Goal: Information Seeking & Learning: Learn about a topic

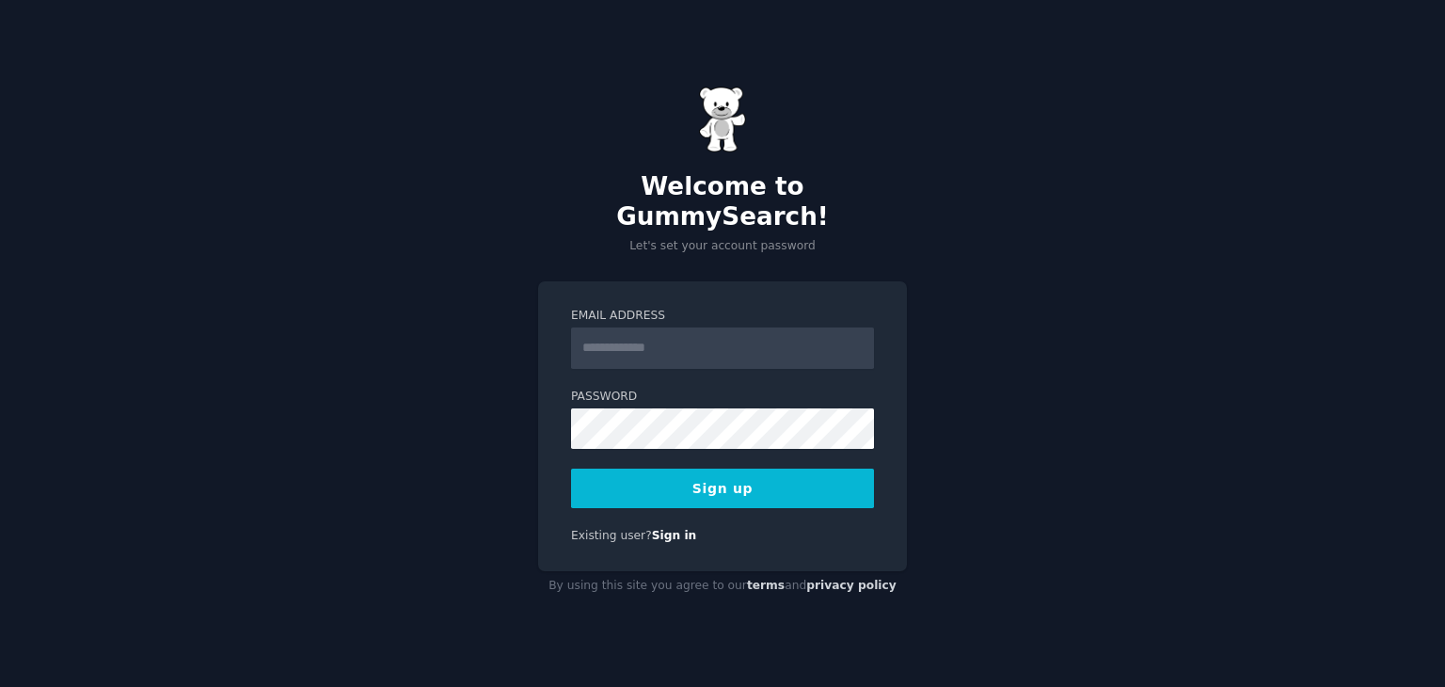
click at [677, 327] on input "Email Address" at bounding box center [722, 347] width 303 height 41
type input "**********"
click at [747, 486] on button "Sign up" at bounding box center [722, 488] width 303 height 40
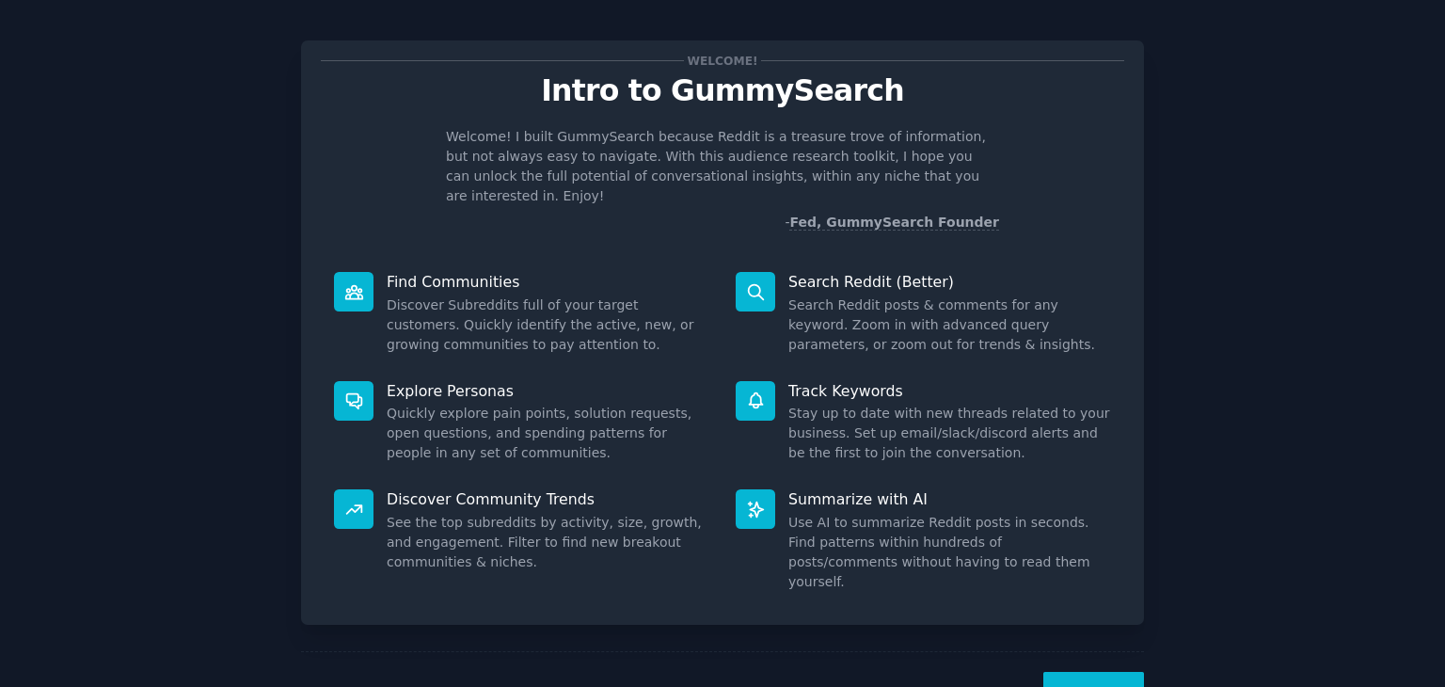
scroll to position [49, 0]
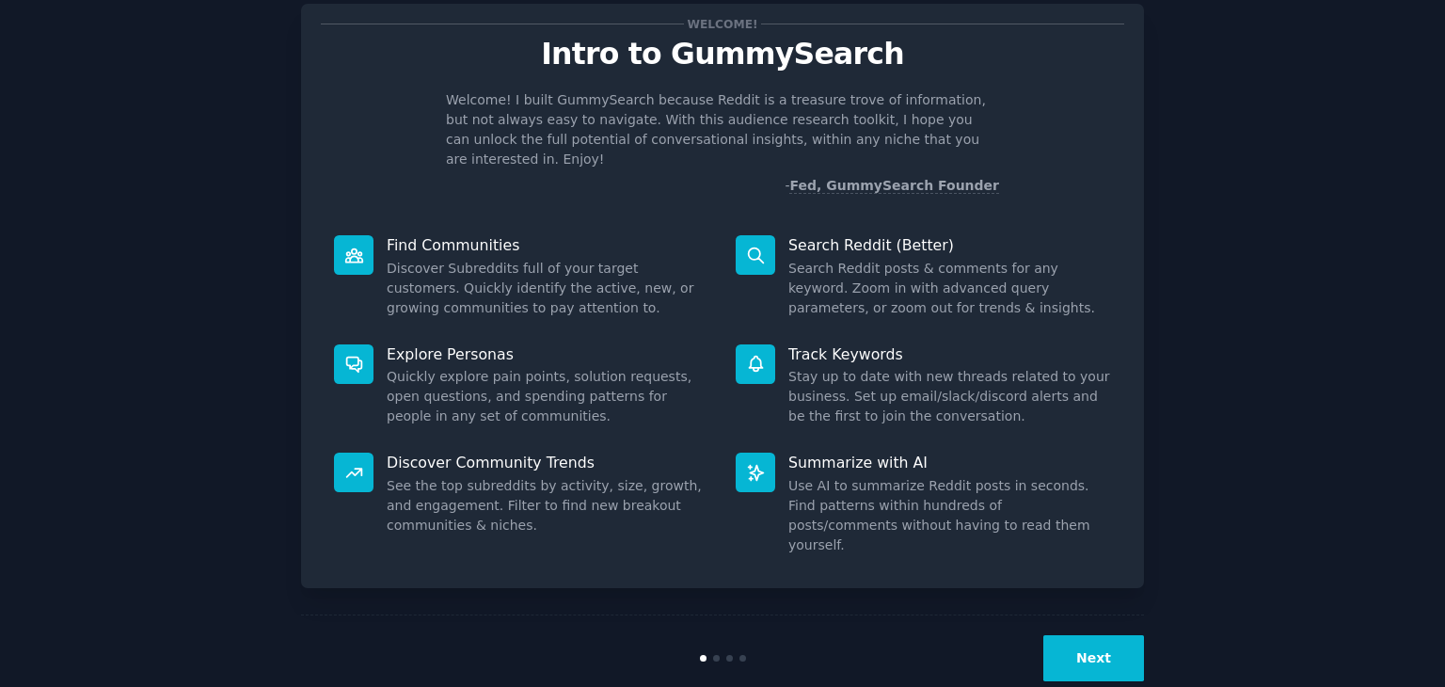
click at [1075, 635] on button "Next" at bounding box center [1093, 658] width 101 height 46
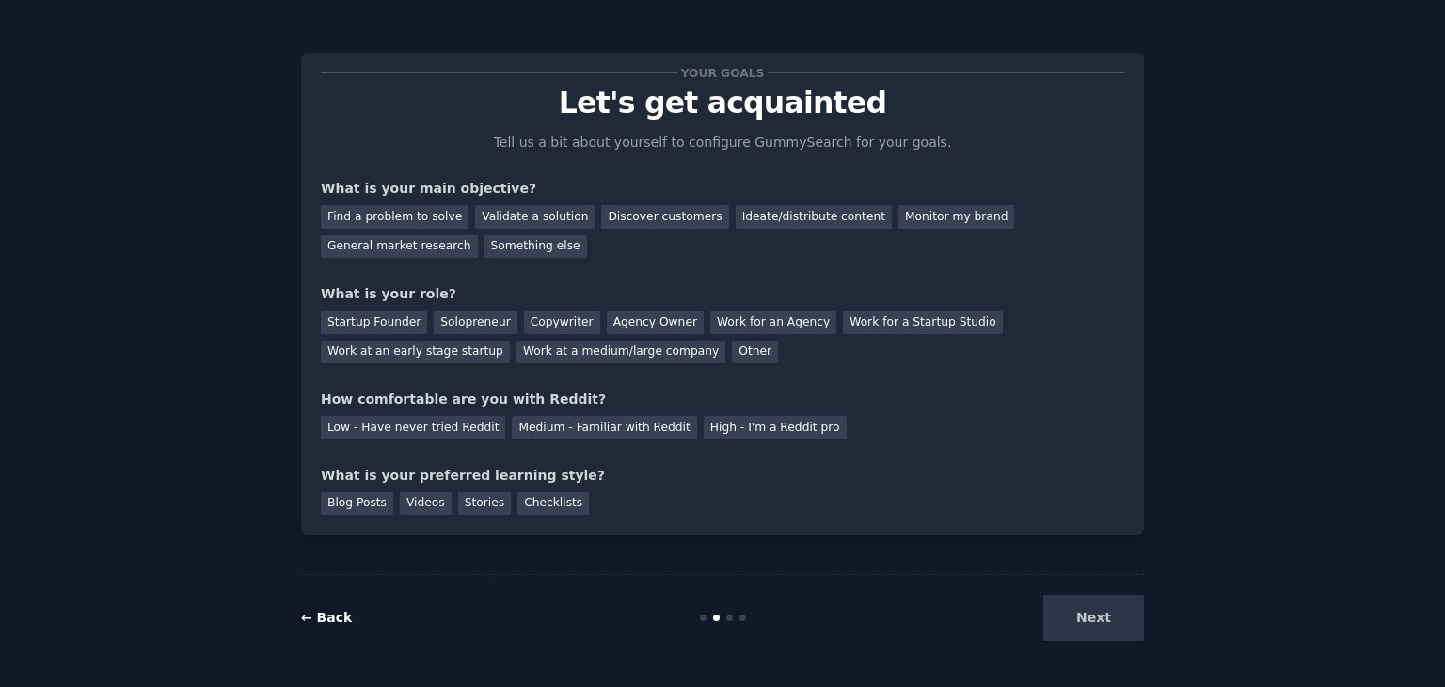
click at [329, 618] on link "← Back" at bounding box center [326, 617] width 51 height 15
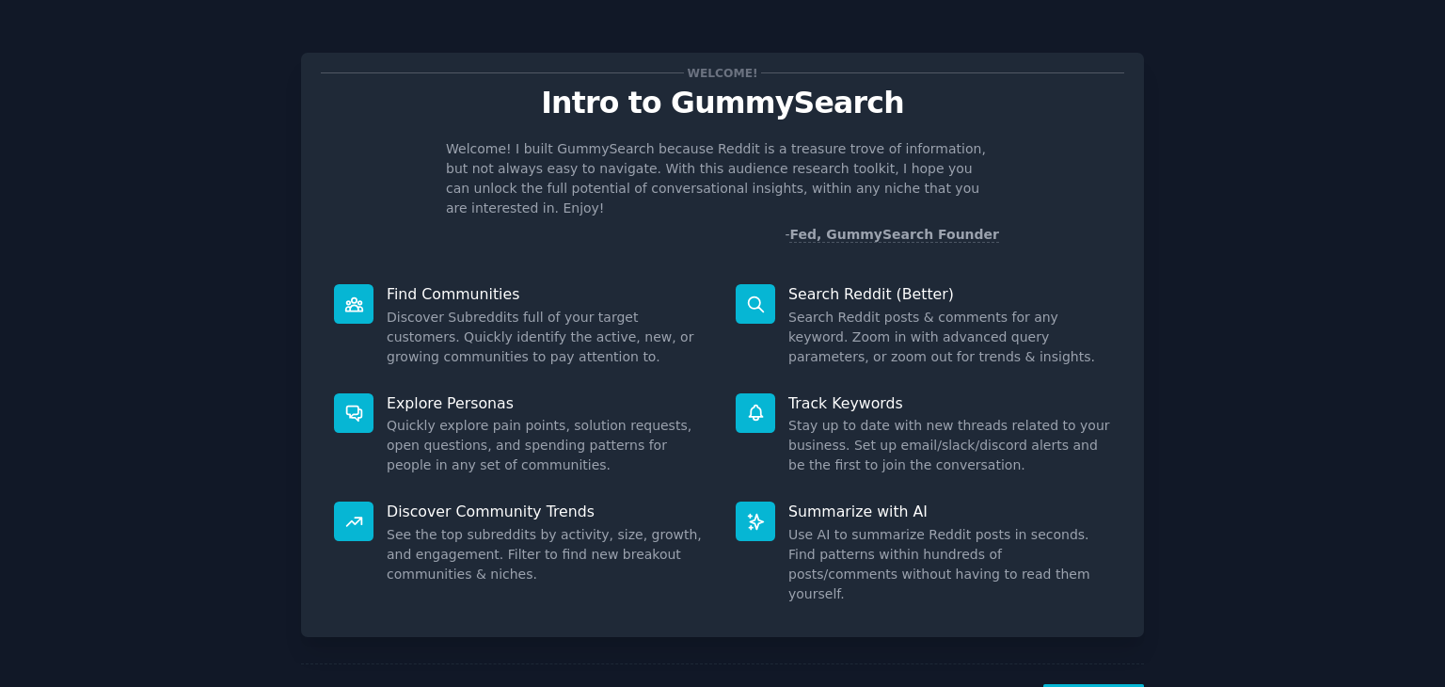
click at [759, 294] on icon at bounding box center [756, 304] width 20 height 20
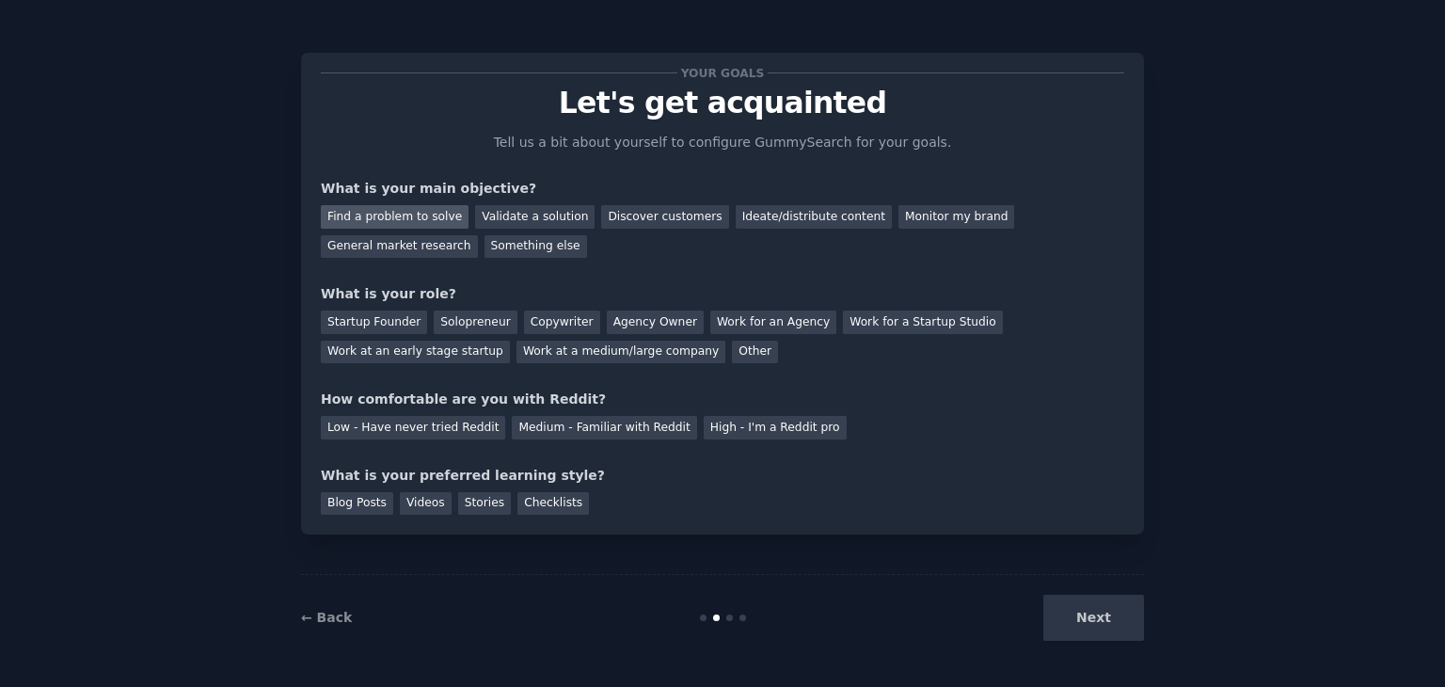
click at [365, 220] on div "Find a problem to solve" at bounding box center [395, 217] width 148 height 24
click at [500, 221] on div "Validate a solution" at bounding box center [534, 217] width 119 height 24
click at [430, 208] on div "Find a problem to solve" at bounding box center [395, 217] width 148 height 24
click at [478, 235] on div "General market research" at bounding box center [399, 247] width 157 height 24
click at [403, 214] on div "Find a problem to solve" at bounding box center [395, 217] width 148 height 24
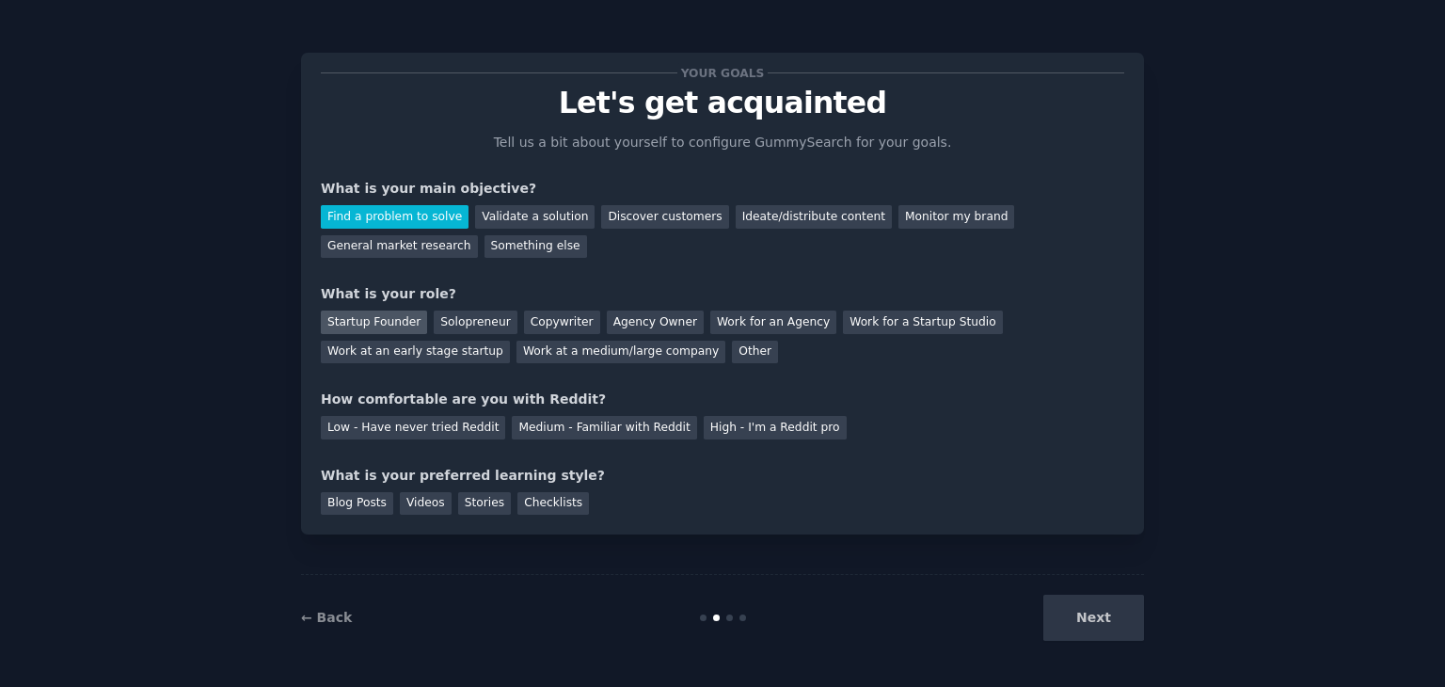
click at [373, 324] on div "Startup Founder" at bounding box center [374, 322] width 106 height 24
click at [510, 341] on div "Work at an early stage startup" at bounding box center [415, 353] width 189 height 24
click at [533, 431] on div "Medium - Familiar with Reddit" at bounding box center [604, 428] width 184 height 24
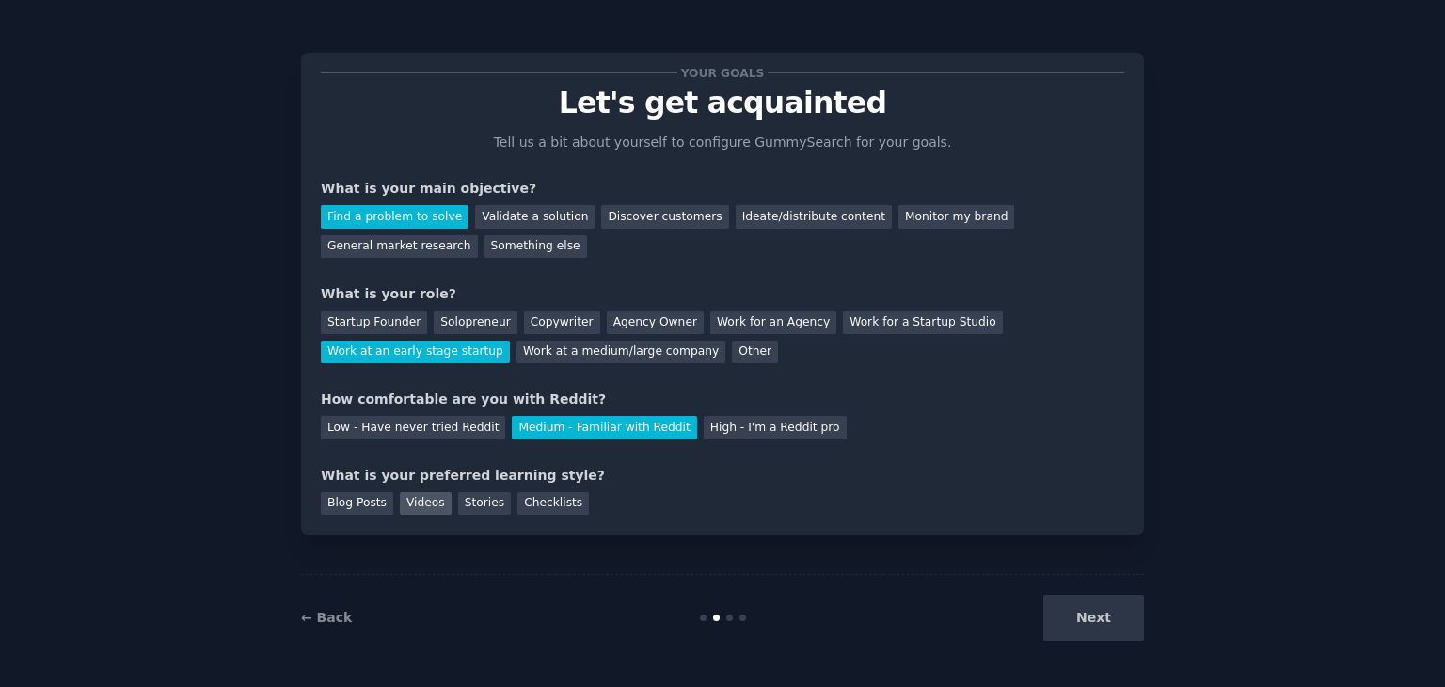
click at [418, 501] on div "Videos" at bounding box center [426, 504] width 52 height 24
click at [362, 501] on div "Blog Posts" at bounding box center [357, 504] width 72 height 24
click at [433, 500] on div "Videos" at bounding box center [426, 504] width 52 height 24
click at [1085, 625] on button "Next" at bounding box center [1093, 618] width 101 height 46
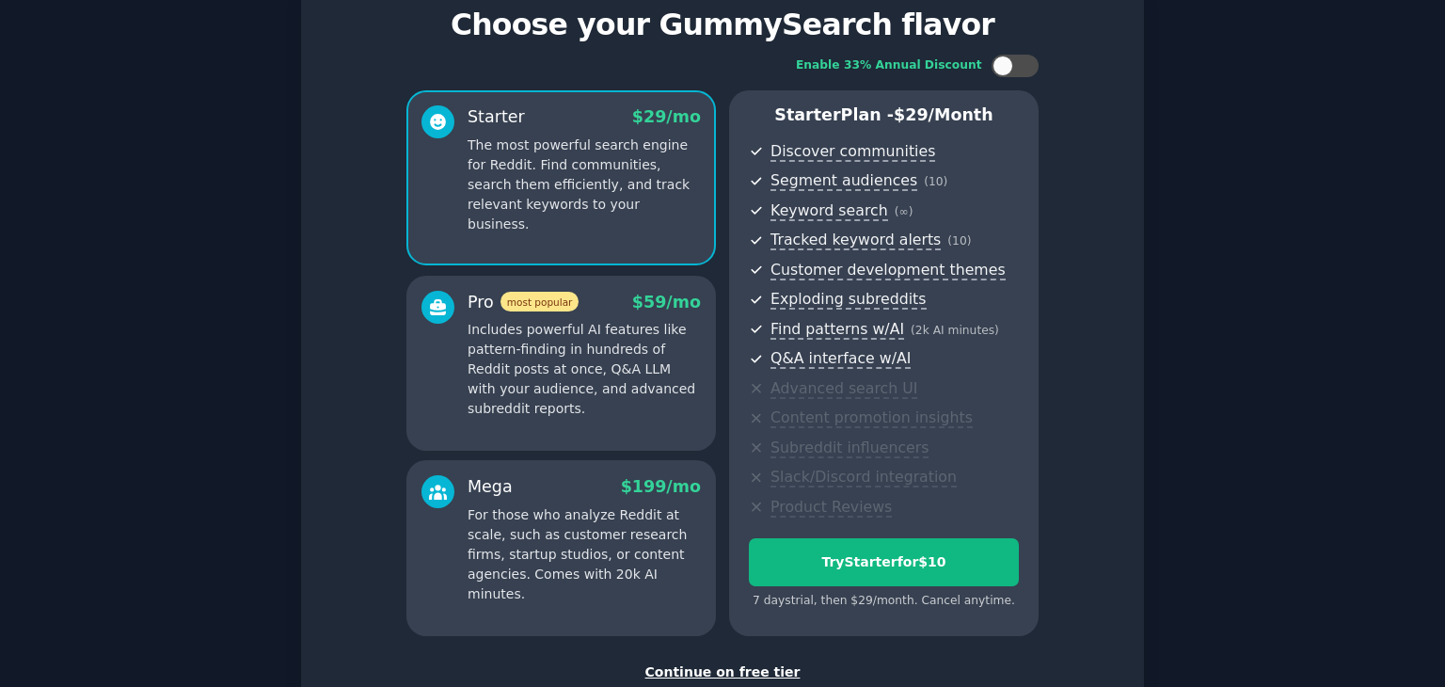
scroll to position [111, 0]
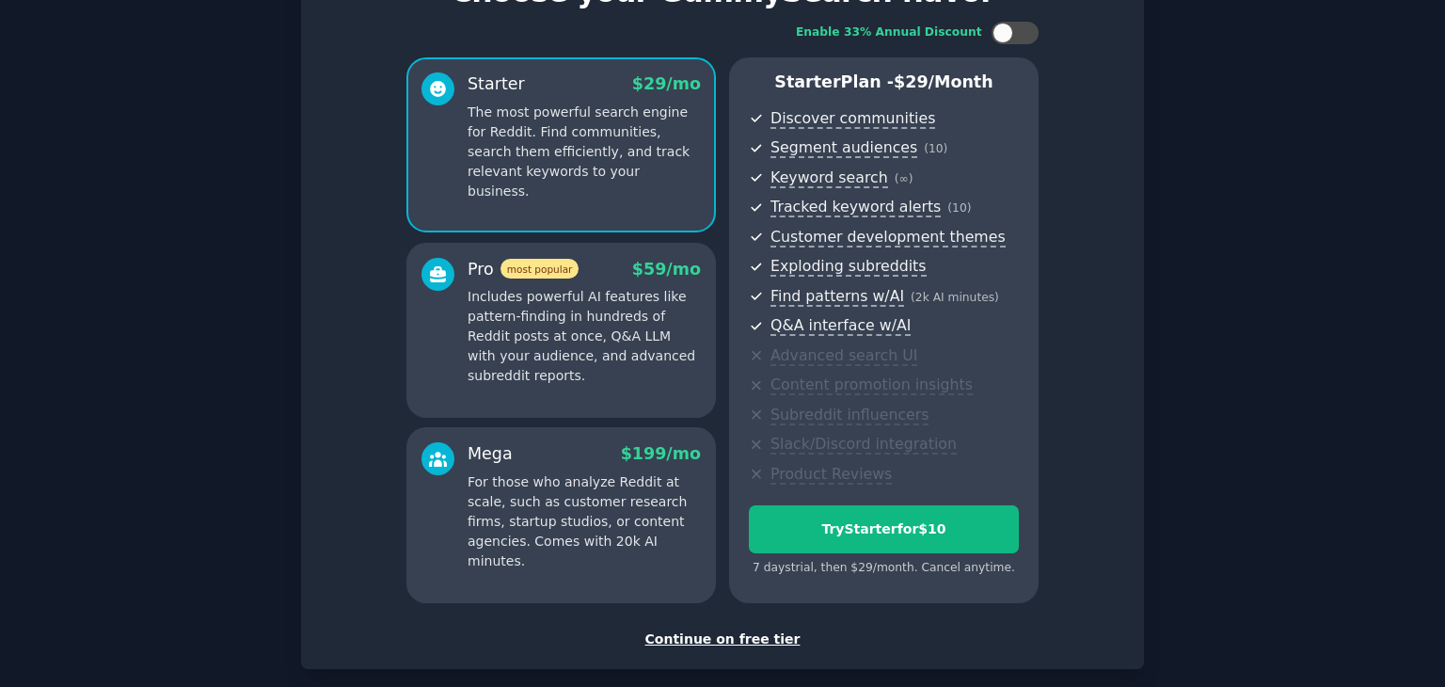
click at [731, 638] on div "Continue on free tier" at bounding box center [722, 639] width 803 height 20
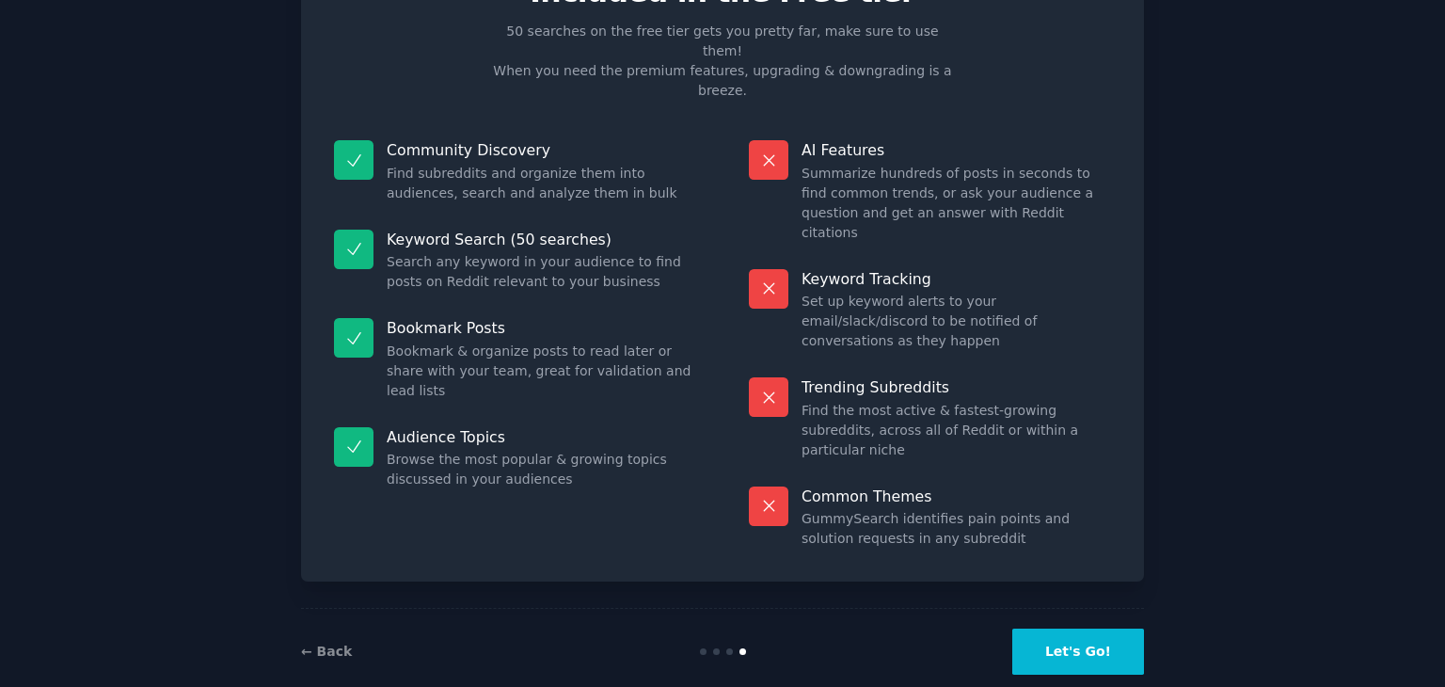
scroll to position [45, 0]
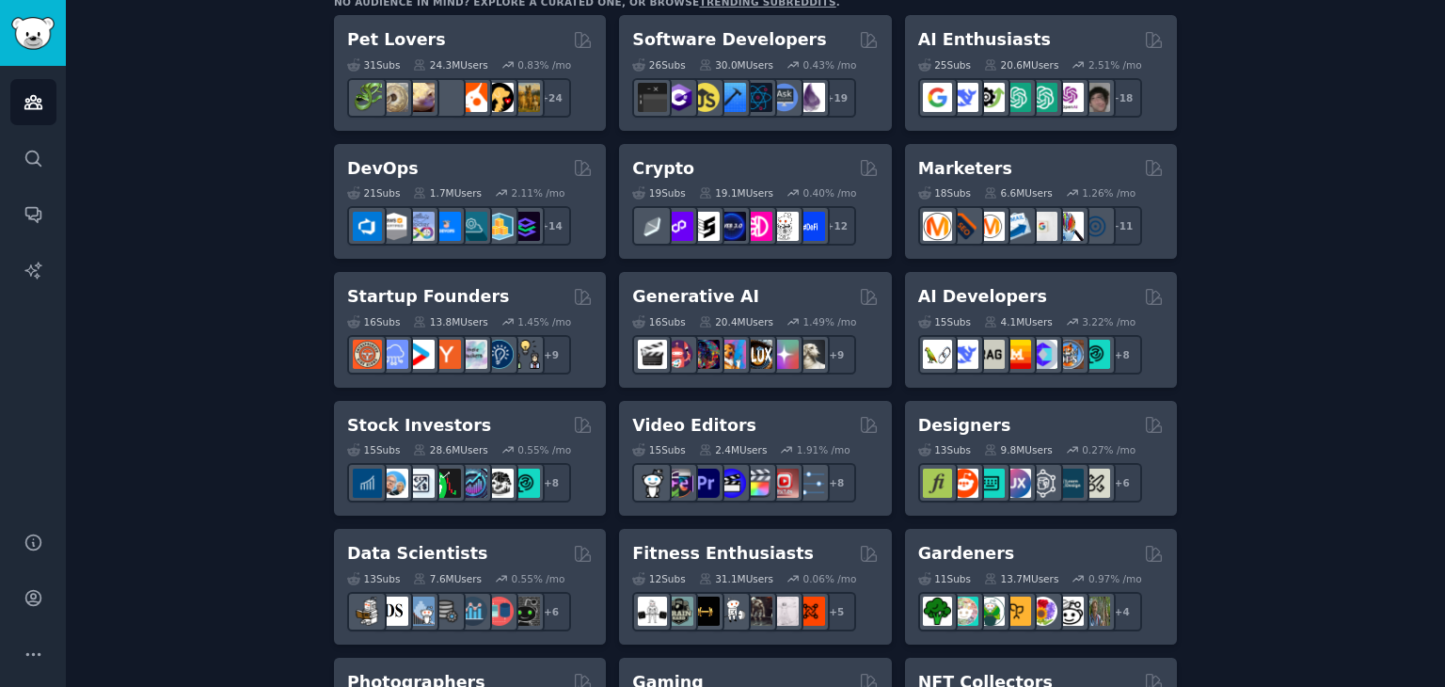
scroll to position [376, 0]
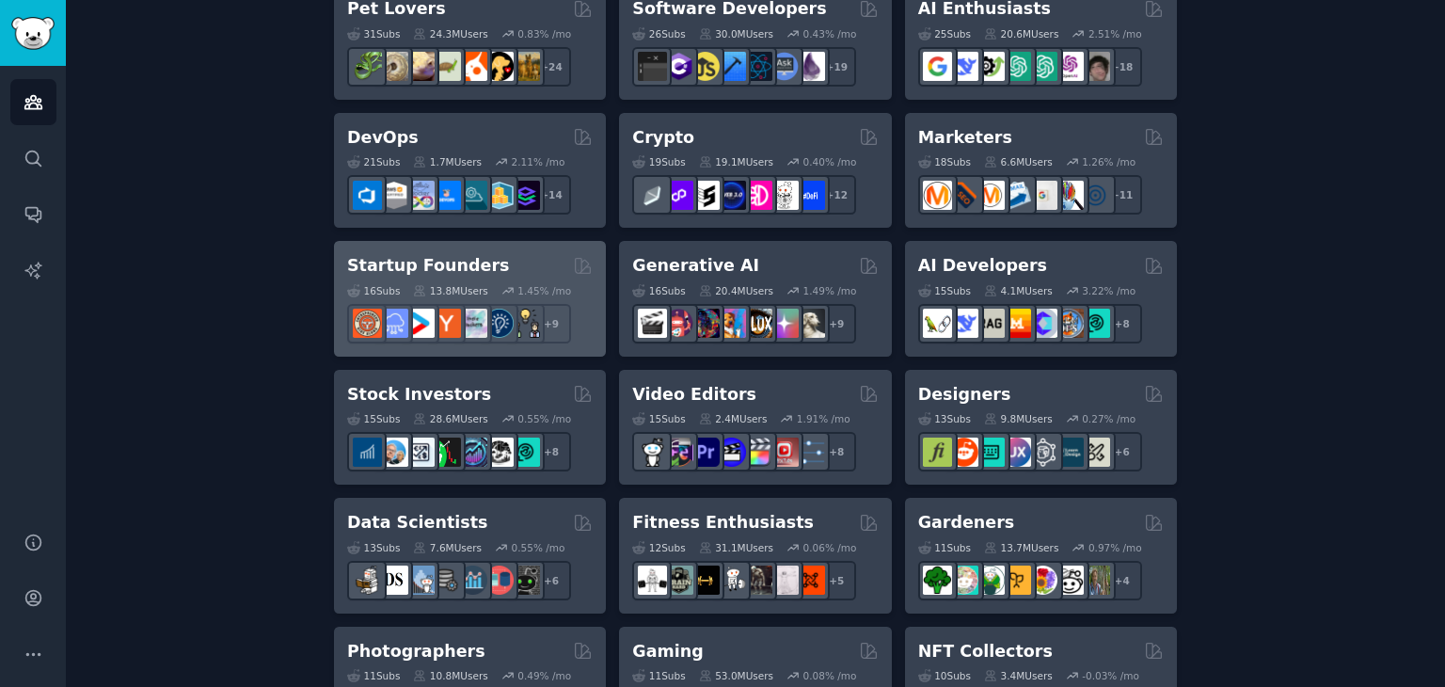
click at [485, 258] on div "Startup Founders" at bounding box center [470, 266] width 246 height 24
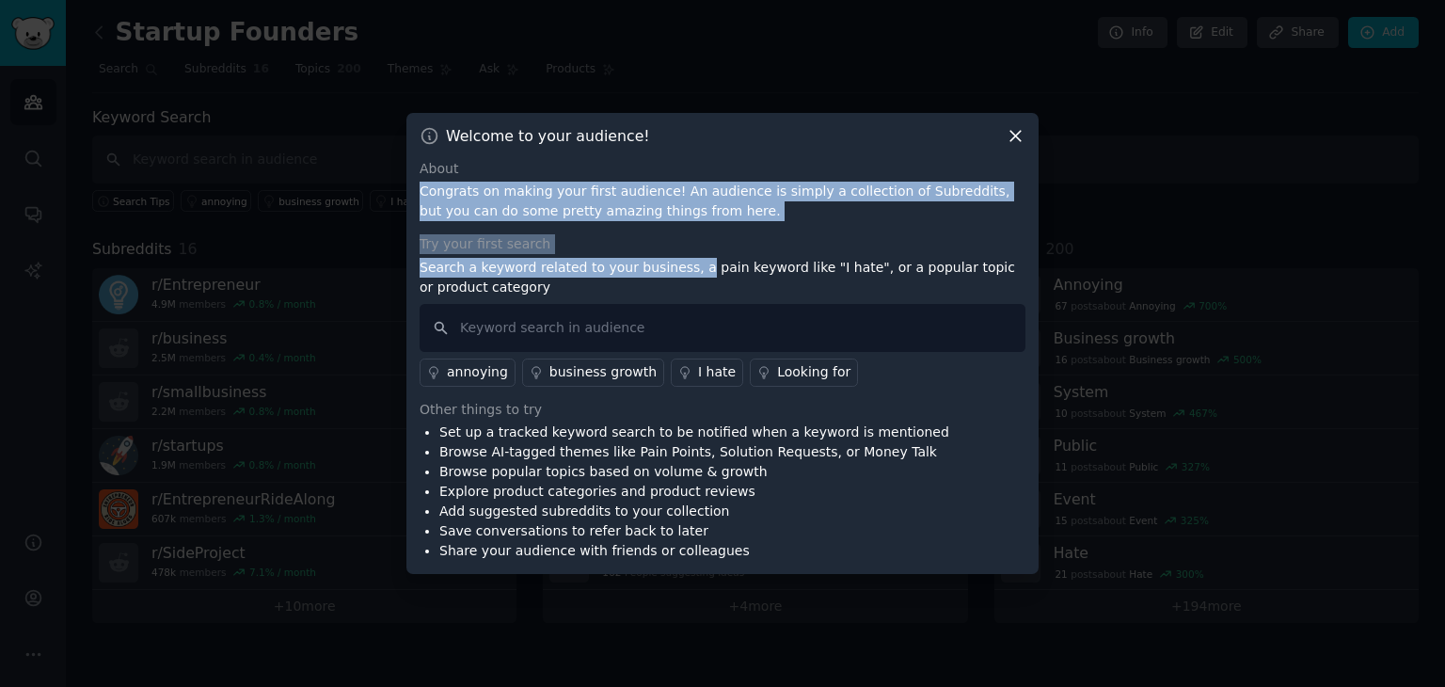
drag, startPoint x: 420, startPoint y: 189, endPoint x: 678, endPoint y: 261, distance: 268.4
click at [678, 261] on div "About Congrats on making your first audience! An audience is simply a collectio…" at bounding box center [723, 360] width 606 height 403
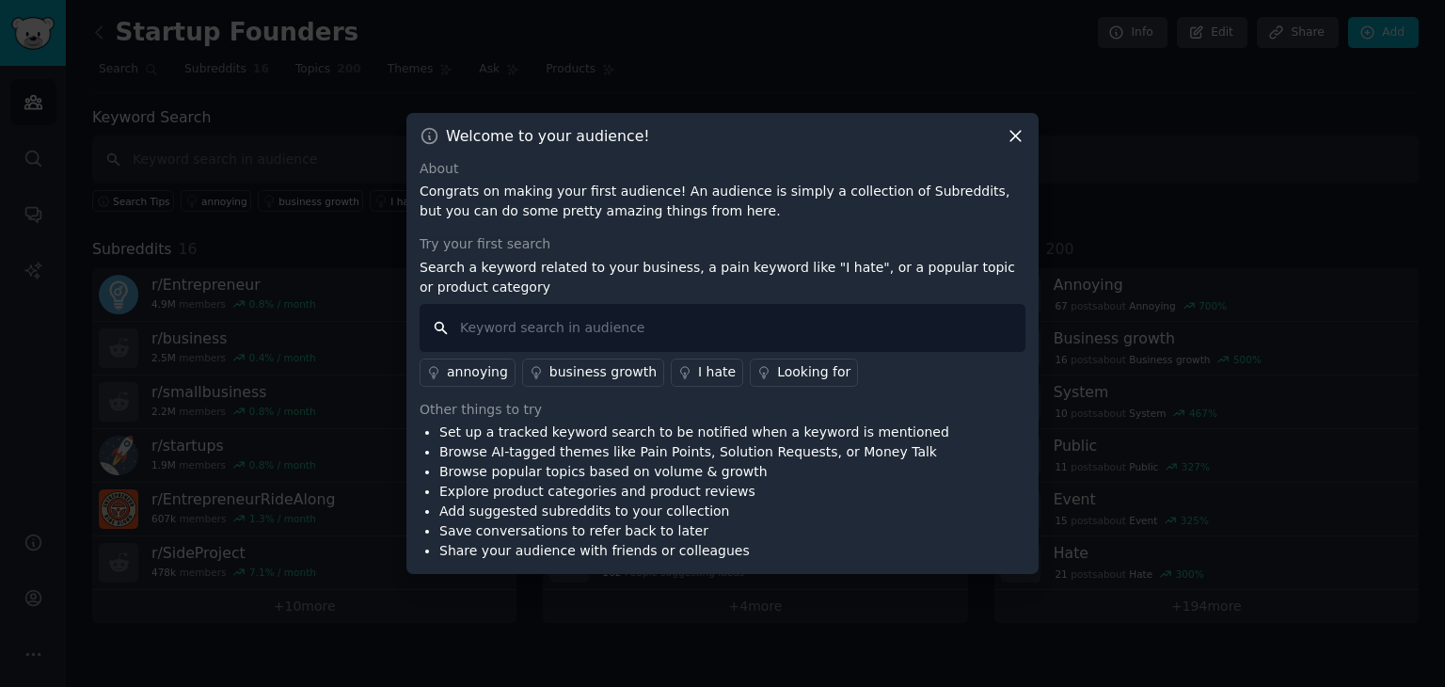
click at [607, 322] on input "text" at bounding box center [723, 328] width 606 height 48
type input "fashion"
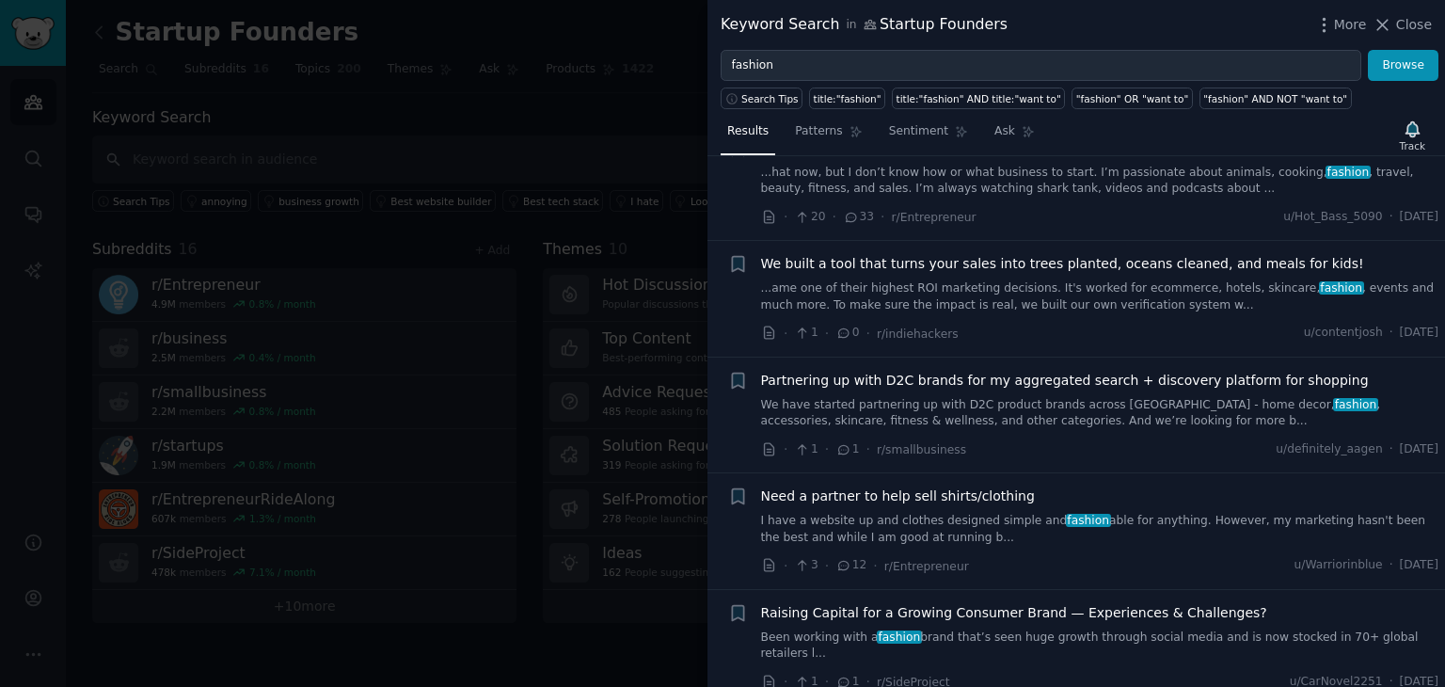
scroll to position [94, 0]
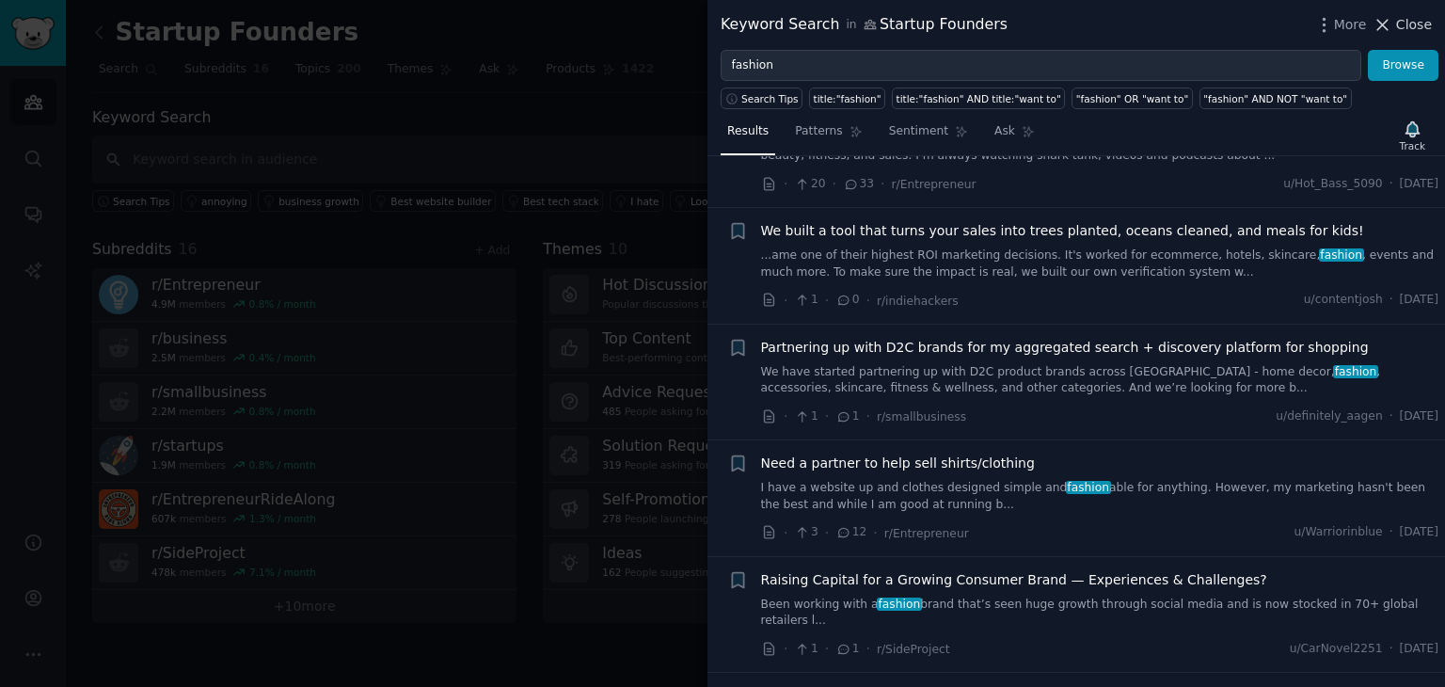
click at [1400, 30] on span "Close" at bounding box center [1414, 25] width 36 height 20
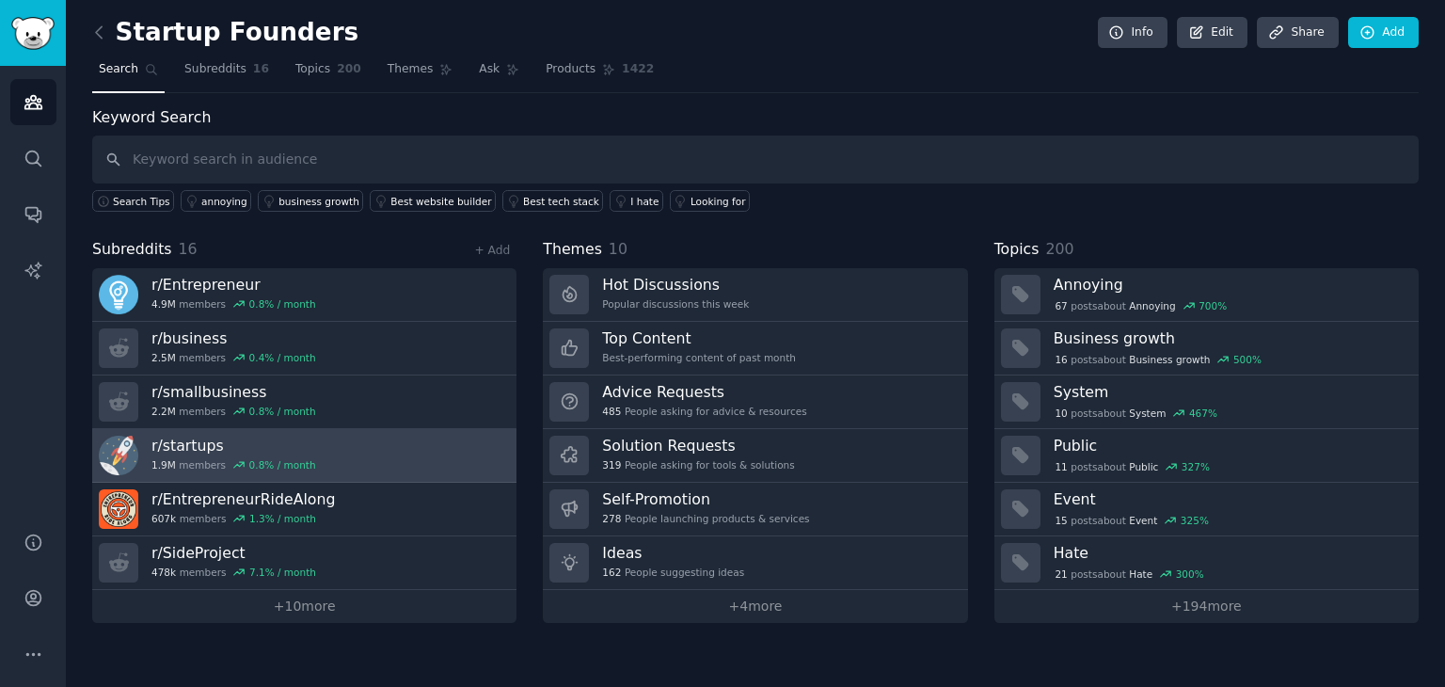
click at [326, 462] on link "r/ startups 1.9M members 0.8 % / month" at bounding box center [304, 456] width 424 height 54
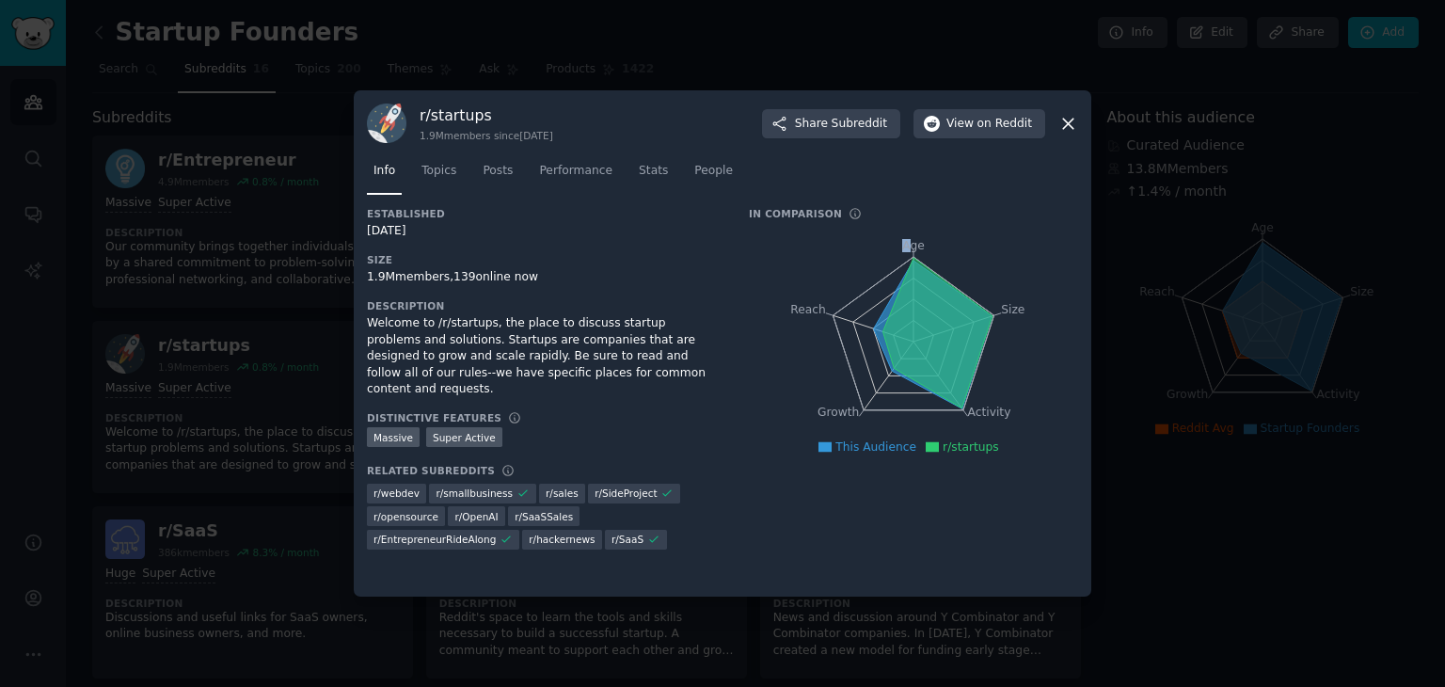
click at [910, 253] on icon "Age Size Activity Growth Reach" at bounding box center [913, 341] width 329 height 237
click at [918, 248] on tspan "Age" at bounding box center [913, 245] width 23 height 13
click at [445, 171] on span "Topics" at bounding box center [438, 171] width 35 height 17
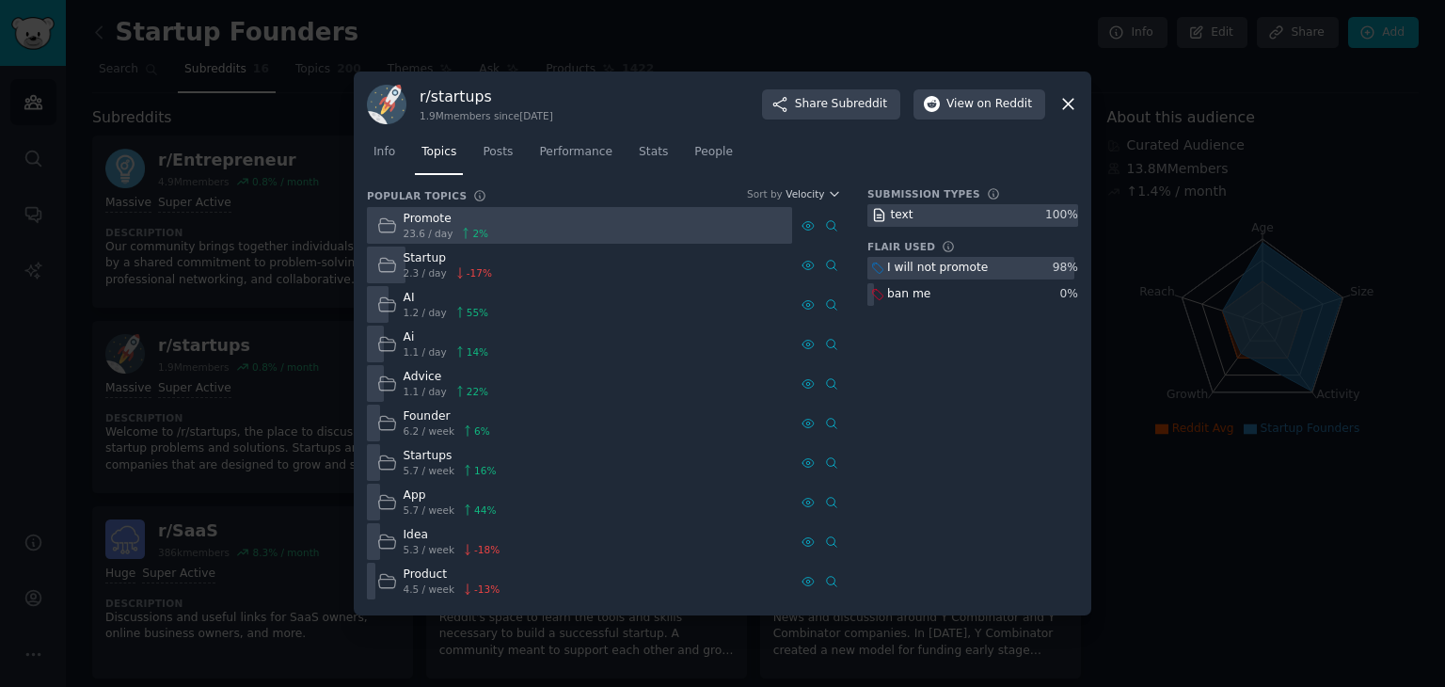
click at [519, 268] on div "Startup 2.3 / day -17 %" at bounding box center [579, 264] width 425 height 37
click at [506, 159] on span "Posts" at bounding box center [498, 152] width 30 height 17
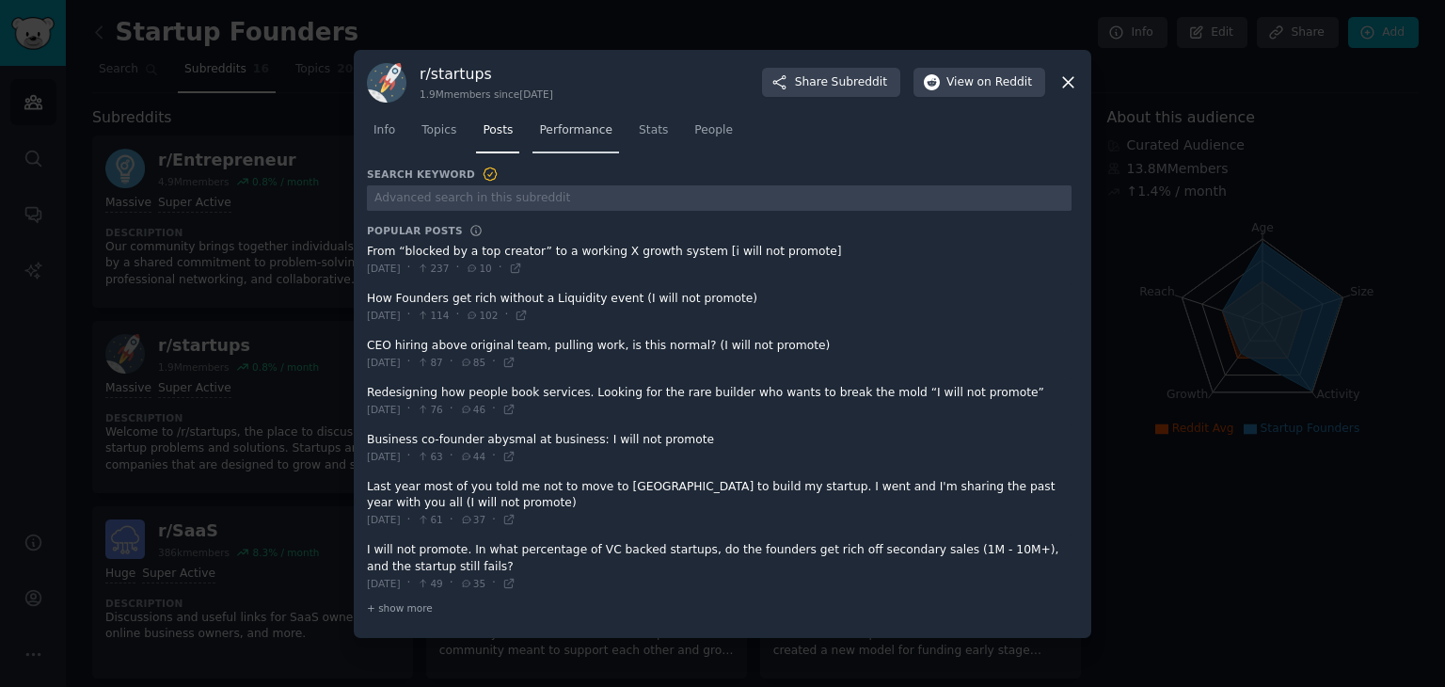
click at [573, 151] on link "Performance" at bounding box center [575, 135] width 87 height 39
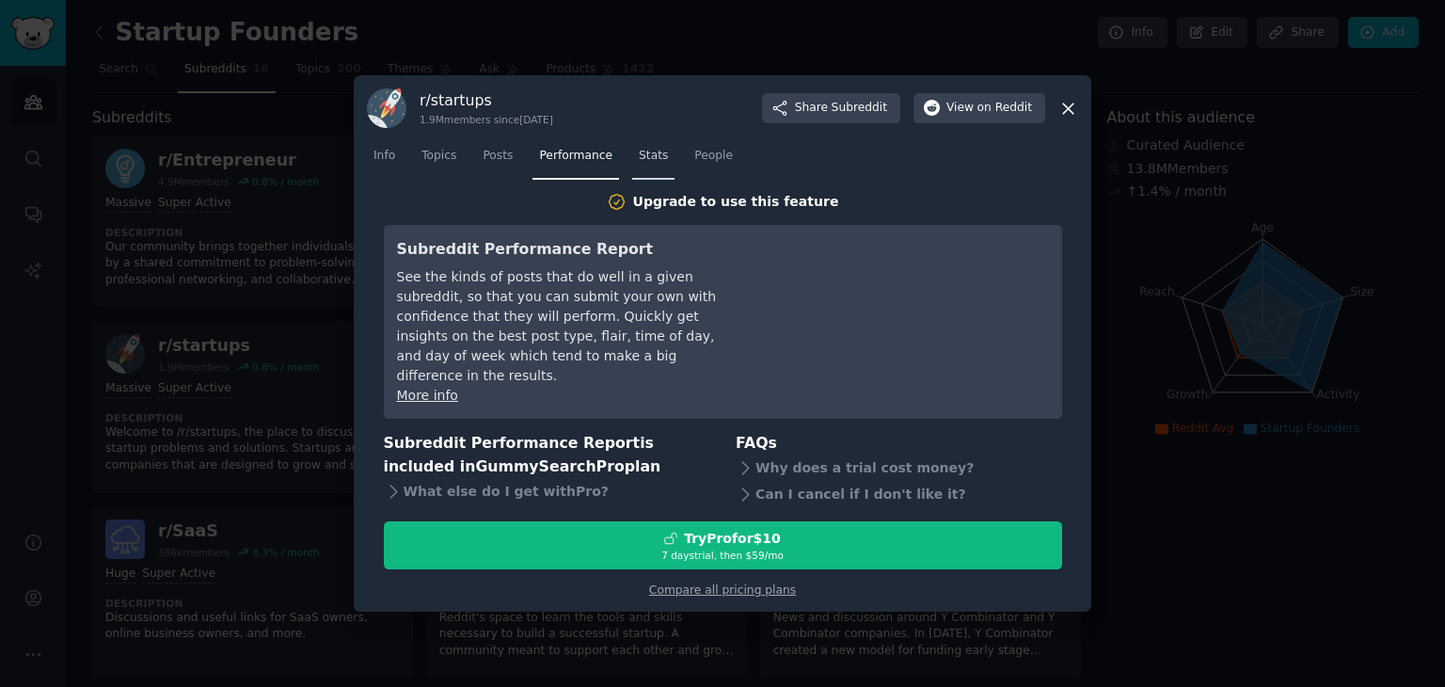
click at [639, 165] on span "Stats" at bounding box center [653, 156] width 29 height 17
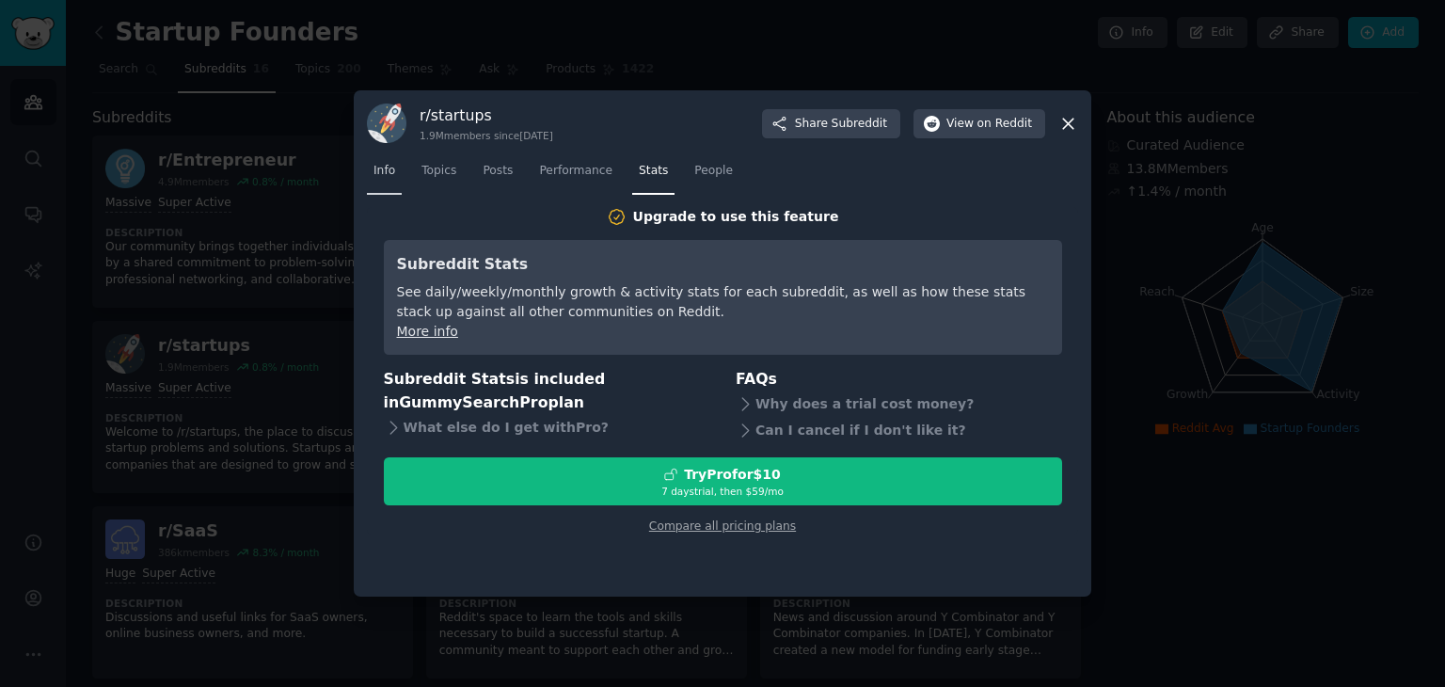
click at [397, 178] on link "Info" at bounding box center [384, 175] width 35 height 39
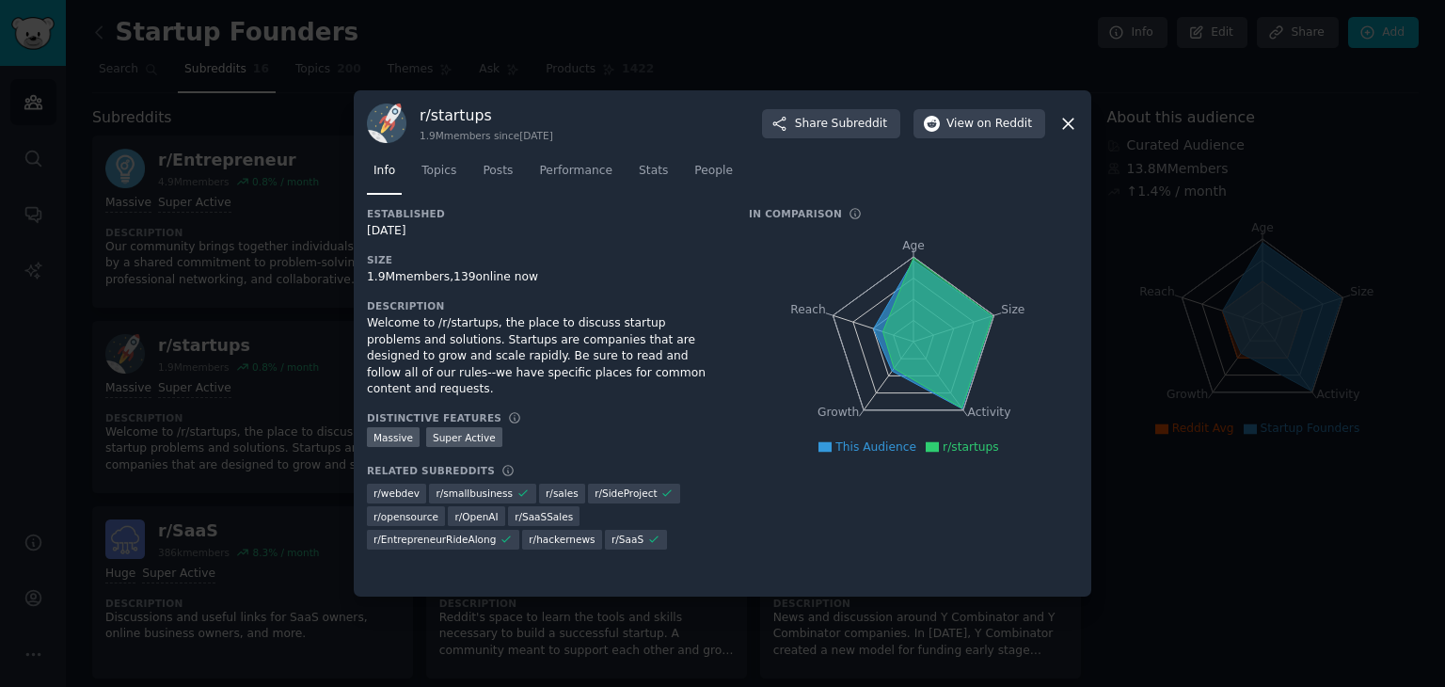
click at [926, 358] on icon at bounding box center [936, 333] width 109 height 151
click at [1071, 131] on icon at bounding box center [1068, 124] width 20 height 20
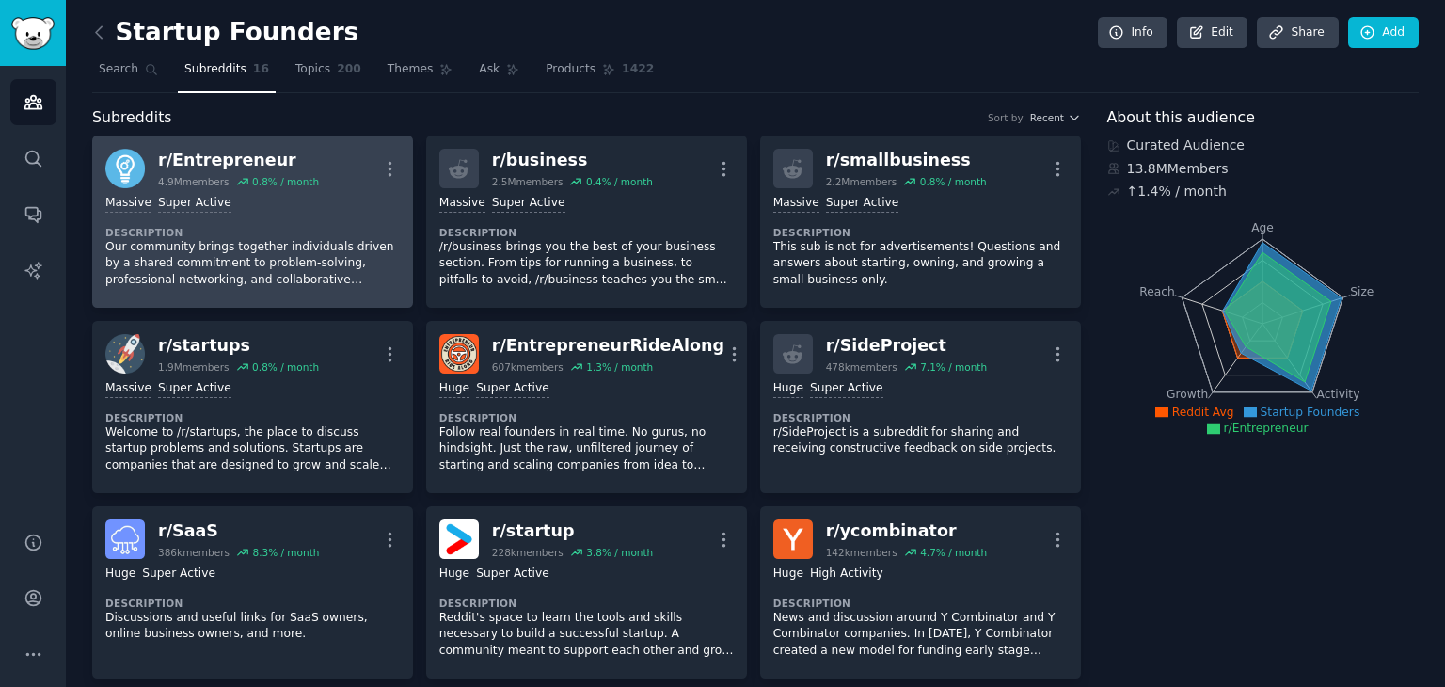
click at [281, 228] on dt "Description" at bounding box center [252, 232] width 294 height 13
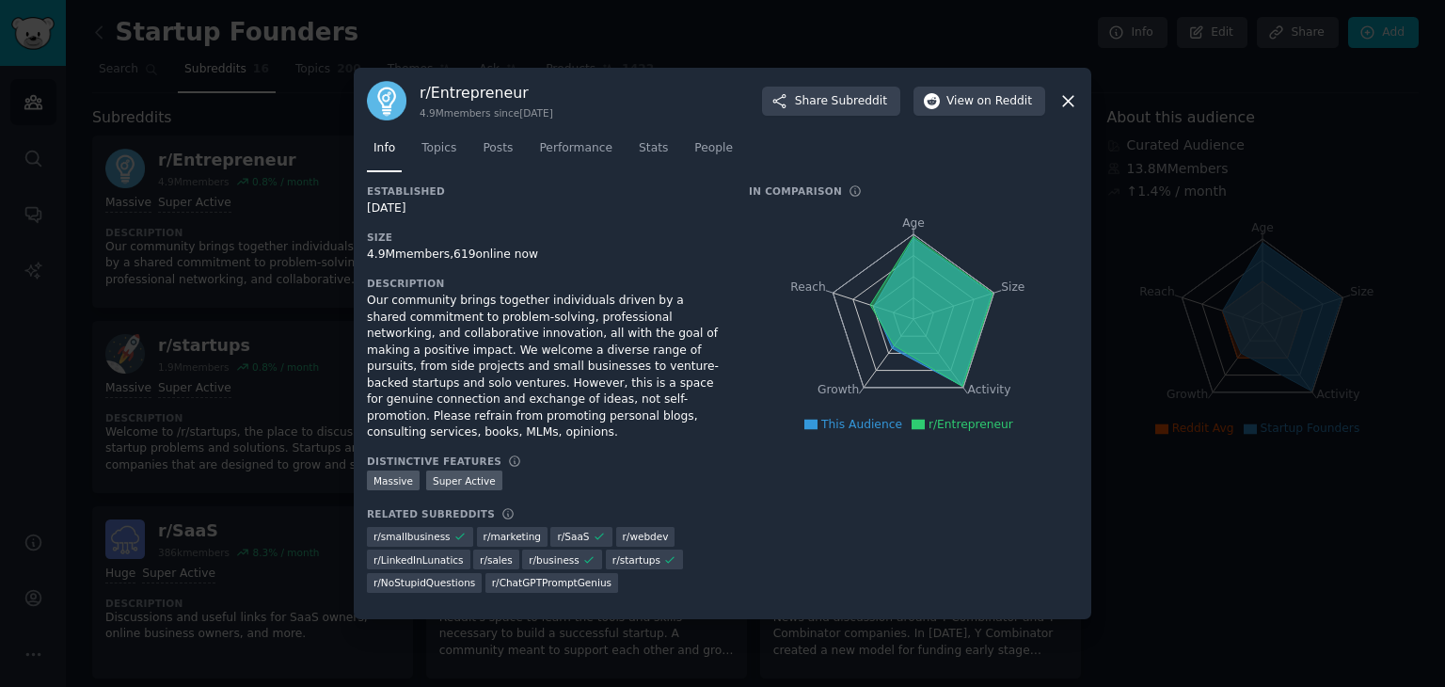
click at [1073, 111] on icon at bounding box center [1068, 101] width 20 height 20
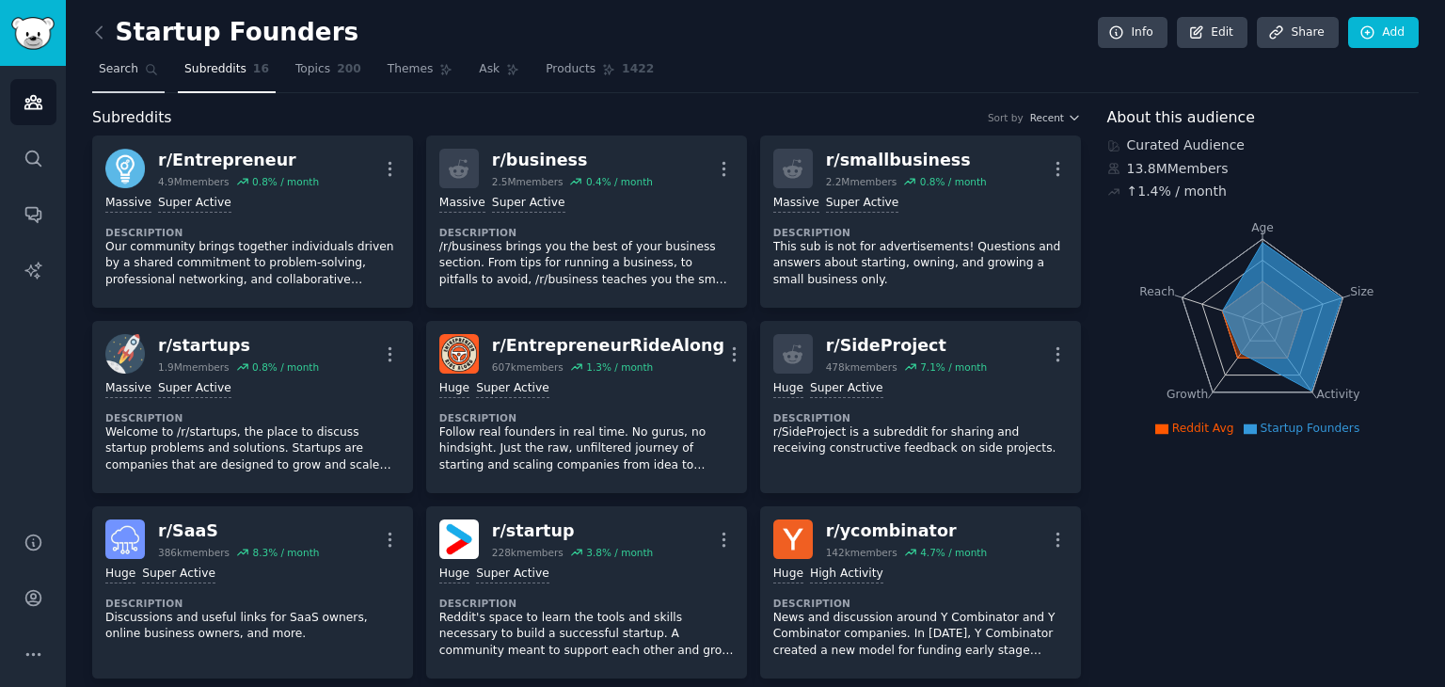
click at [128, 76] on span "Search" at bounding box center [119, 69] width 40 height 17
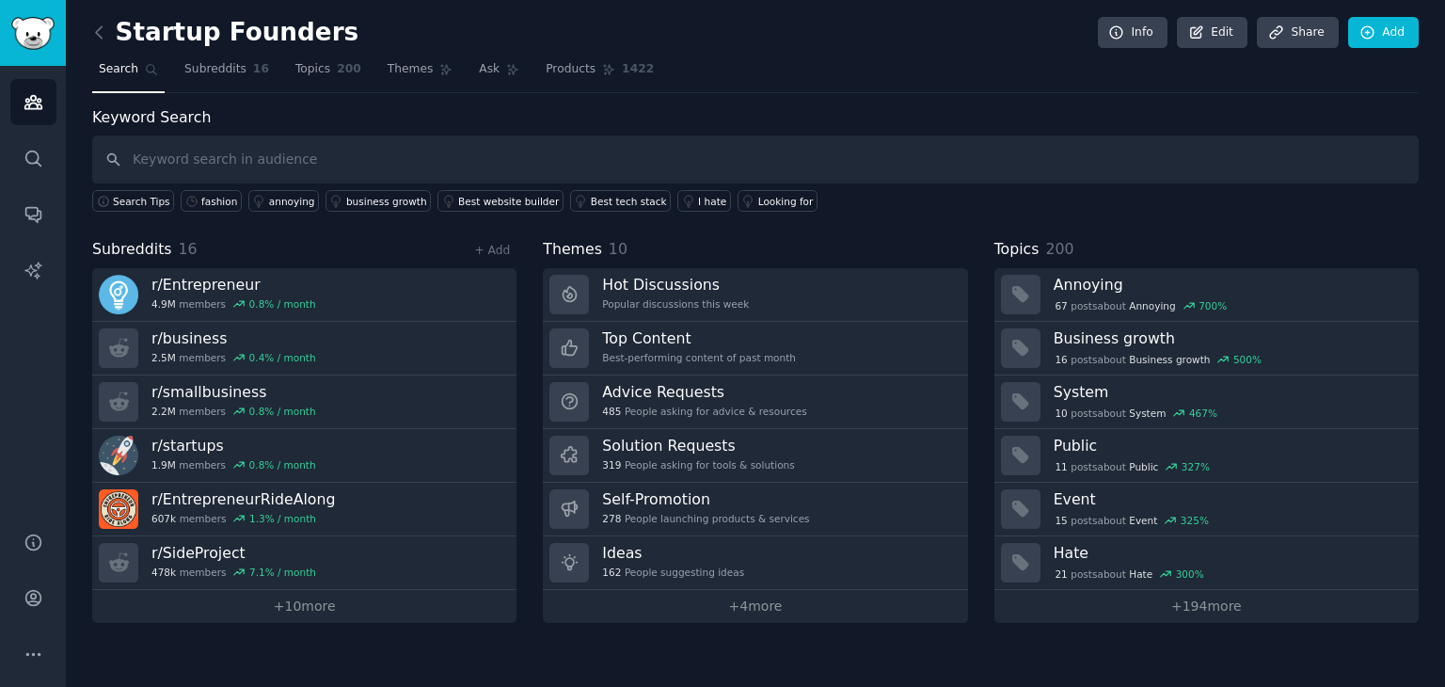
click at [207, 148] on input "text" at bounding box center [755, 159] width 1326 height 48
type input "clothing brand"
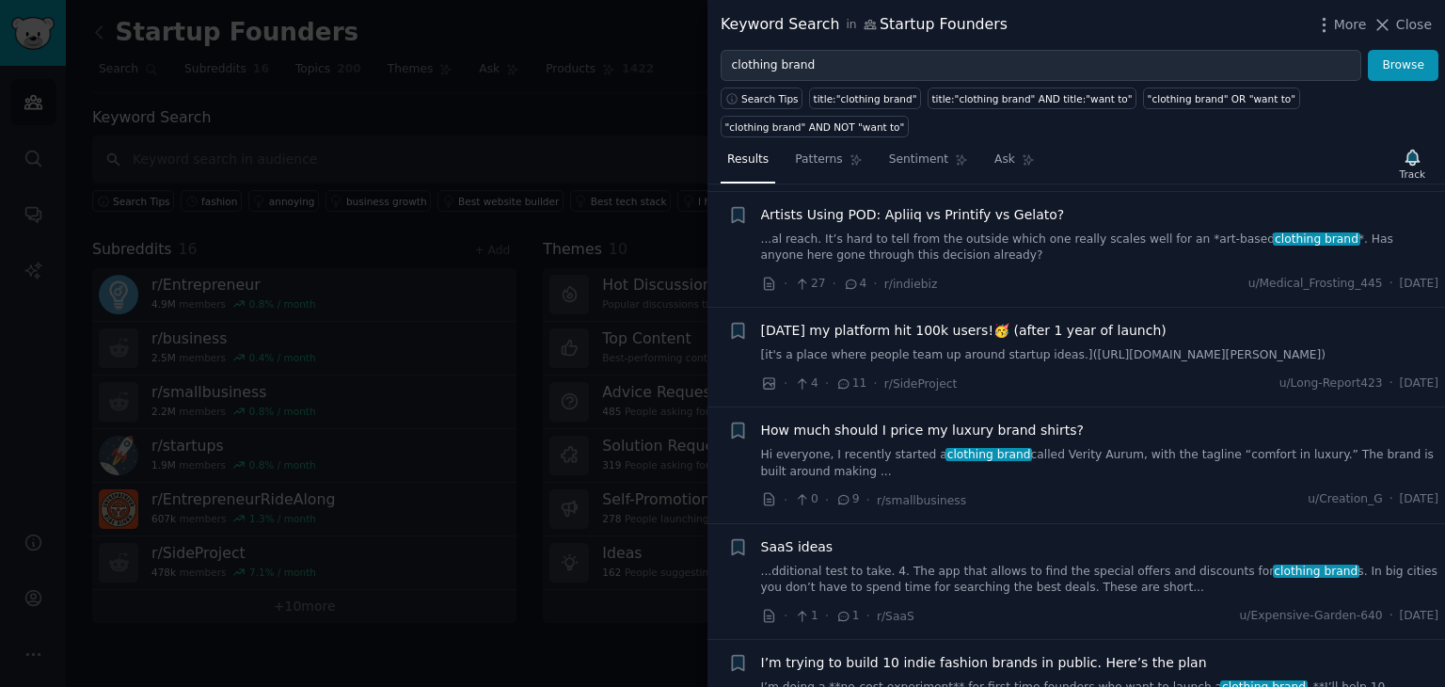
scroll to position [753, 0]
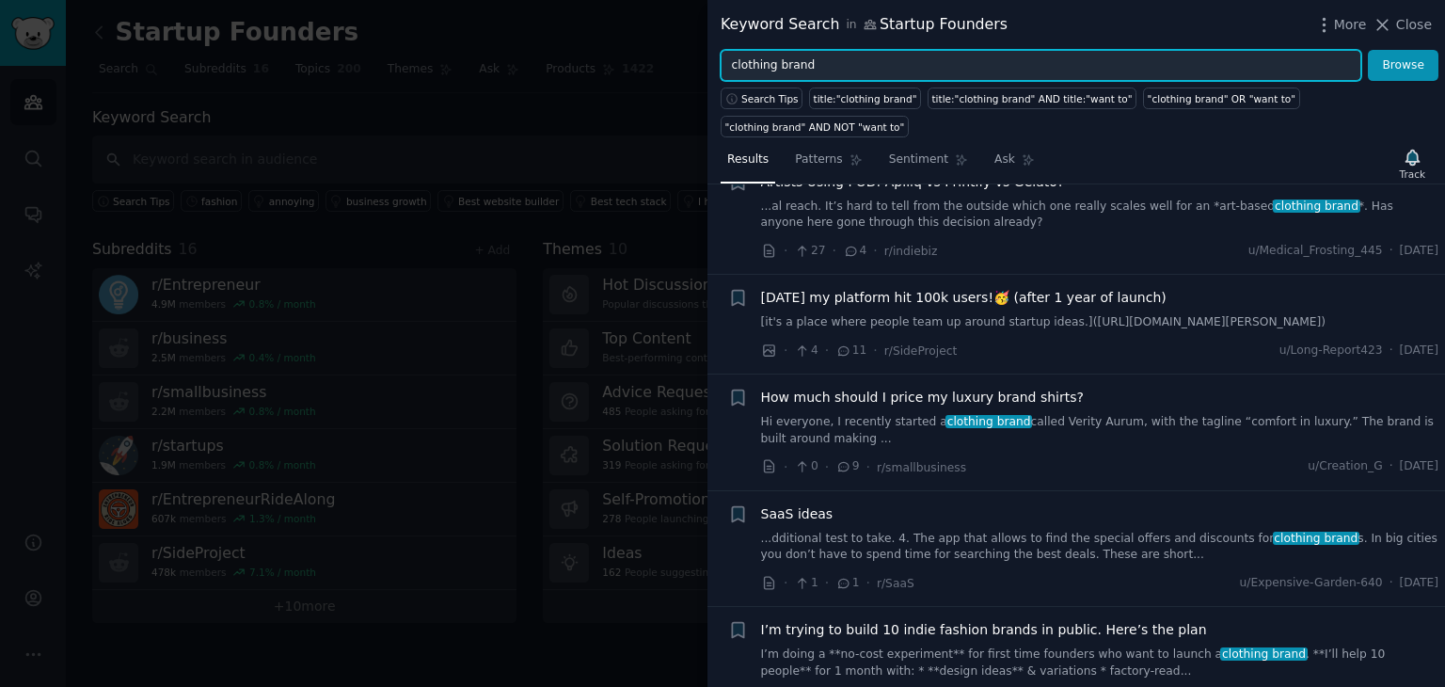
click at [735, 71] on input "clothing brand" at bounding box center [1041, 66] width 641 height 32
type input "problems with clothing brand"
click at [1368, 50] on button "Browse" at bounding box center [1403, 66] width 71 height 32
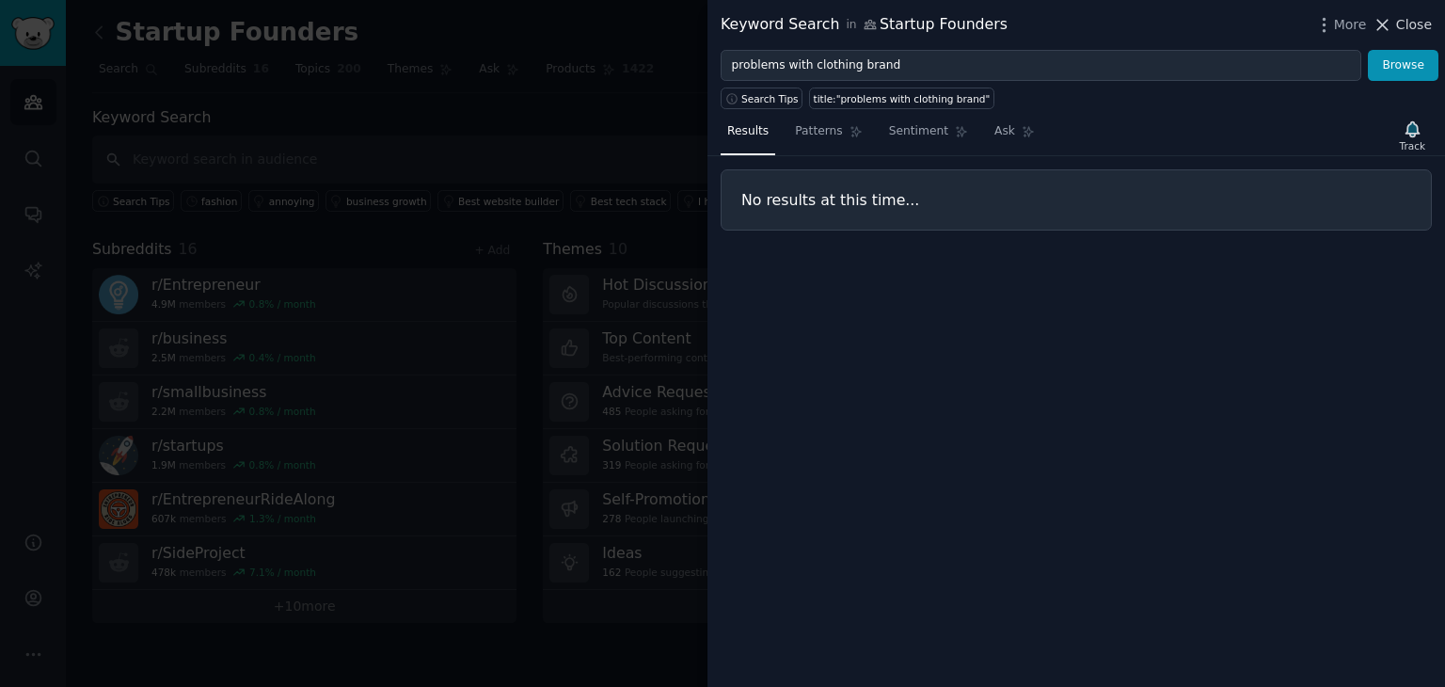
click at [1421, 24] on span "Close" at bounding box center [1414, 25] width 36 height 20
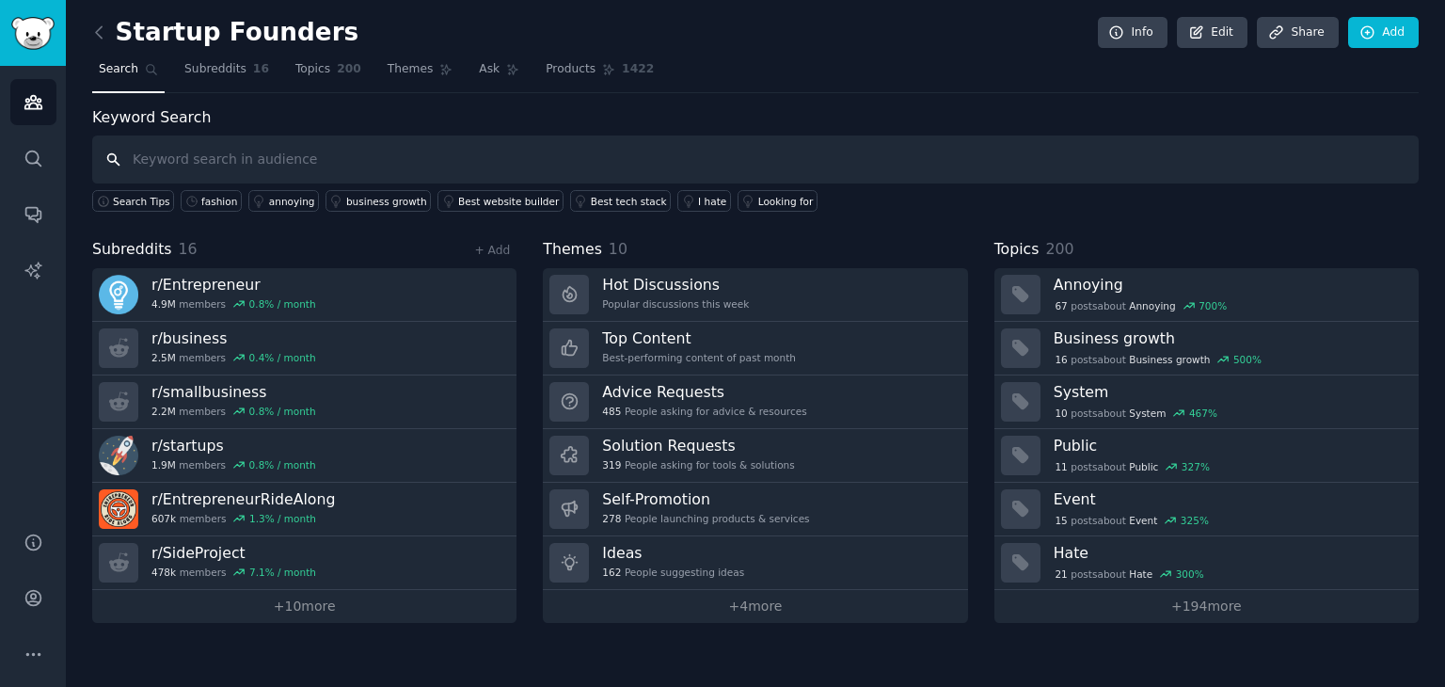
click at [206, 163] on input "text" at bounding box center [755, 159] width 1326 height 48
type input "problems in fashion"
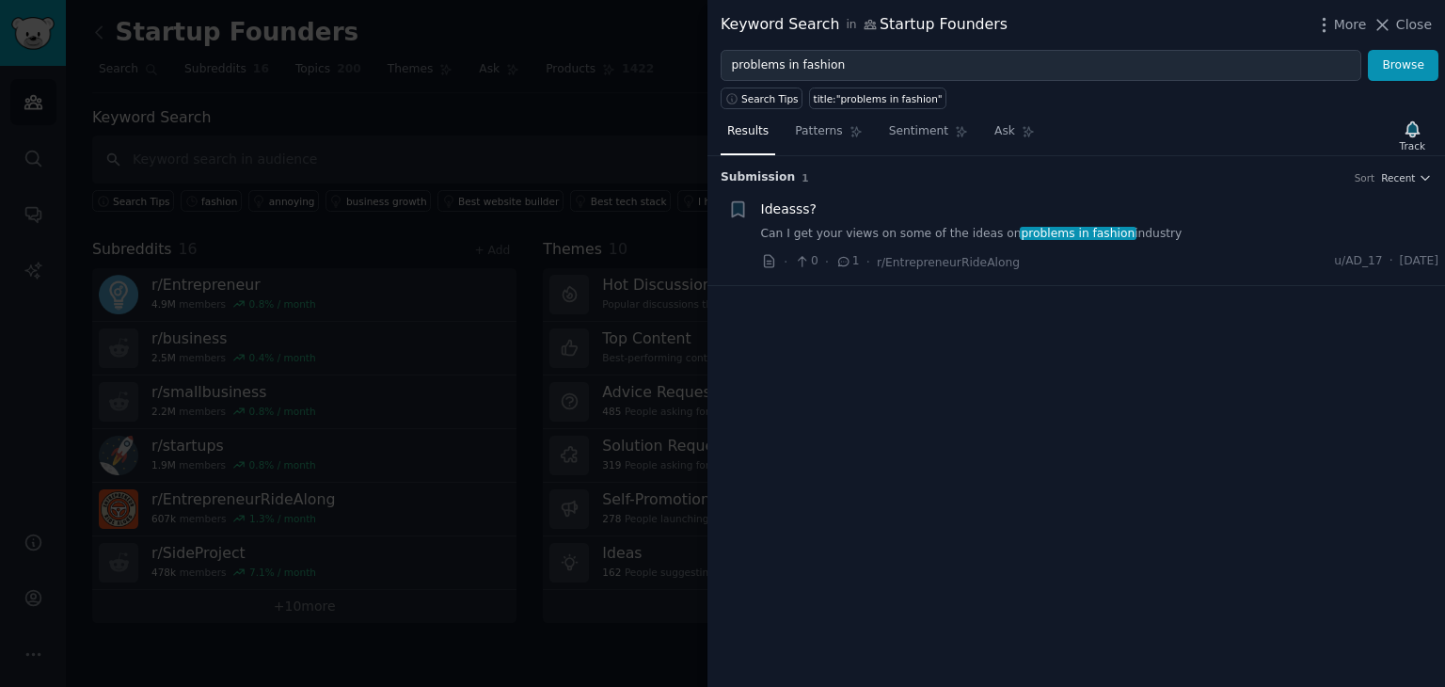
click at [956, 232] on link "Can I get your views on some of the ideas on problems in fashion industry" at bounding box center [1100, 234] width 678 height 17
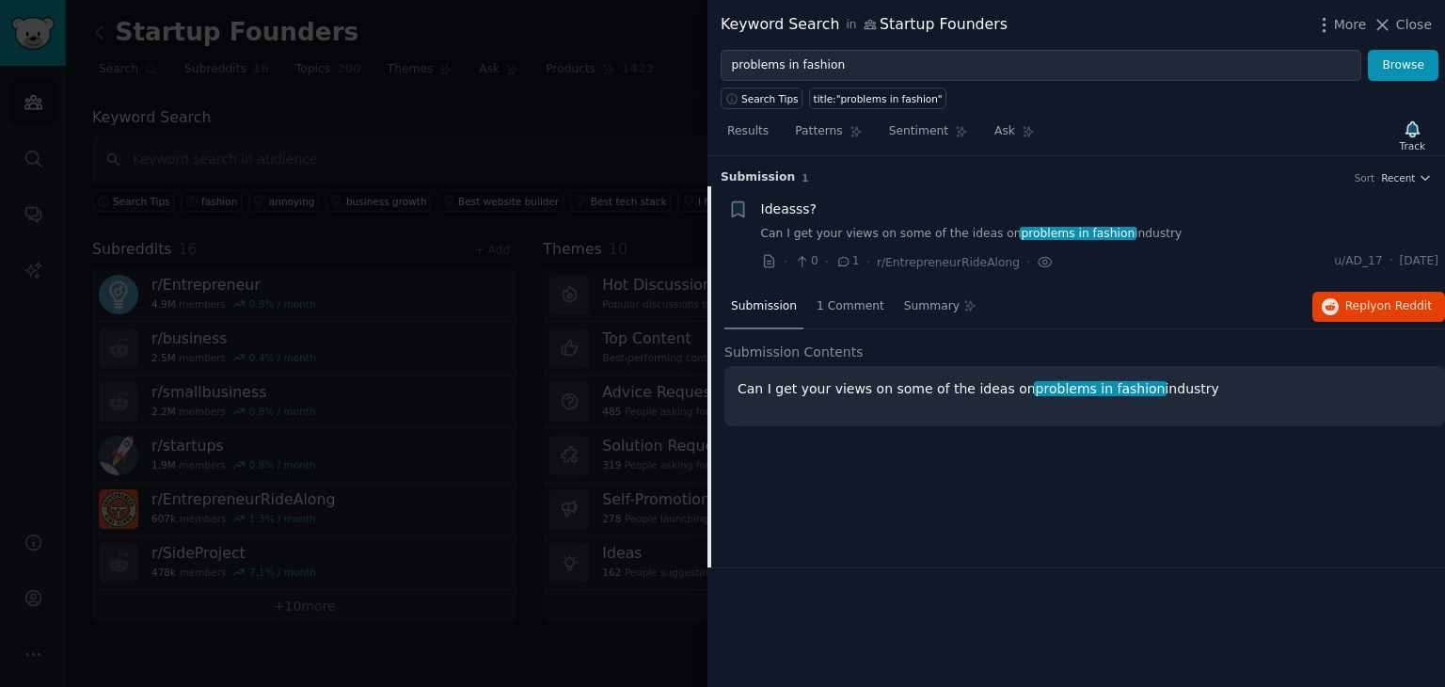
click at [817, 591] on div "Submission 1 Sort Recent + Ideasss? Can I get your views on some of the ideas o…" at bounding box center [1076, 421] width 738 height 531
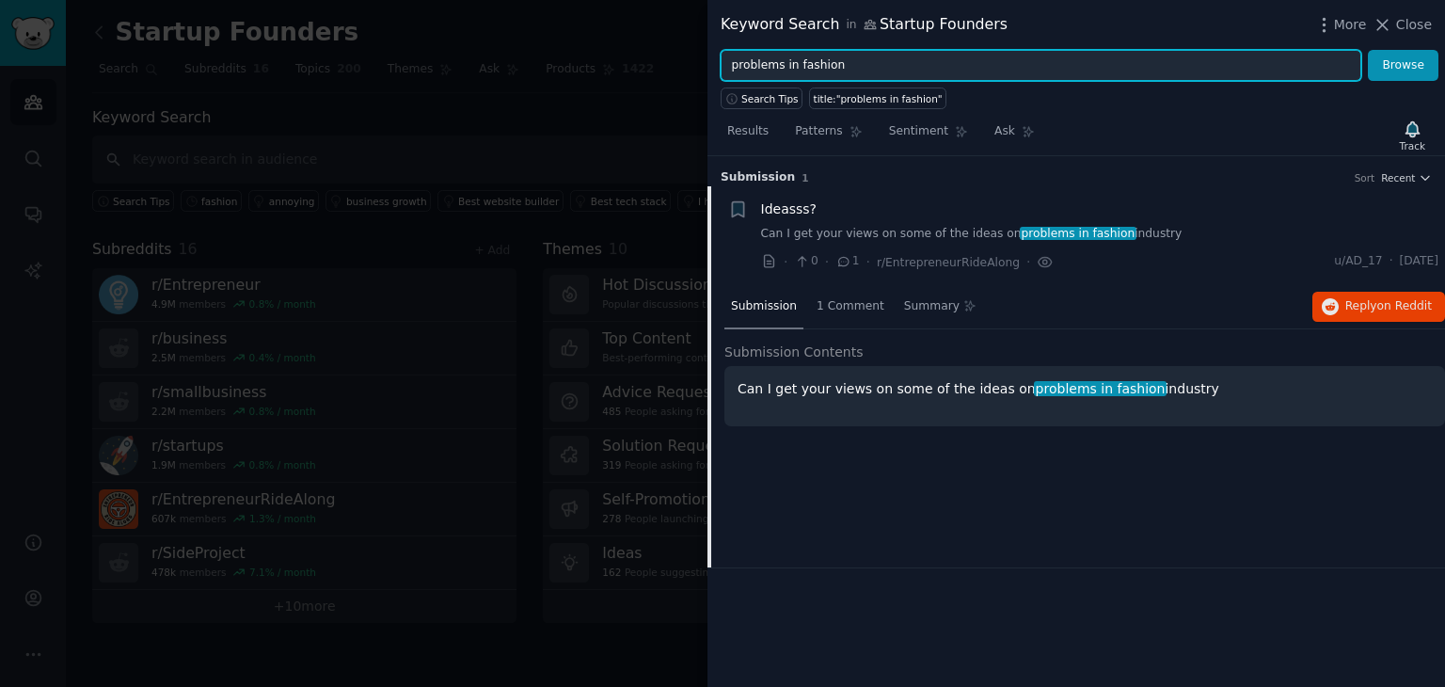
click at [791, 66] on input "problems in fashion" at bounding box center [1041, 66] width 641 height 32
click at [779, 68] on input "problems in fashion" at bounding box center [1041, 66] width 641 height 32
type input "issues in fashion"
click at [1368, 50] on button "Browse" at bounding box center [1403, 66] width 71 height 32
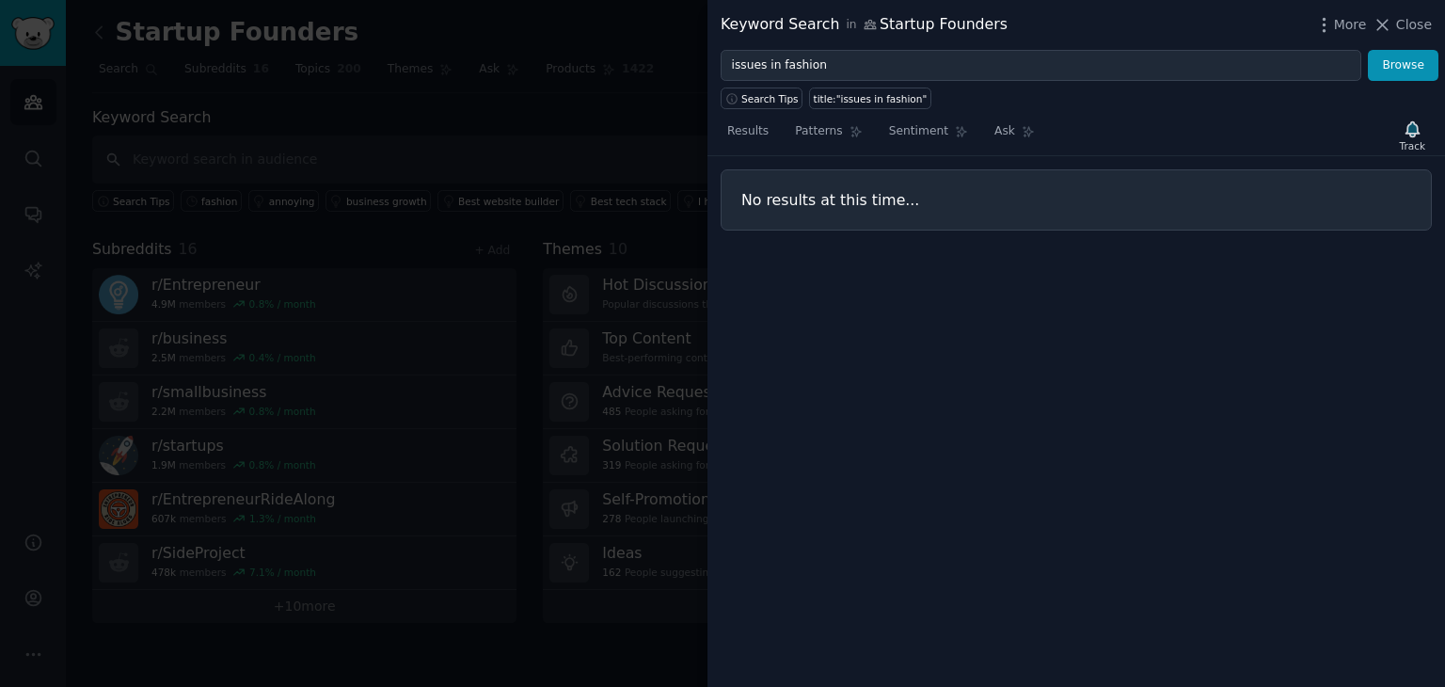
click at [528, 177] on div at bounding box center [722, 343] width 1445 height 687
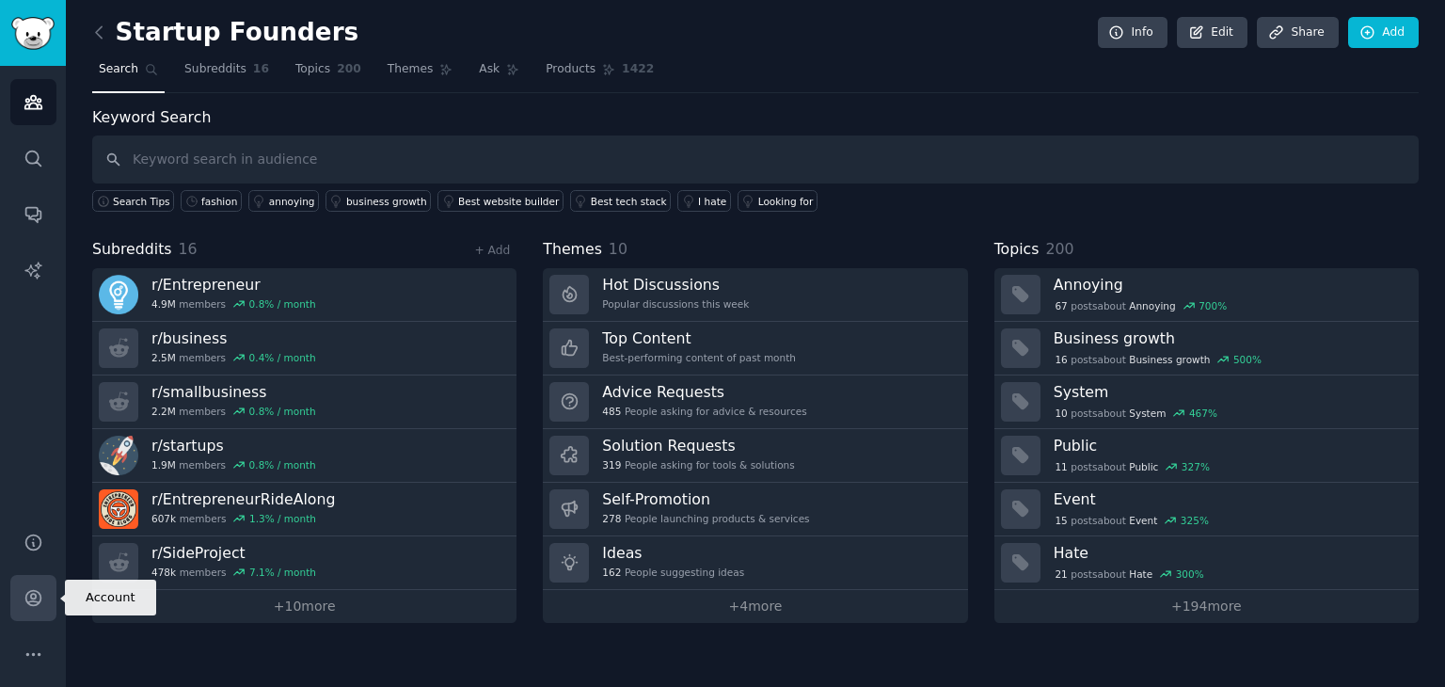
click at [33, 596] on icon "Sidebar" at bounding box center [34, 598] width 20 height 20
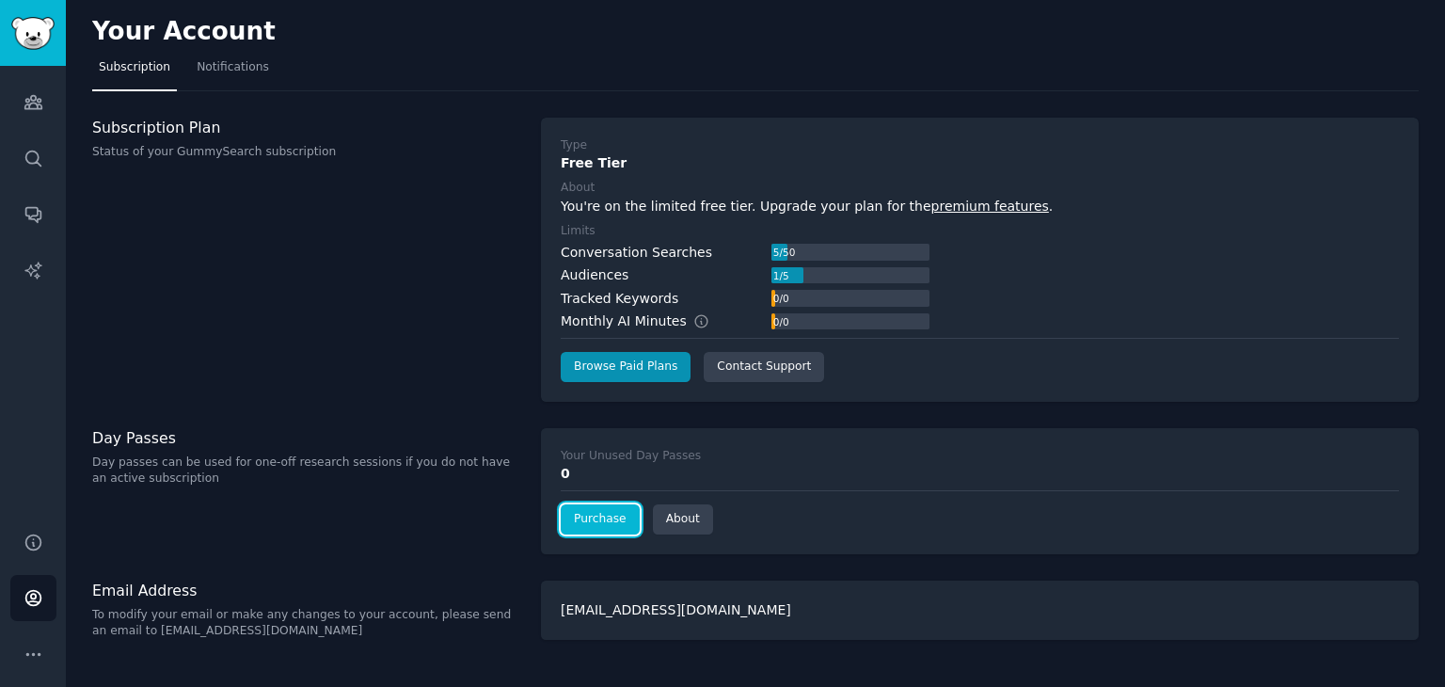
click at [602, 519] on link "Purchase" at bounding box center [600, 519] width 79 height 30
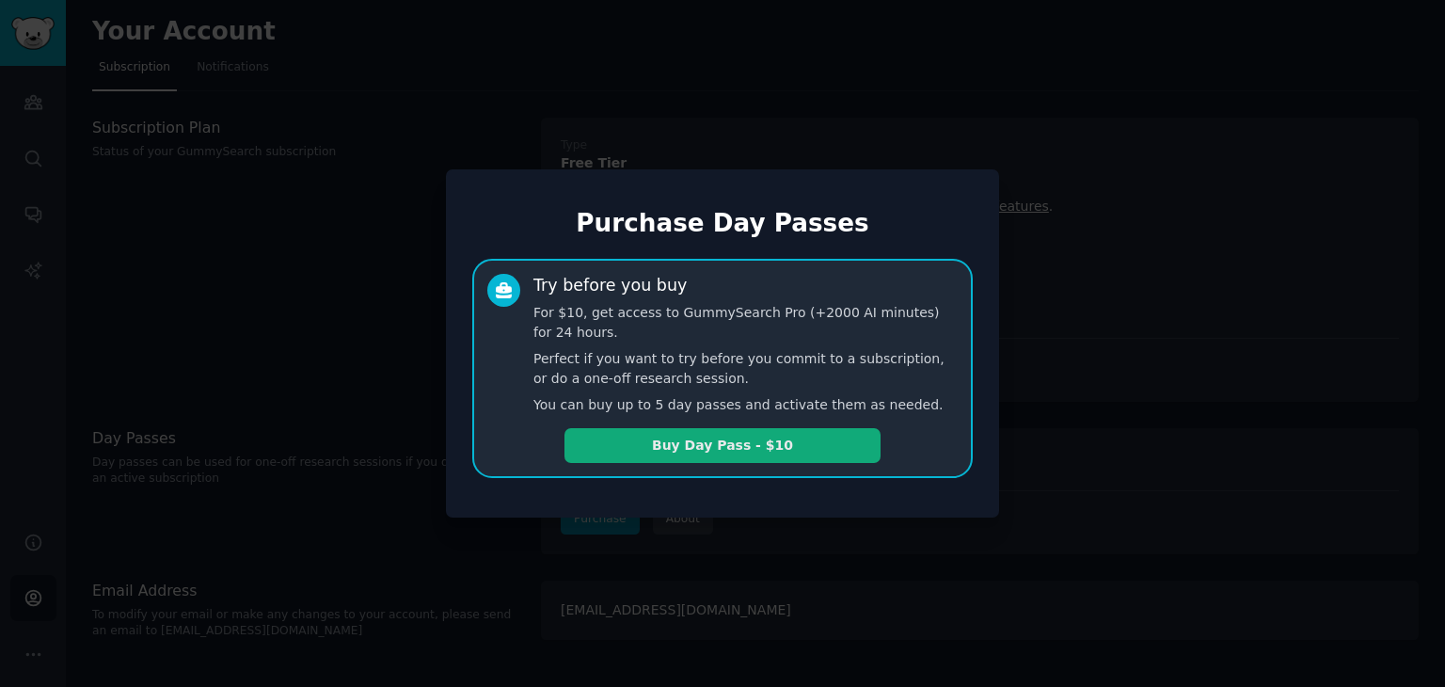
click at [666, 444] on button "Buy Day Pass - $10" at bounding box center [722, 445] width 316 height 35
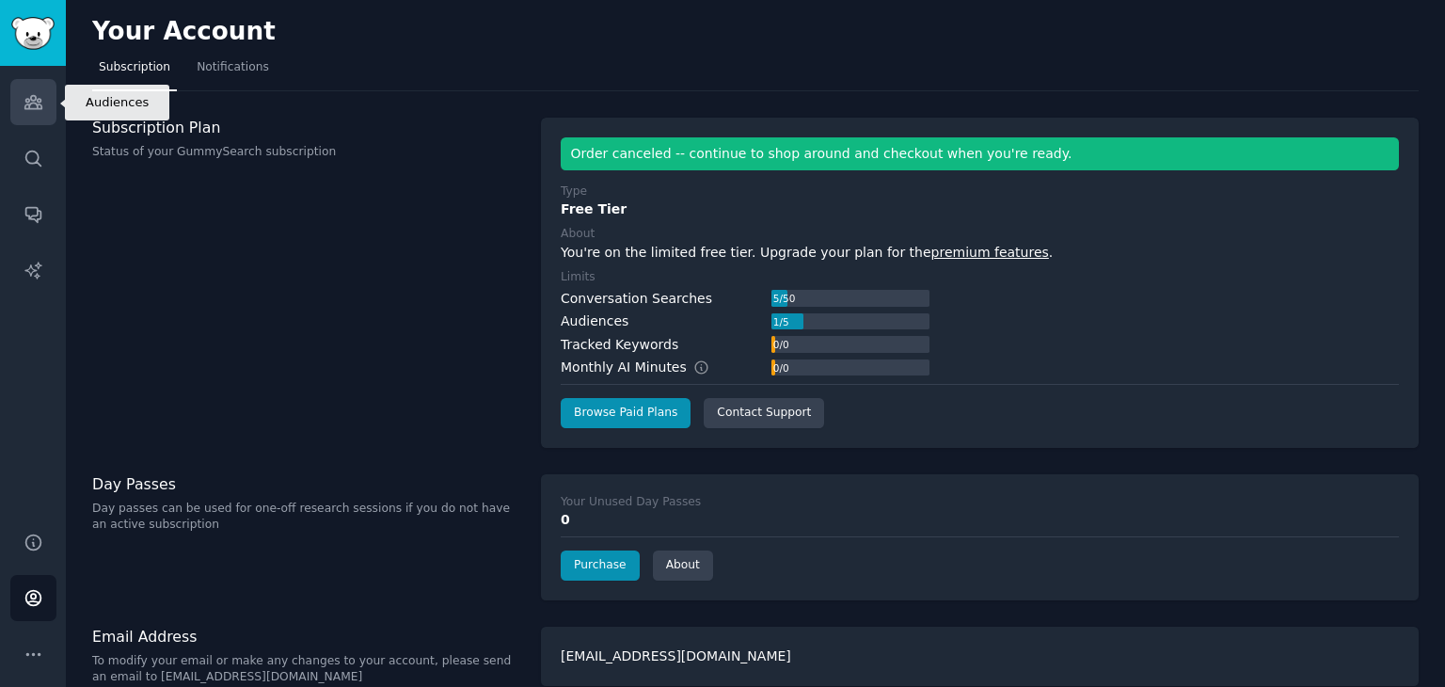
click at [35, 106] on icon "Sidebar" at bounding box center [34, 102] width 20 height 20
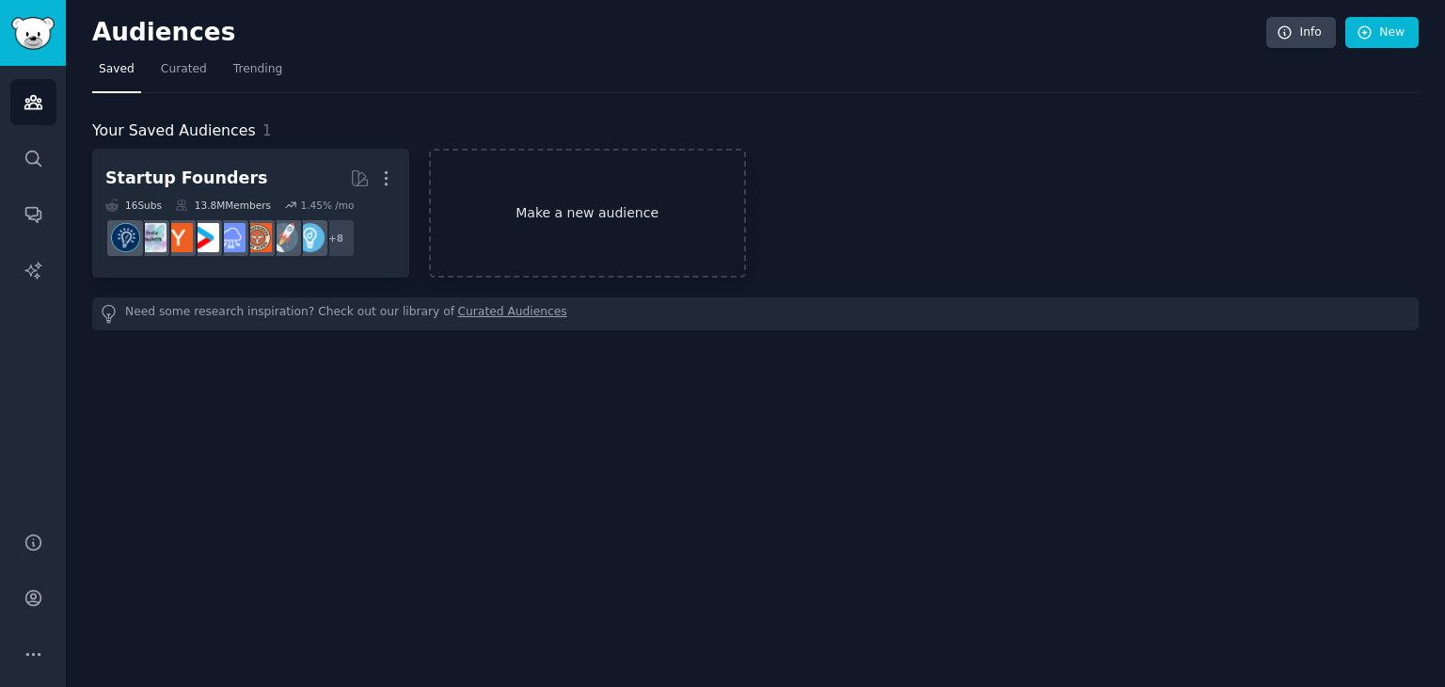
click at [575, 206] on link "Make a new audience" at bounding box center [587, 213] width 317 height 129
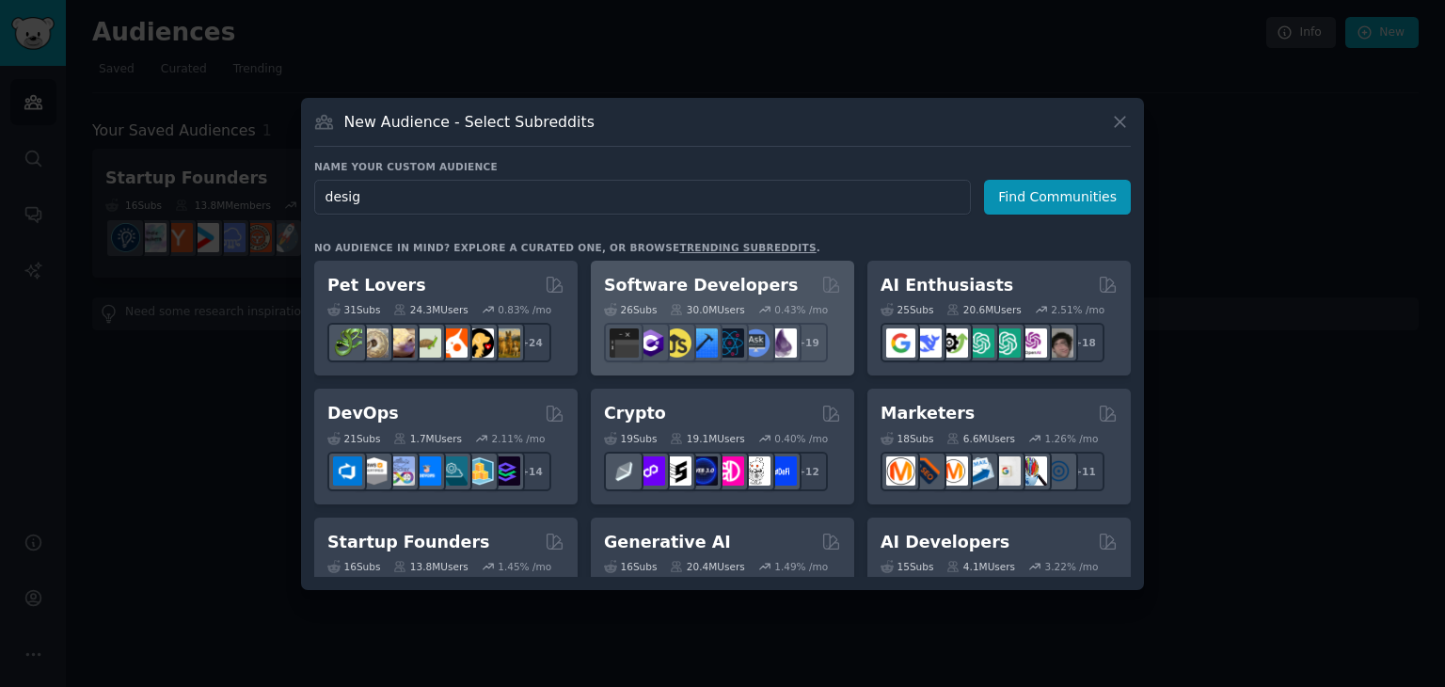
type input "design"
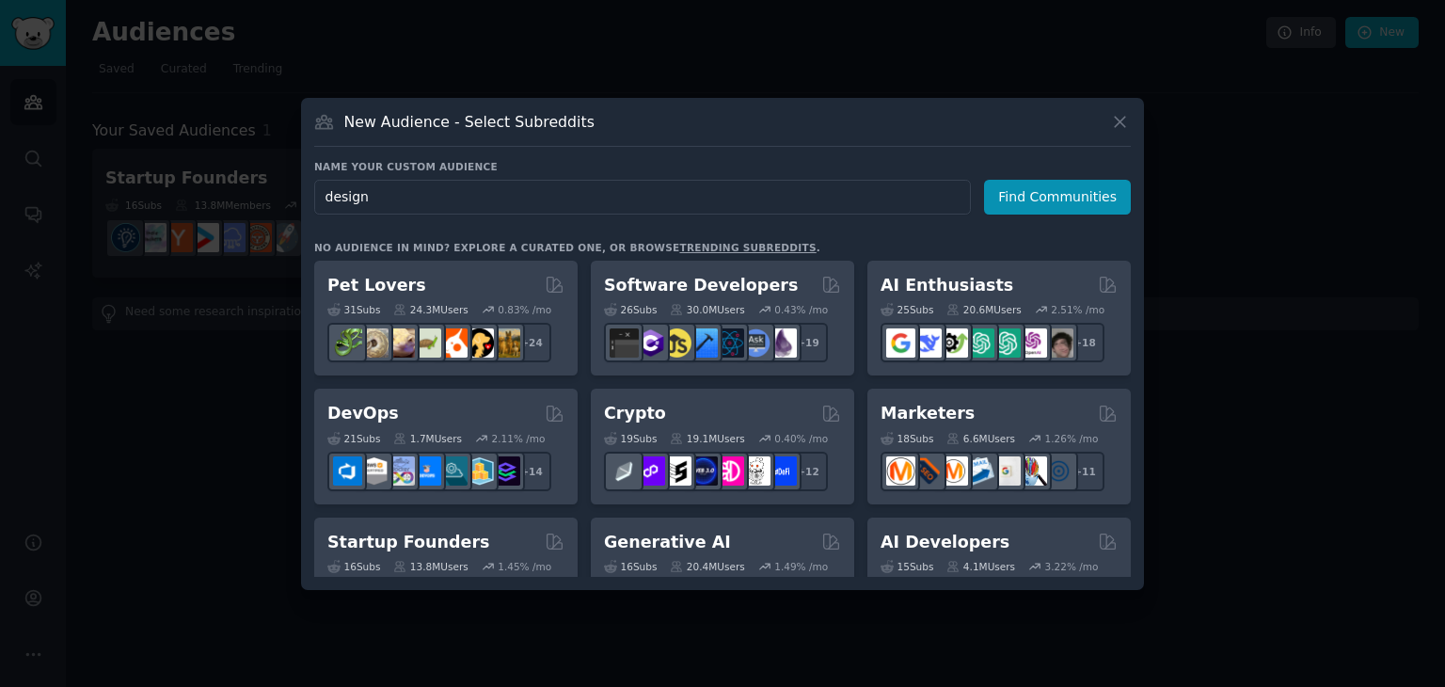
click button "Find Communities" at bounding box center [1057, 197] width 147 height 35
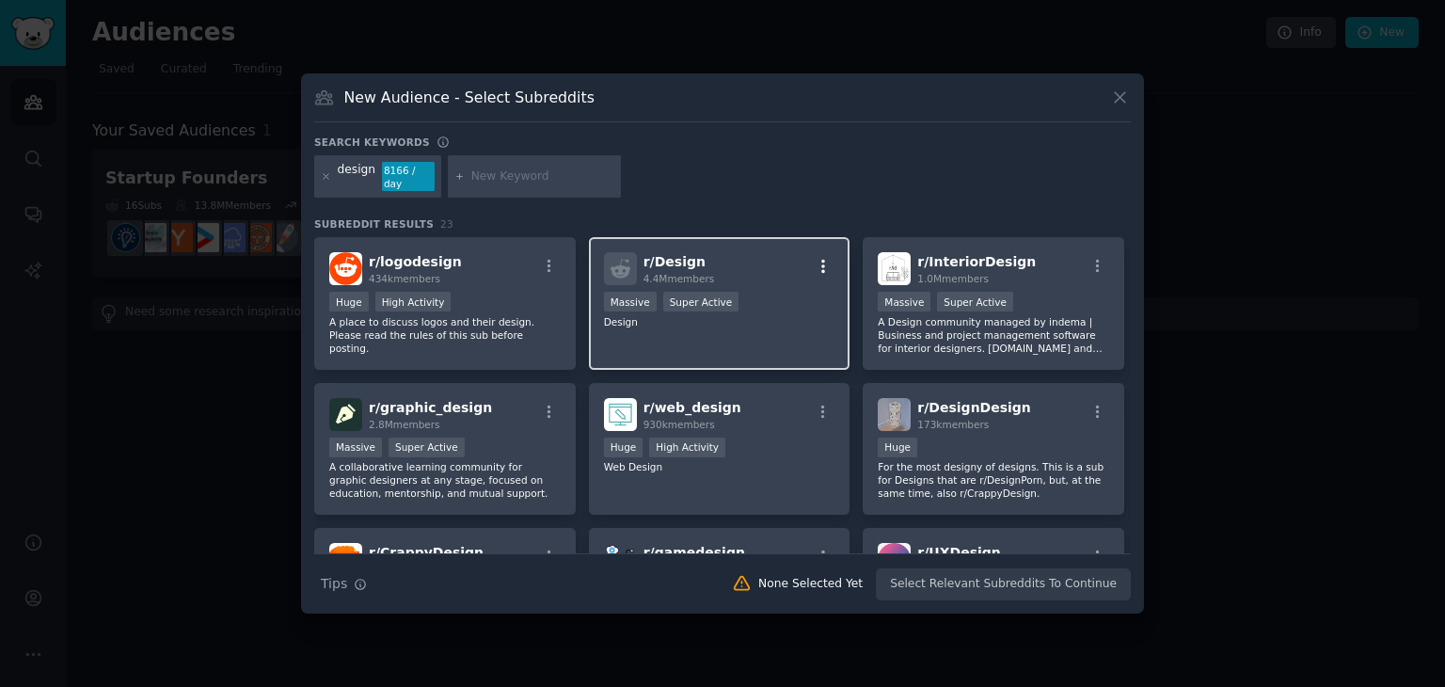
click at [818, 258] on icon "button" at bounding box center [823, 266] width 17 height 17
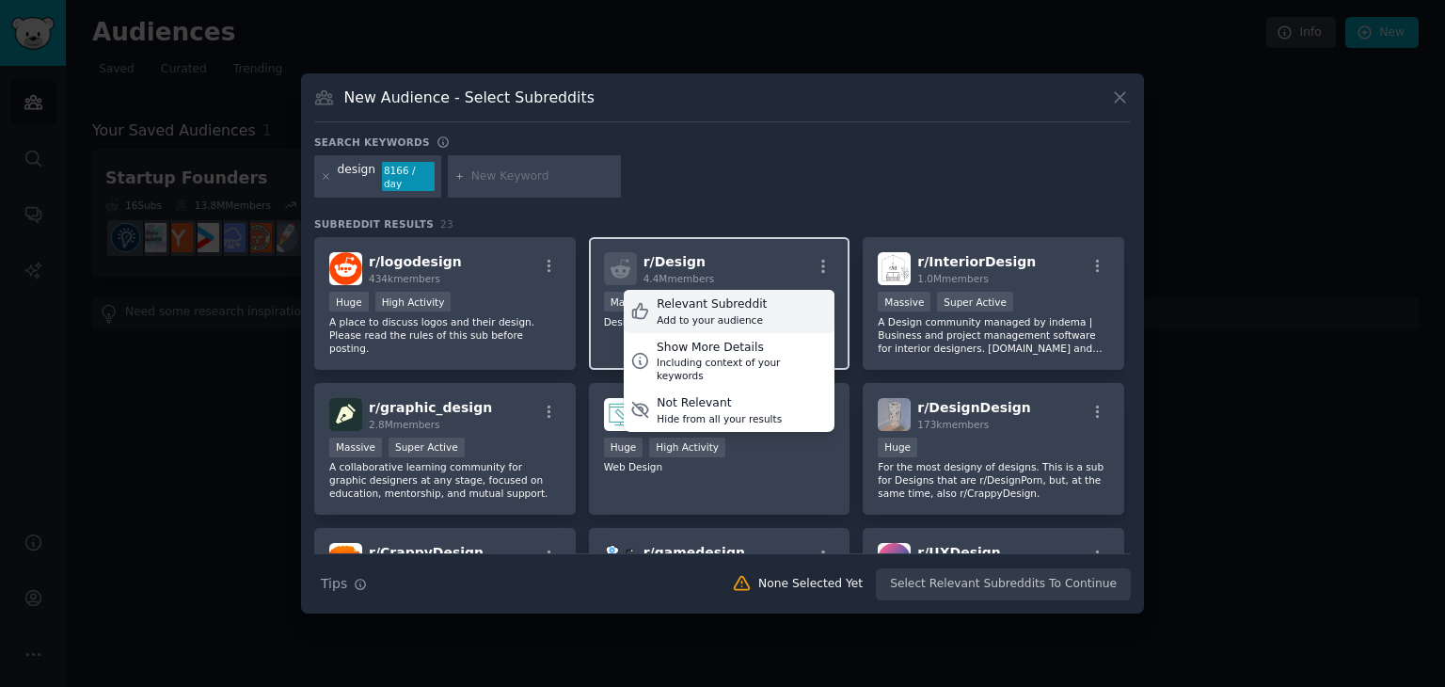
click at [749, 298] on div "Relevant Subreddit" at bounding box center [712, 304] width 110 height 17
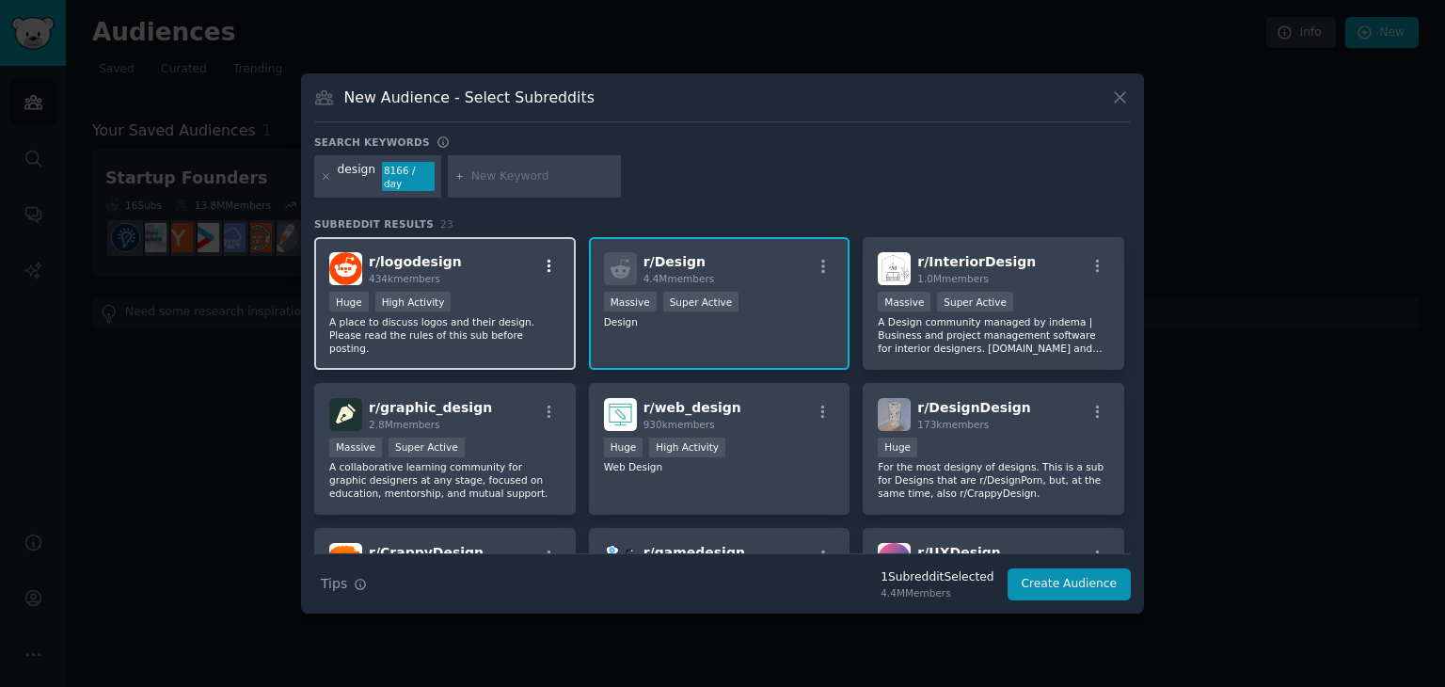
click at [548, 260] on icon "button" at bounding box center [550, 266] width 4 height 13
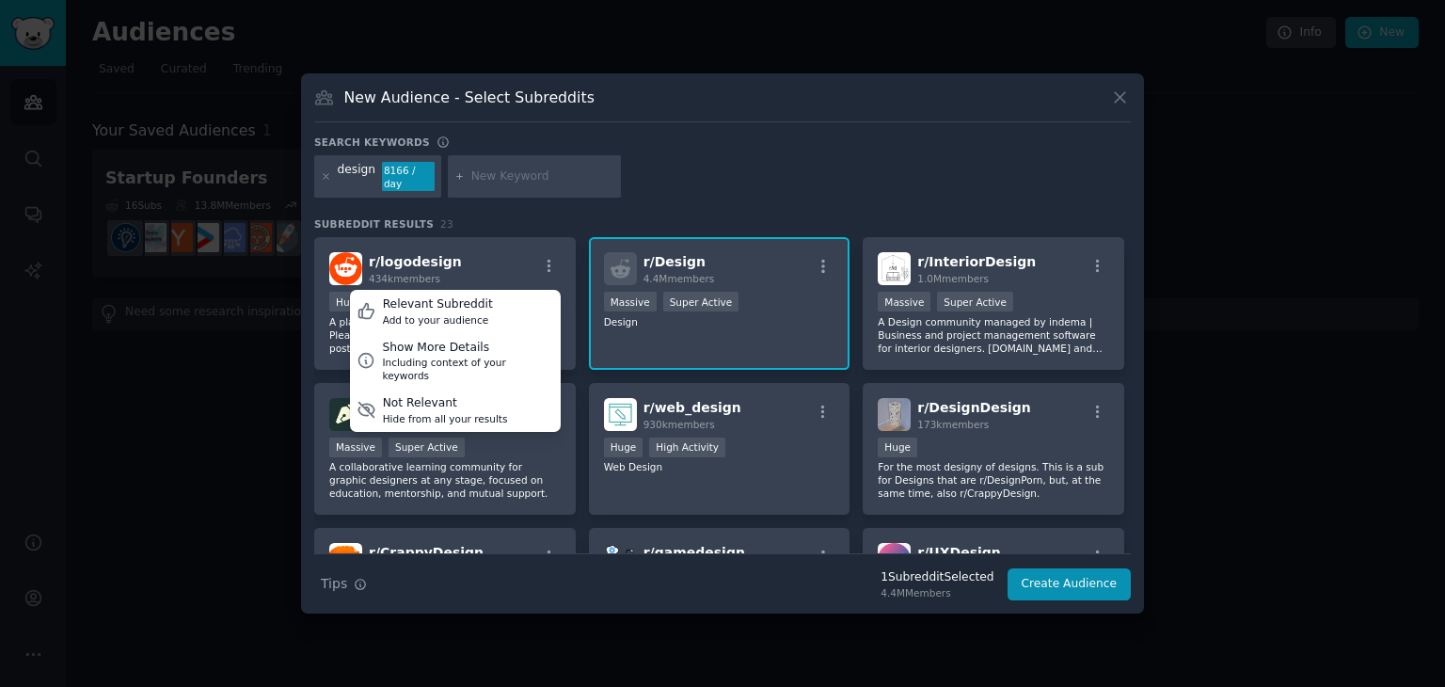
click at [692, 181] on div "design 8166 / day" at bounding box center [722, 180] width 817 height 50
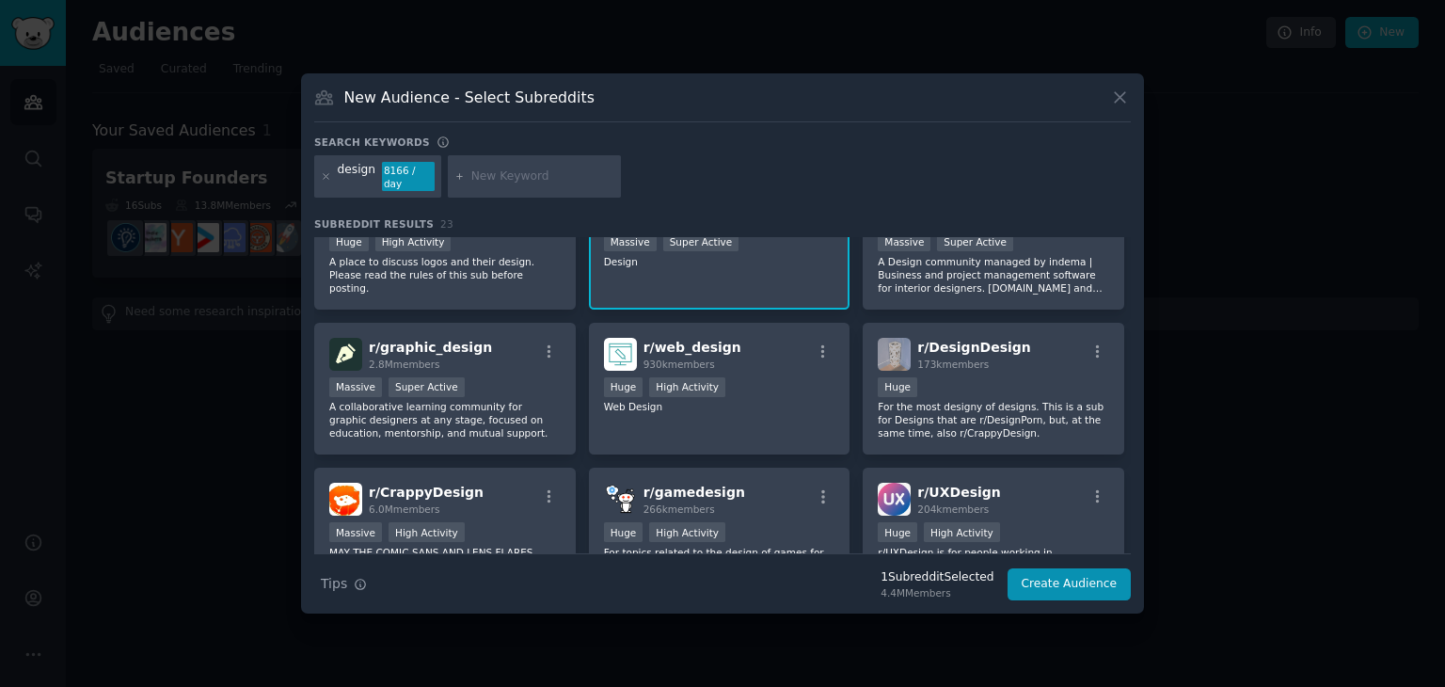
scroll to position [94, 0]
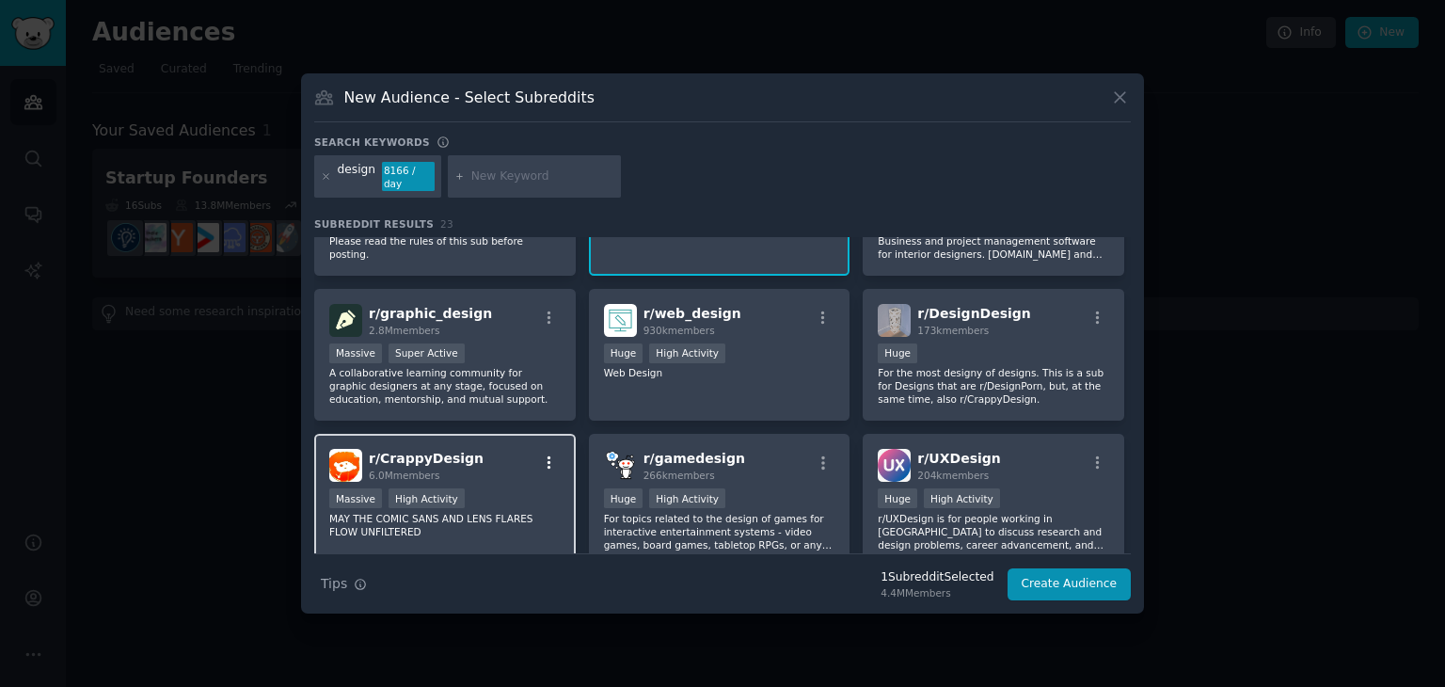
click at [549, 456] on icon "button" at bounding box center [549, 462] width 17 height 17
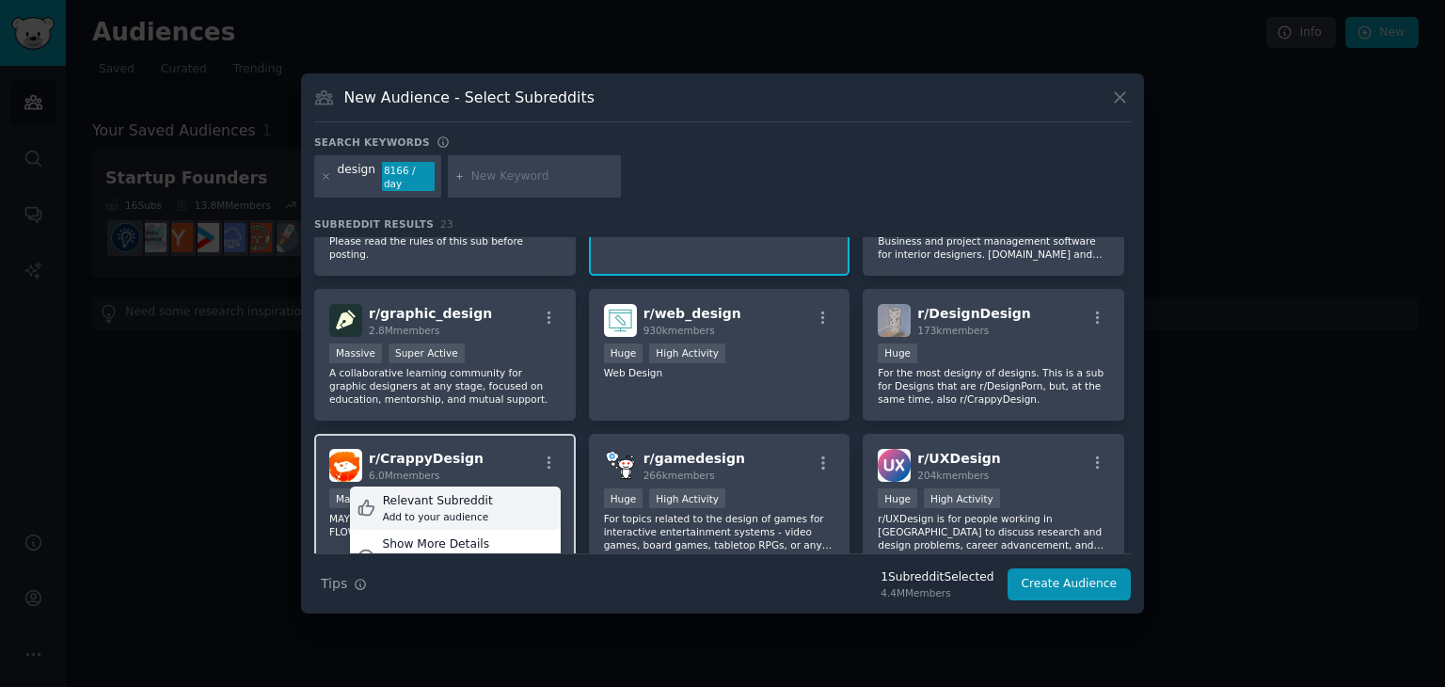
click at [489, 498] on div "Relevant Subreddit Add to your audience" at bounding box center [455, 507] width 211 height 43
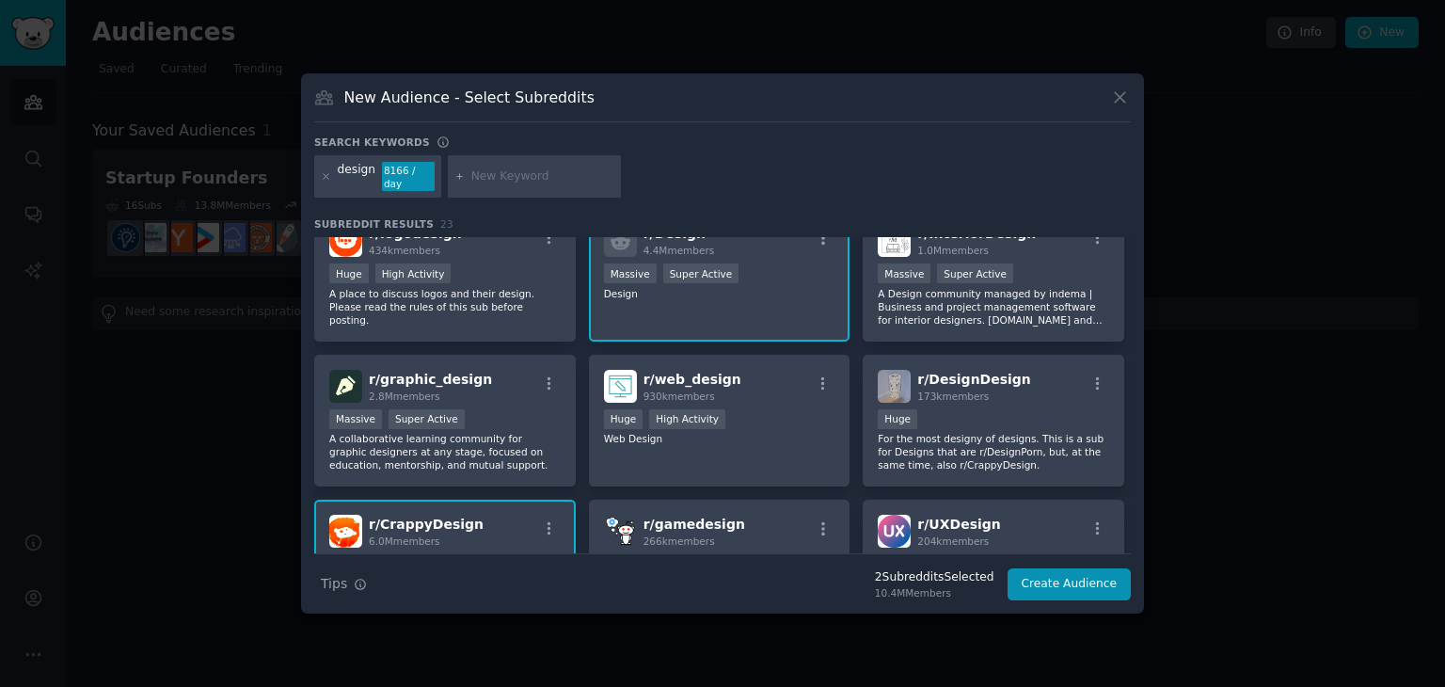
scroll to position [0, 0]
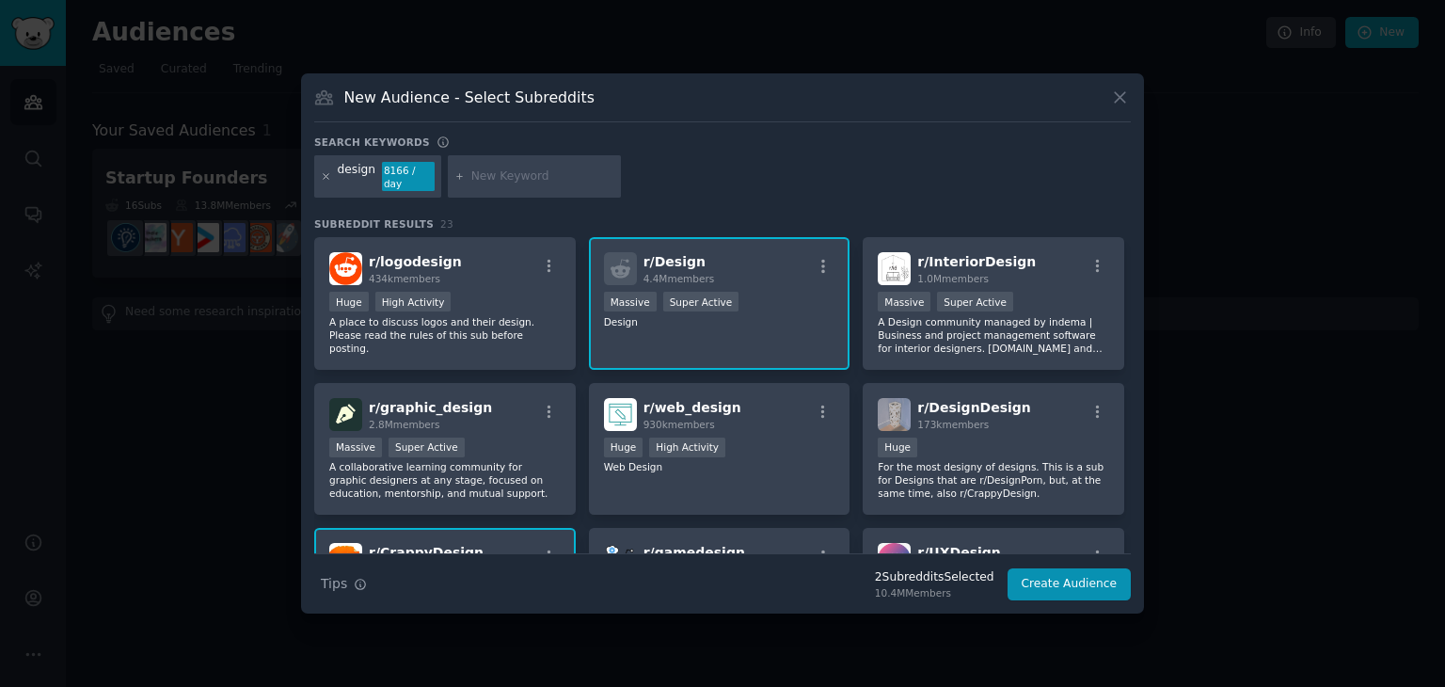
click at [328, 174] on icon at bounding box center [326, 176] width 10 height 10
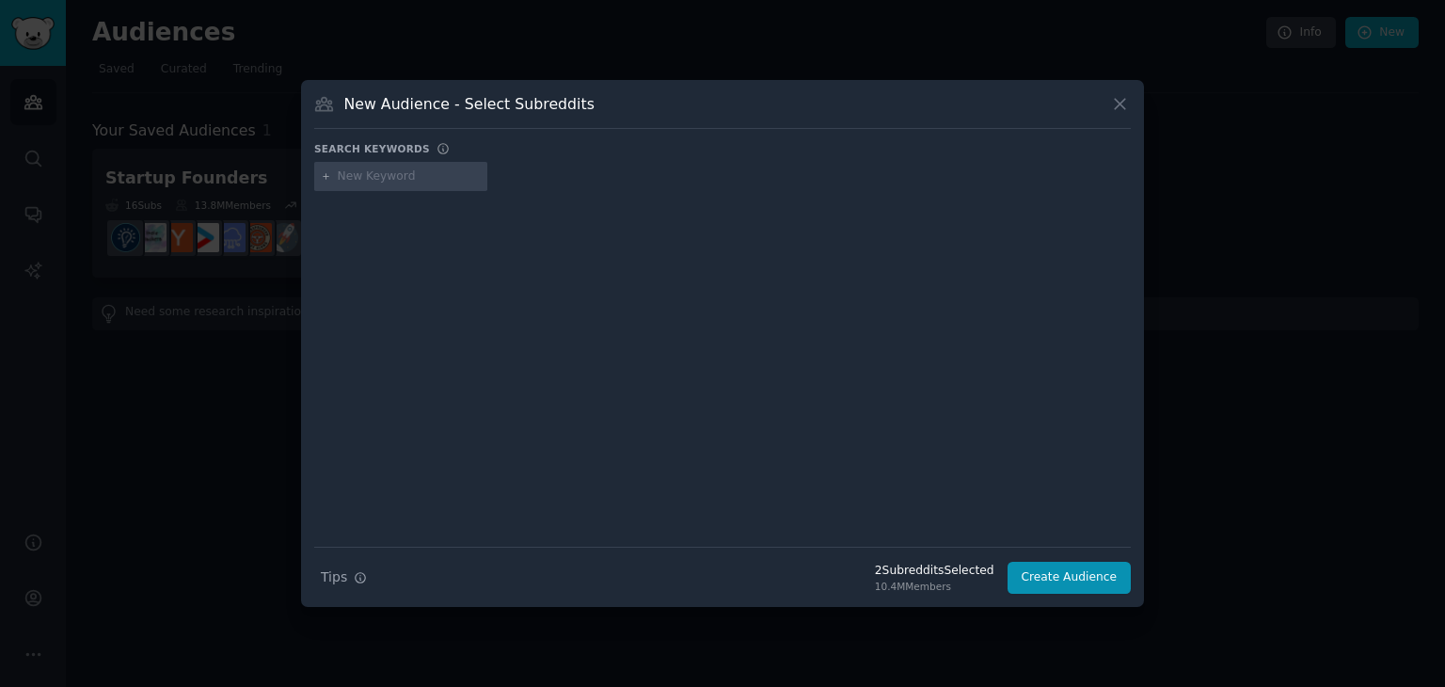
click at [386, 178] on input "text" at bounding box center [409, 176] width 143 height 17
type input "r"
type input "fashion"
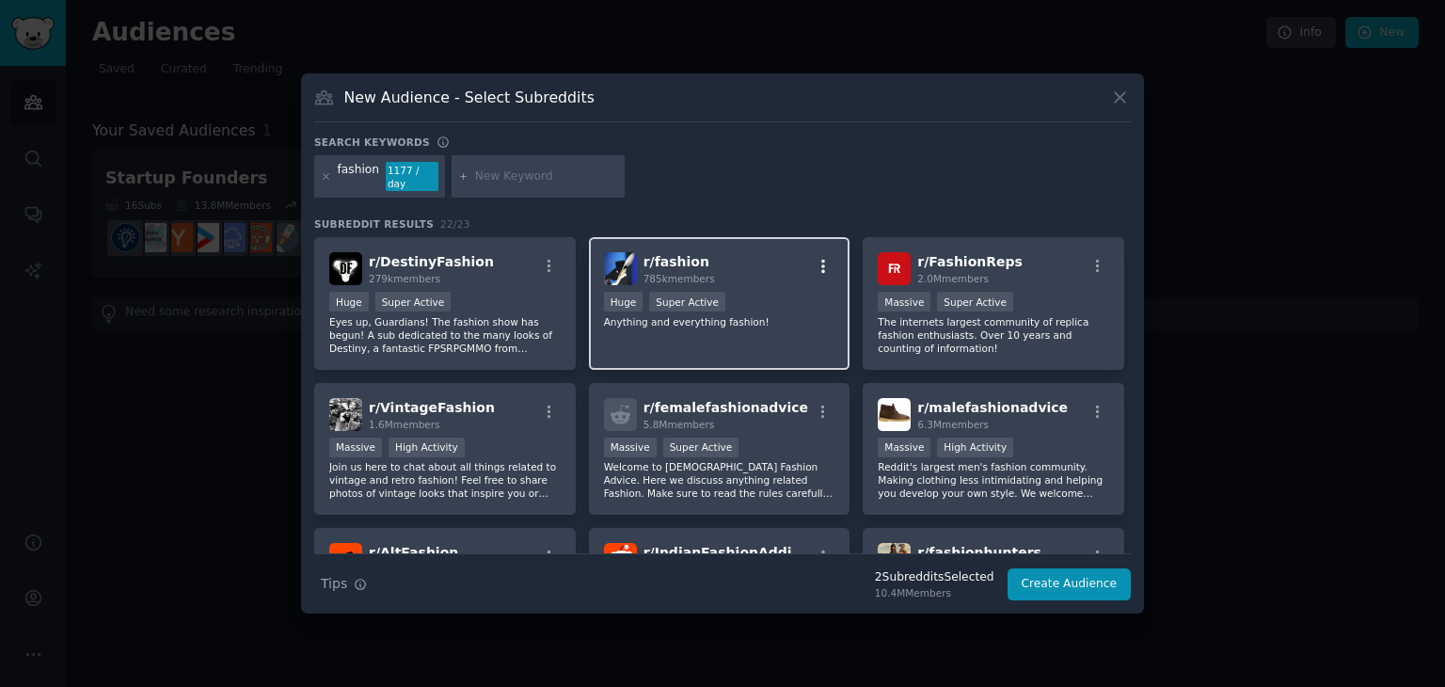
click at [825, 258] on icon "button" at bounding box center [823, 266] width 17 height 17
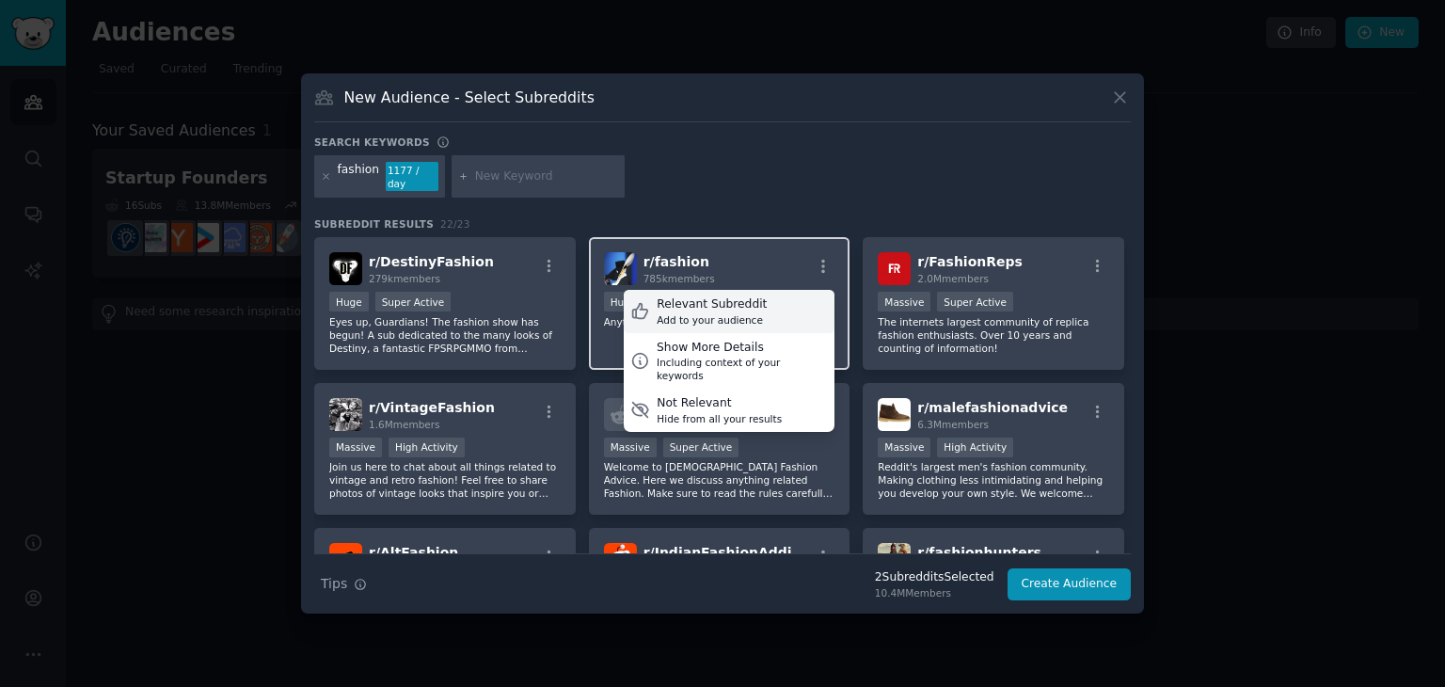
click at [749, 301] on div "Relevant Subreddit" at bounding box center [712, 304] width 110 height 17
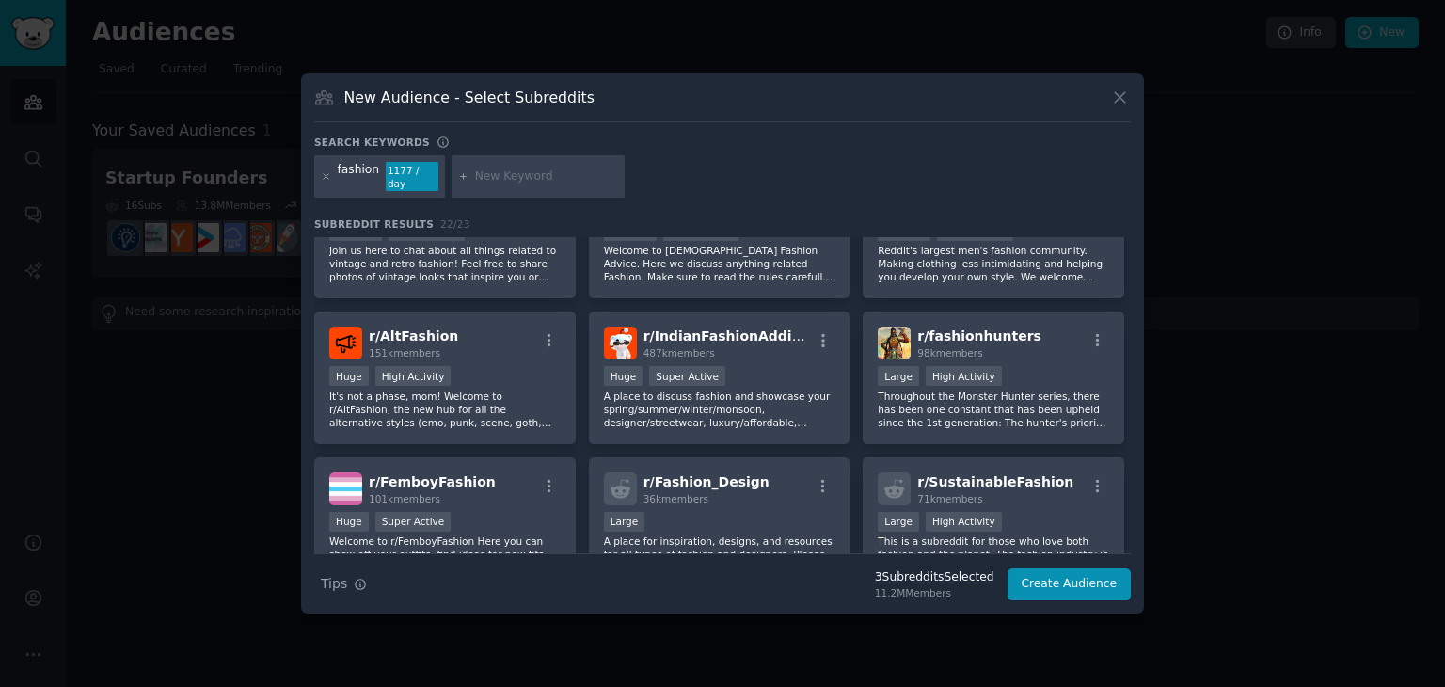
scroll to position [147, 0]
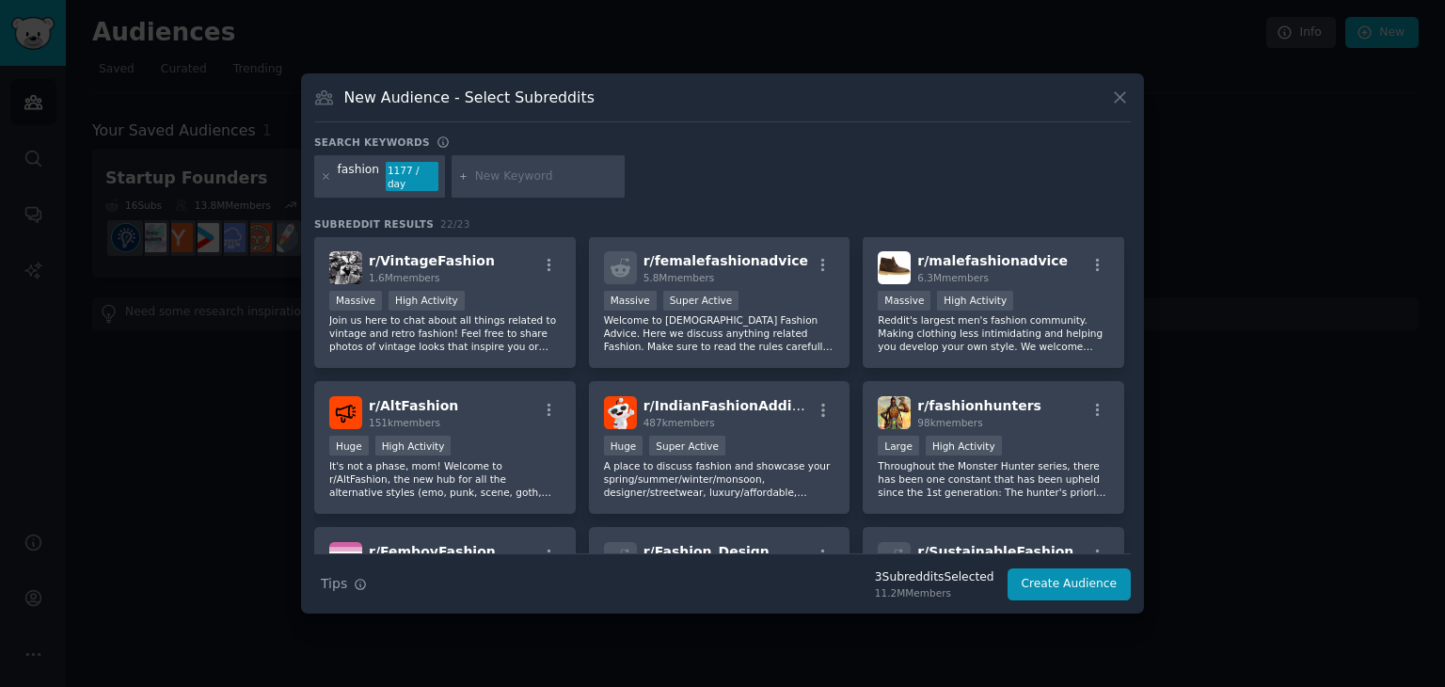
click at [316, 174] on div "fashion 1177 / day" at bounding box center [379, 176] width 131 height 43
click at [320, 171] on div "fashion 1177 / day" at bounding box center [379, 176] width 131 height 43
click at [325, 177] on icon at bounding box center [326, 176] width 5 height 5
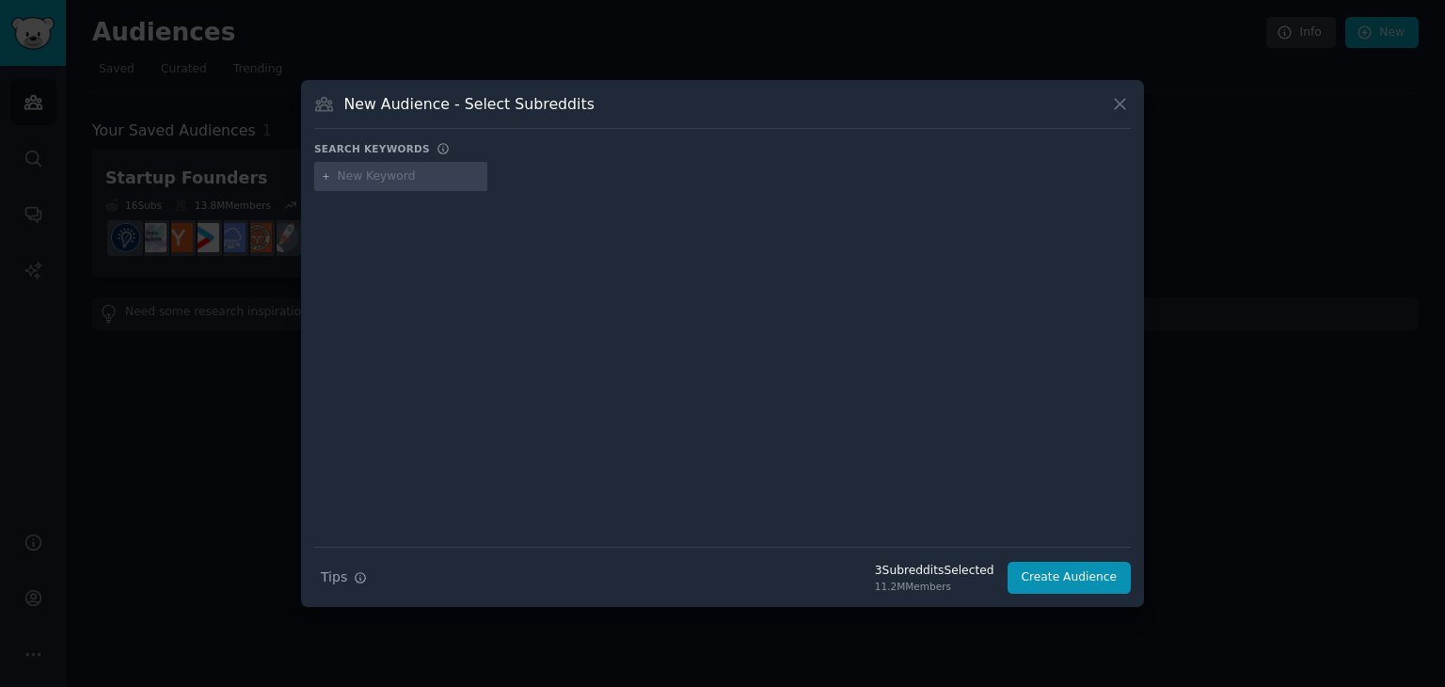
click at [382, 182] on input "text" at bounding box center [409, 176] width 143 height 17
type input "streetwear"
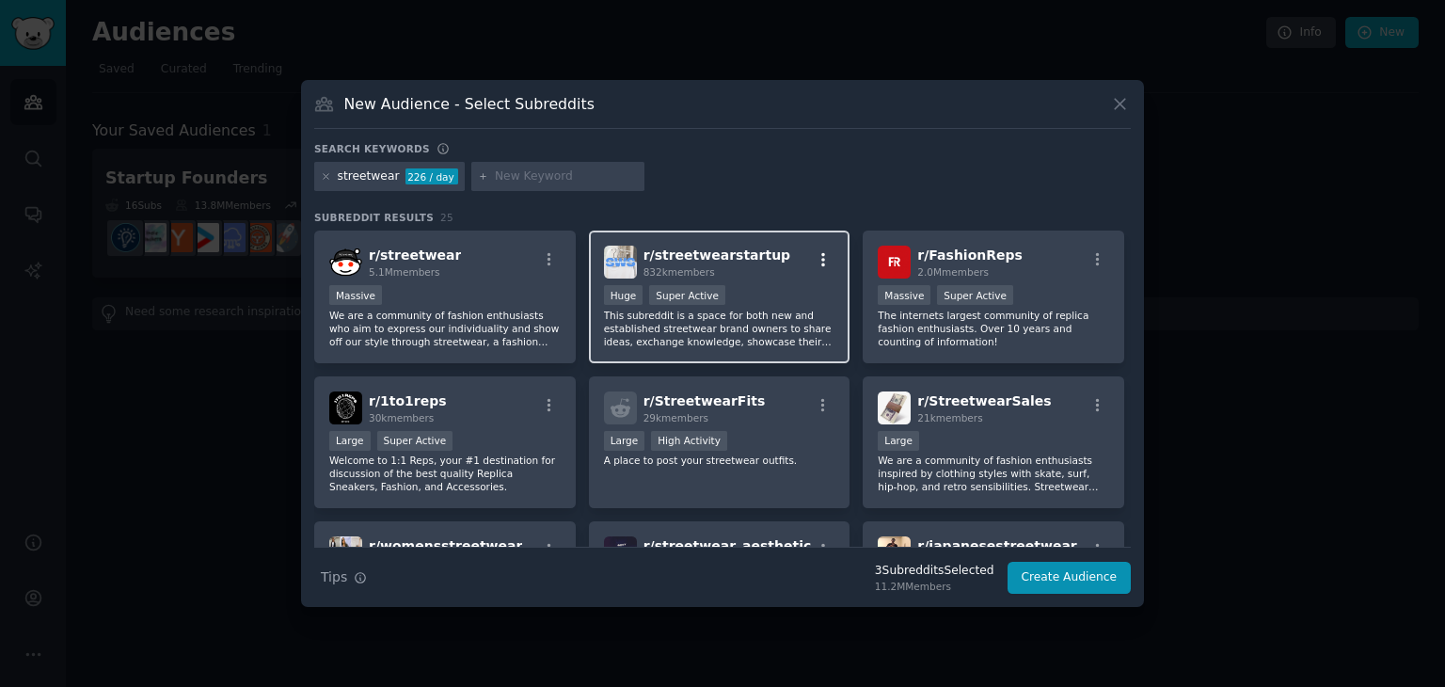
click at [815, 254] on icon "button" at bounding box center [823, 259] width 17 height 17
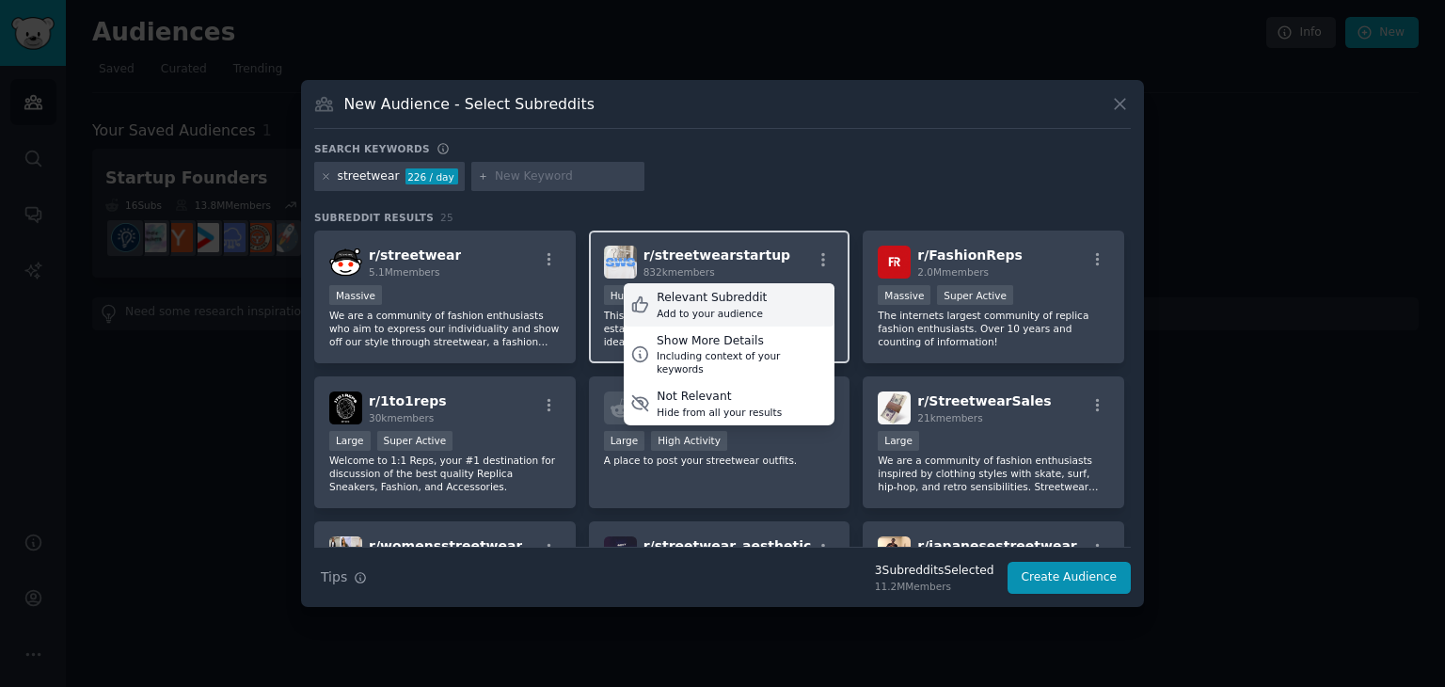
click at [741, 303] on div "Relevant Subreddit" at bounding box center [712, 298] width 110 height 17
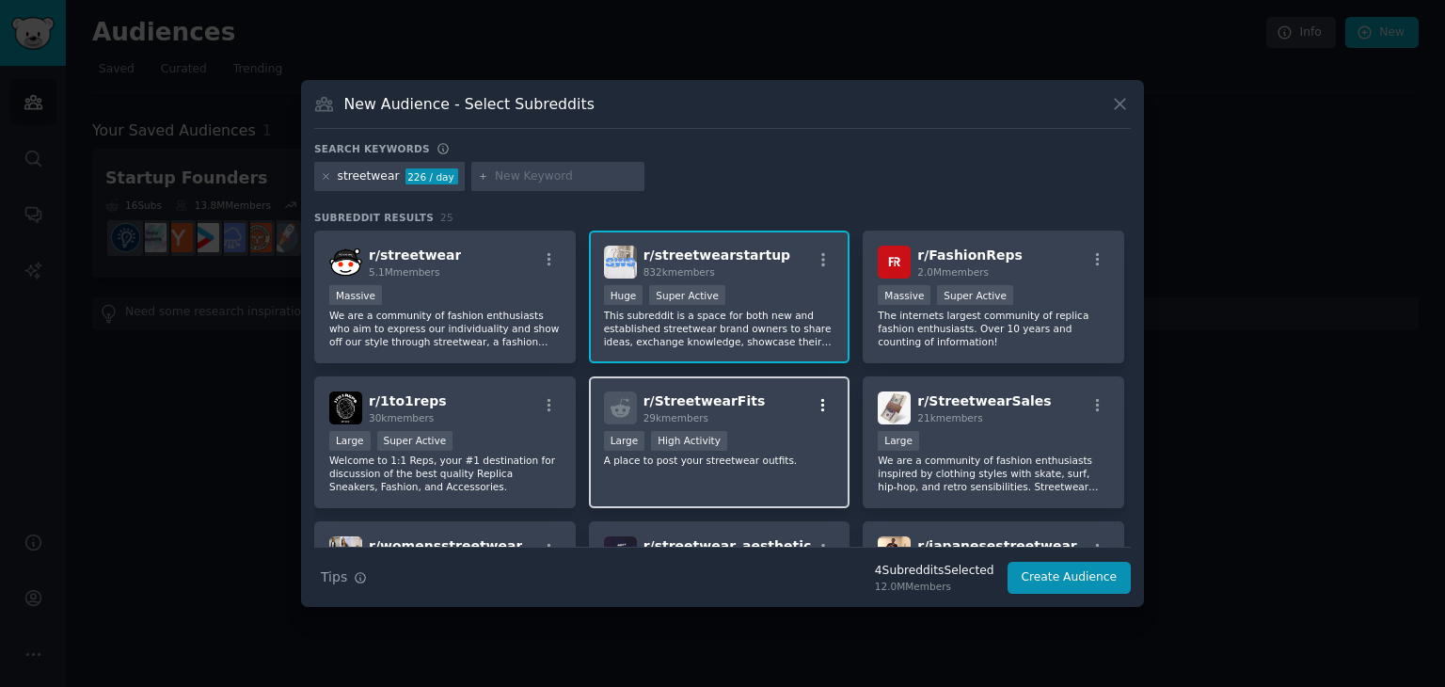
click at [821, 409] on icon "button" at bounding box center [823, 404] width 4 height 13
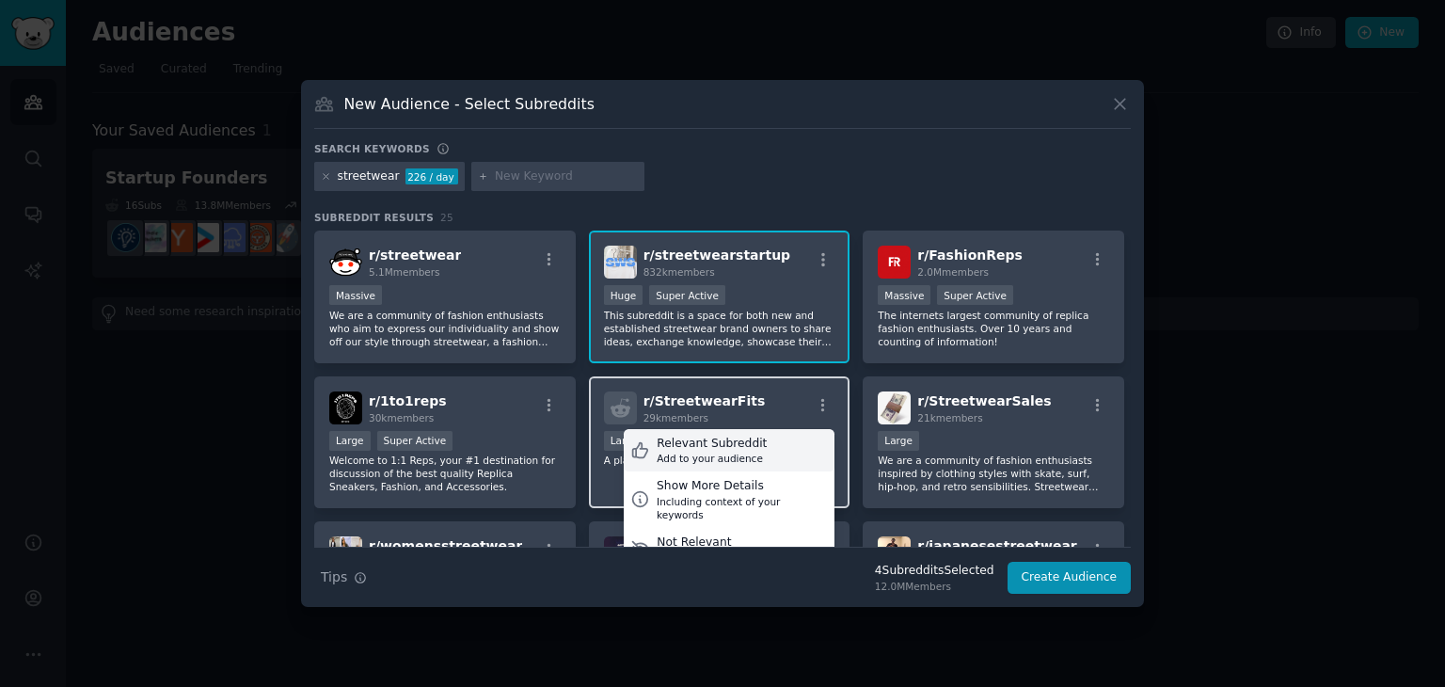
click at [688, 452] on div "Add to your audience" at bounding box center [712, 458] width 110 height 13
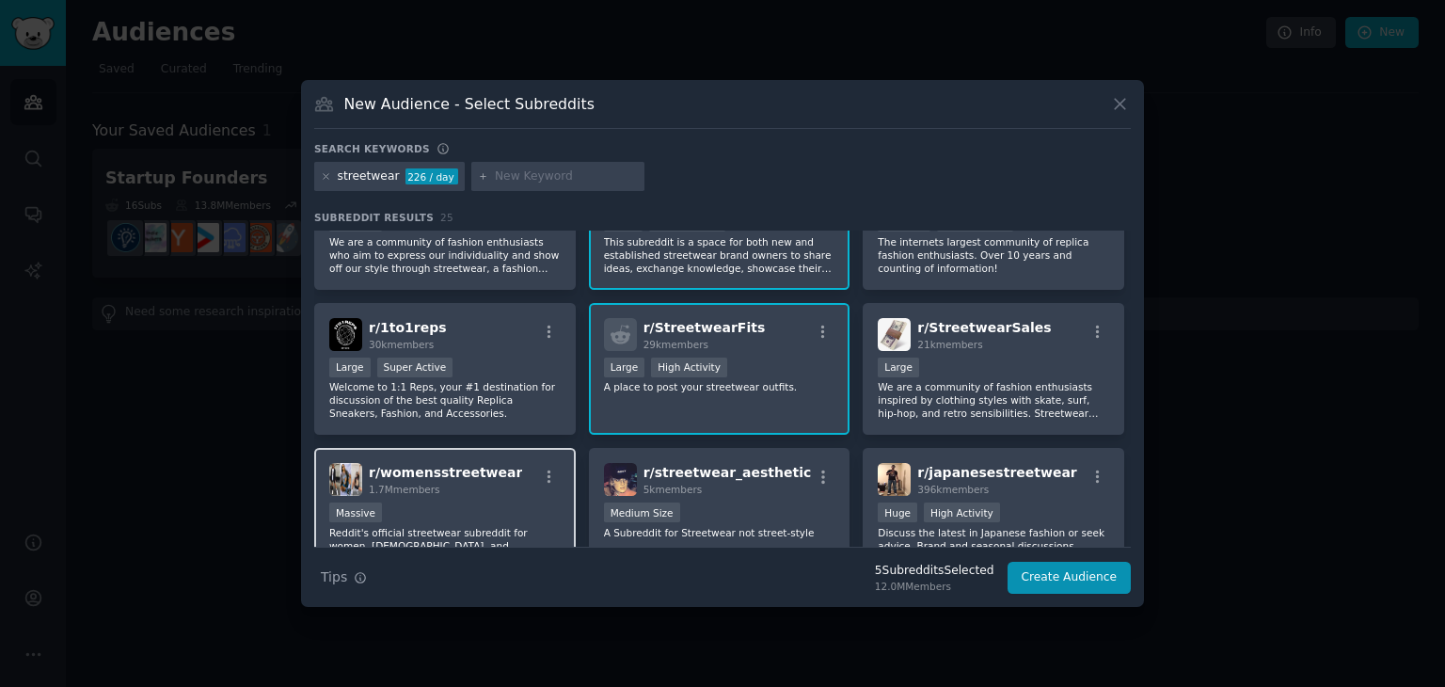
scroll to position [188, 0]
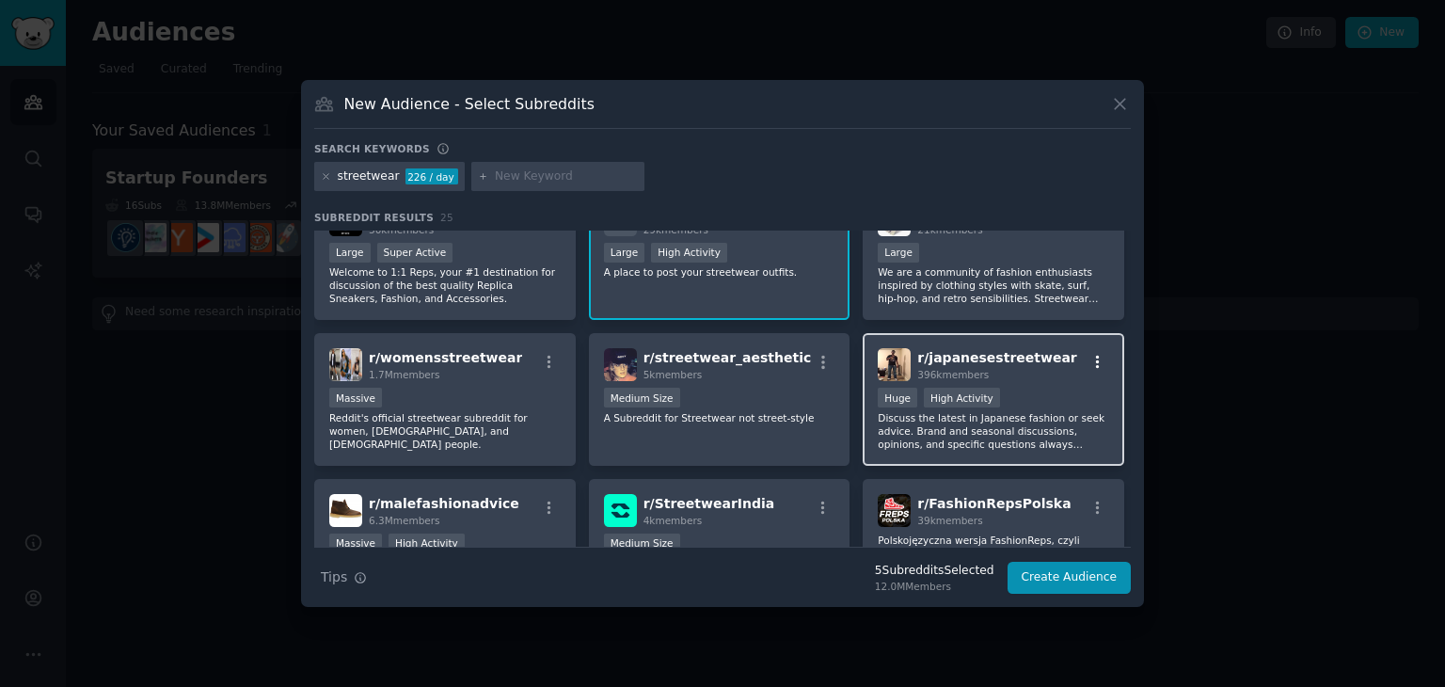
click at [1096, 360] on icon "button" at bounding box center [1097, 362] width 17 height 17
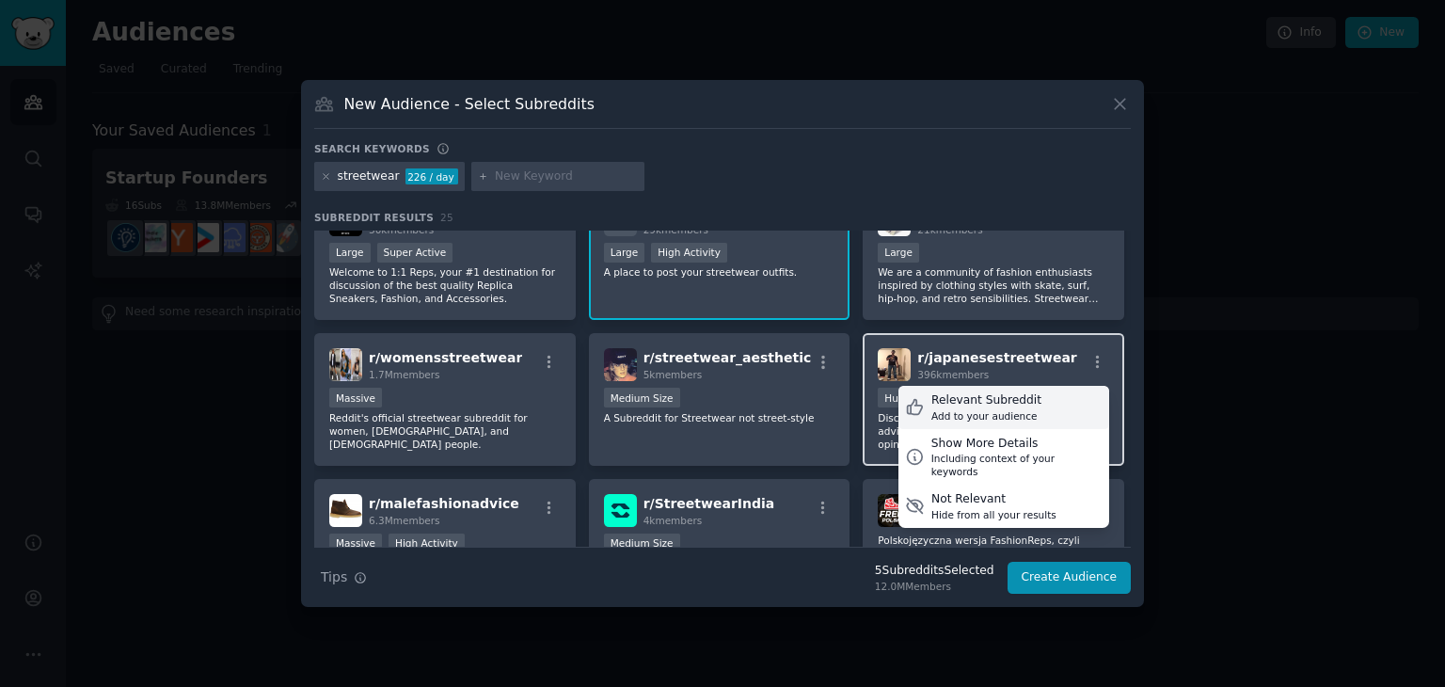
click at [982, 409] on div "Add to your audience" at bounding box center [986, 415] width 110 height 13
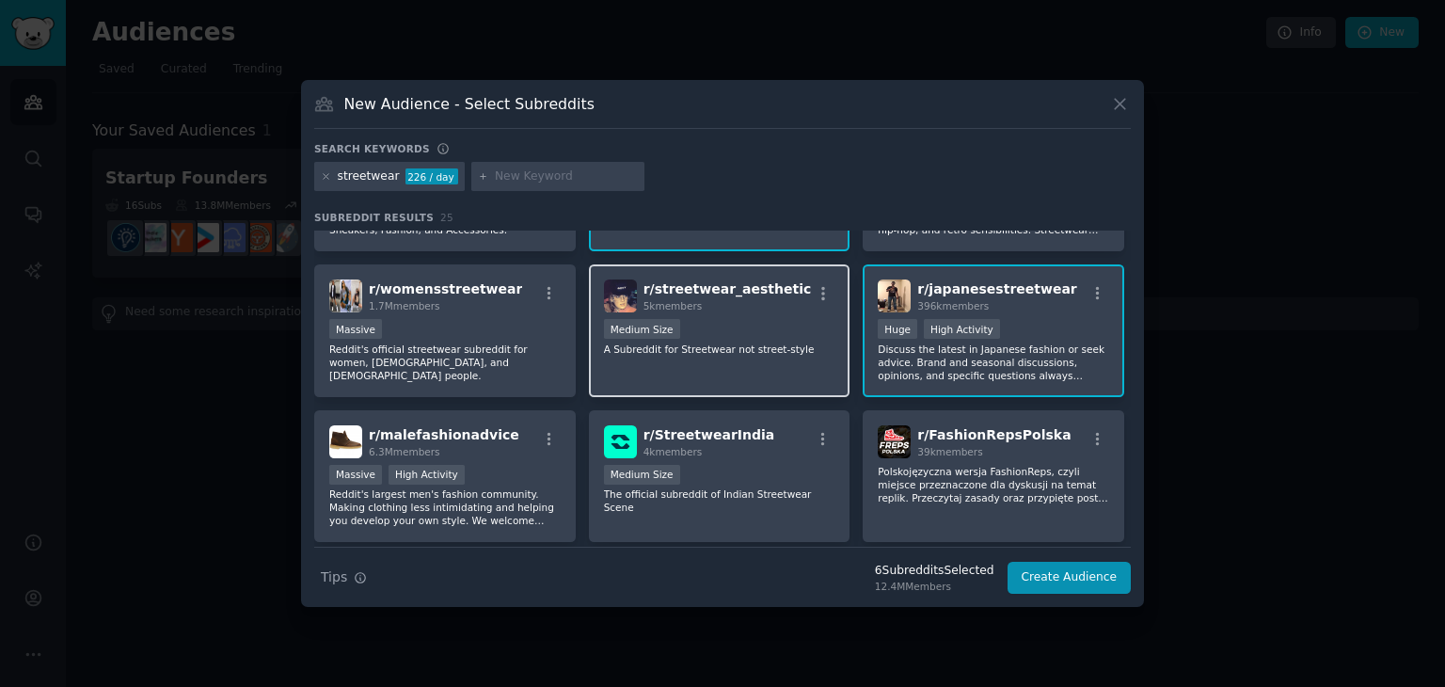
scroll to position [0, 0]
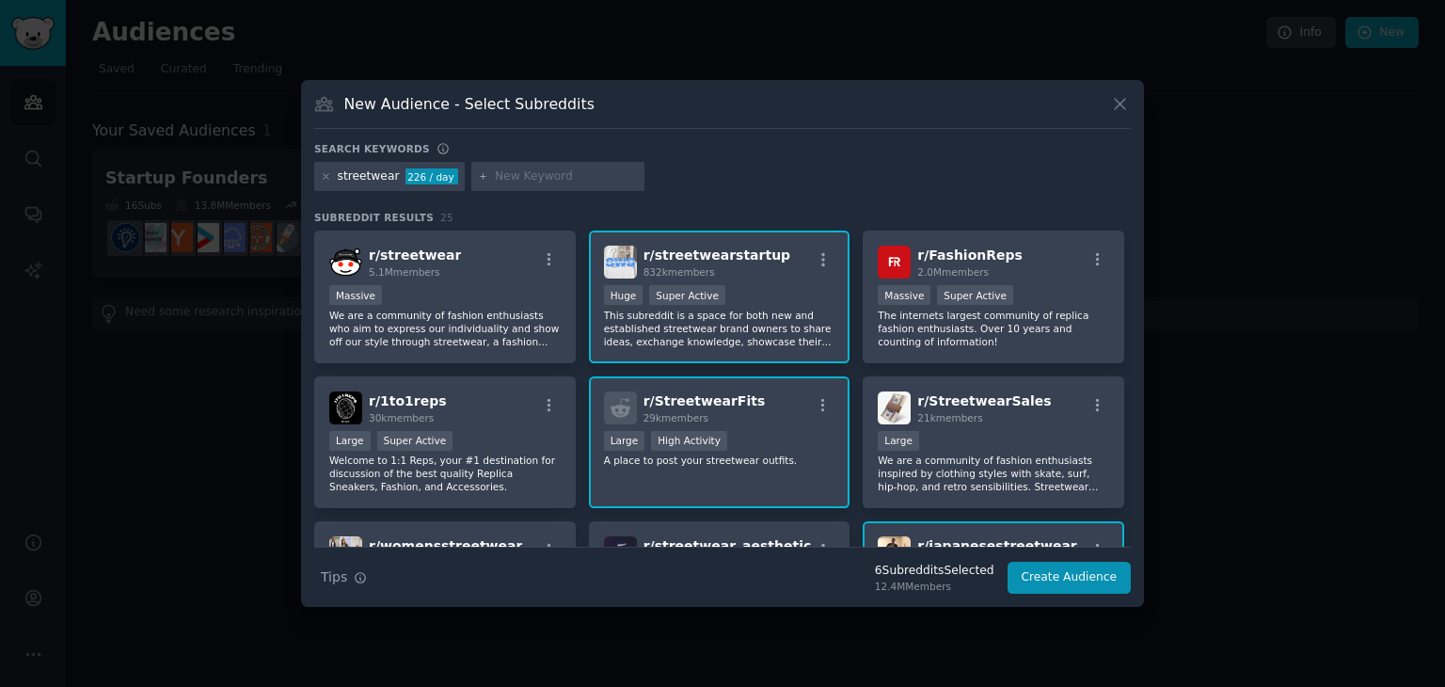
click at [748, 298] on div ">= 95th percentile for submissions / day Huge Super Active" at bounding box center [719, 297] width 231 height 24
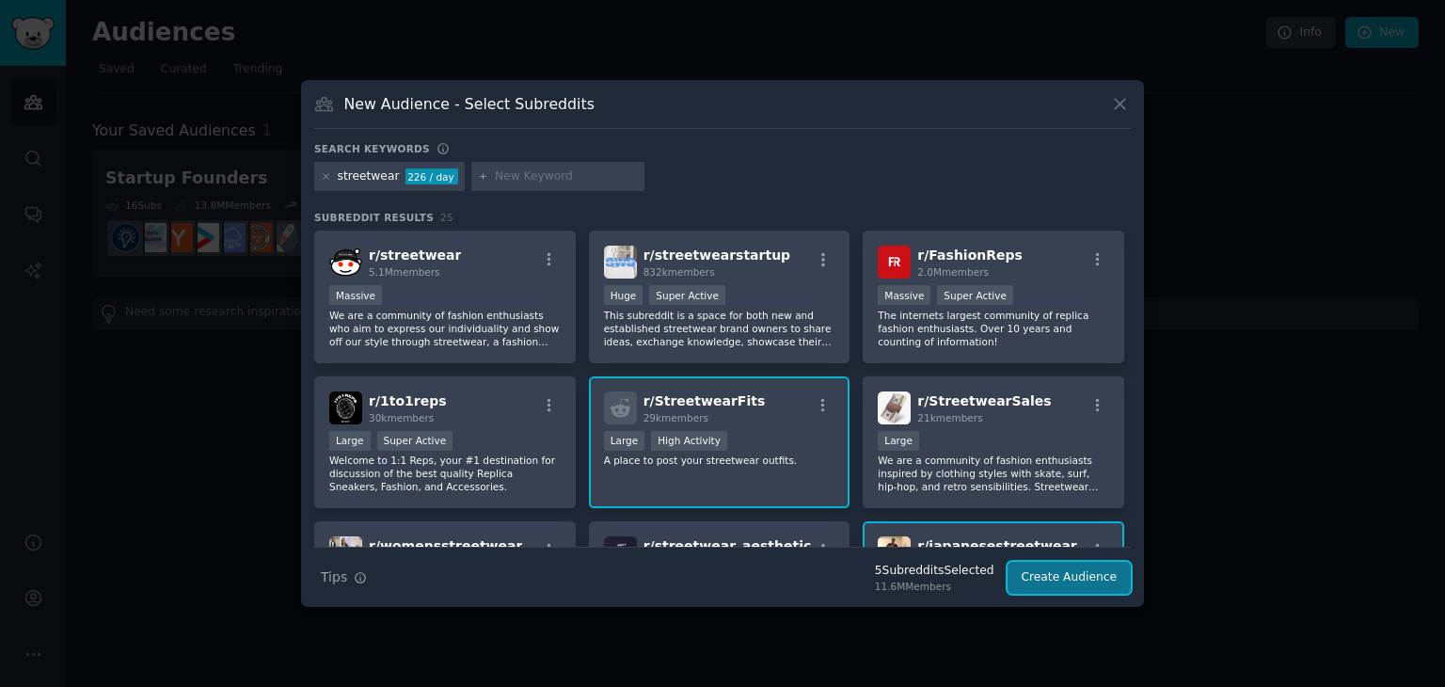
click at [1079, 578] on button "Create Audience" at bounding box center [1070, 578] width 124 height 32
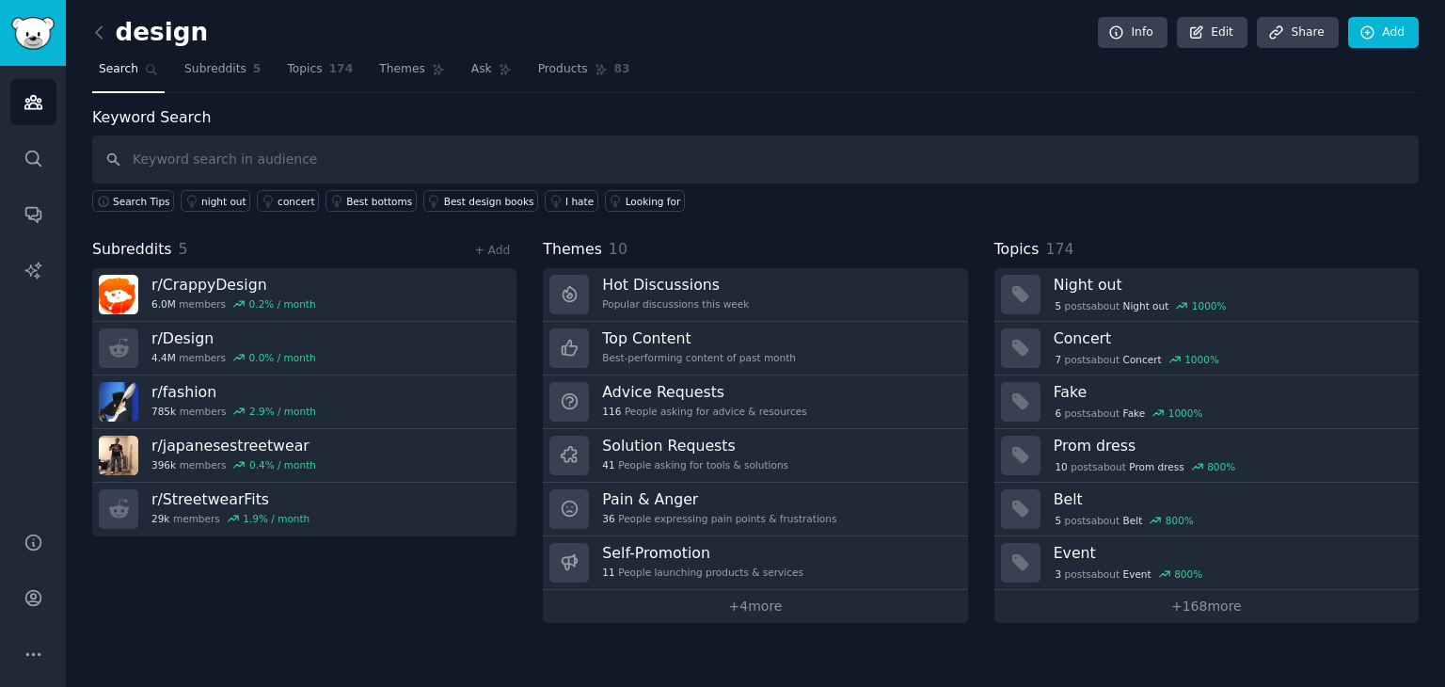
drag, startPoint x: 316, startPoint y: 253, endPoint x: 303, endPoint y: 262, distance: 15.7
click at [316, 253] on div "Subreddits 5 + Add" at bounding box center [304, 250] width 424 height 24
click at [51, 155] on link "Search" at bounding box center [33, 158] width 46 height 46
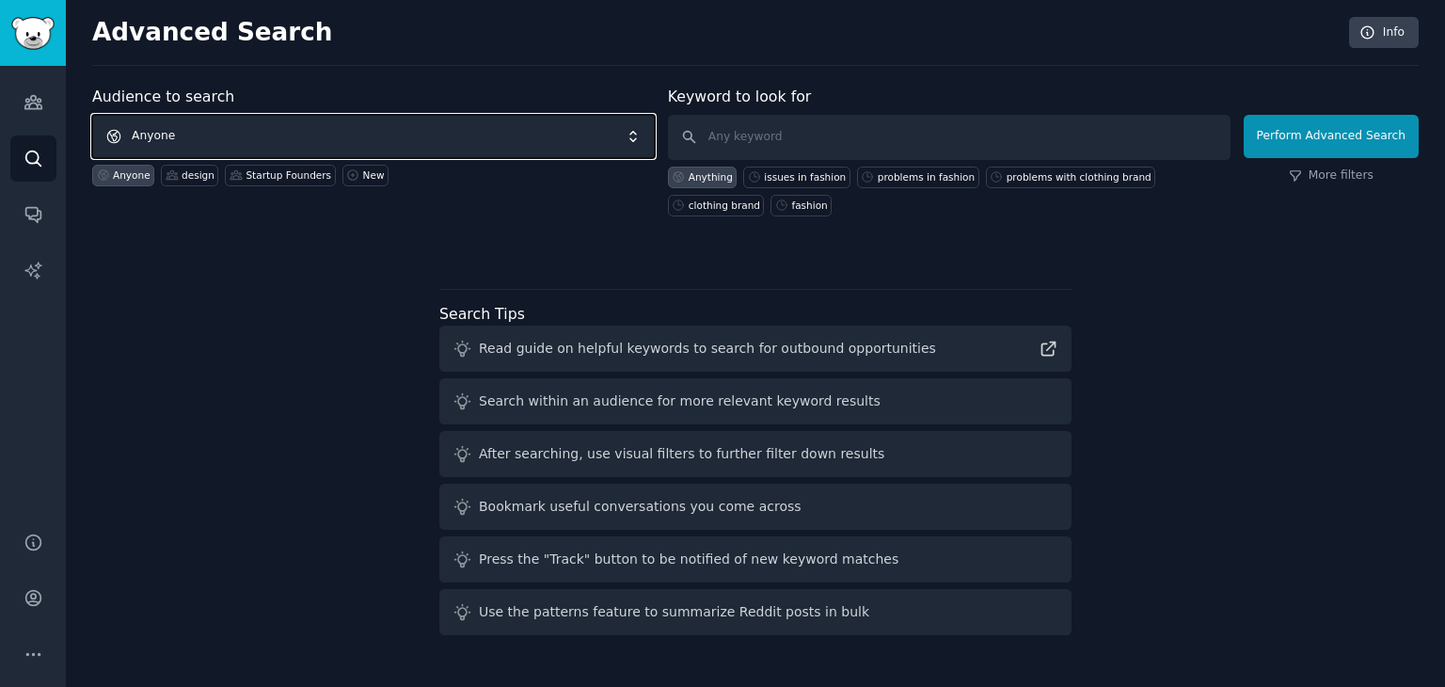
click at [362, 139] on span "Anyone" at bounding box center [373, 136] width 563 height 43
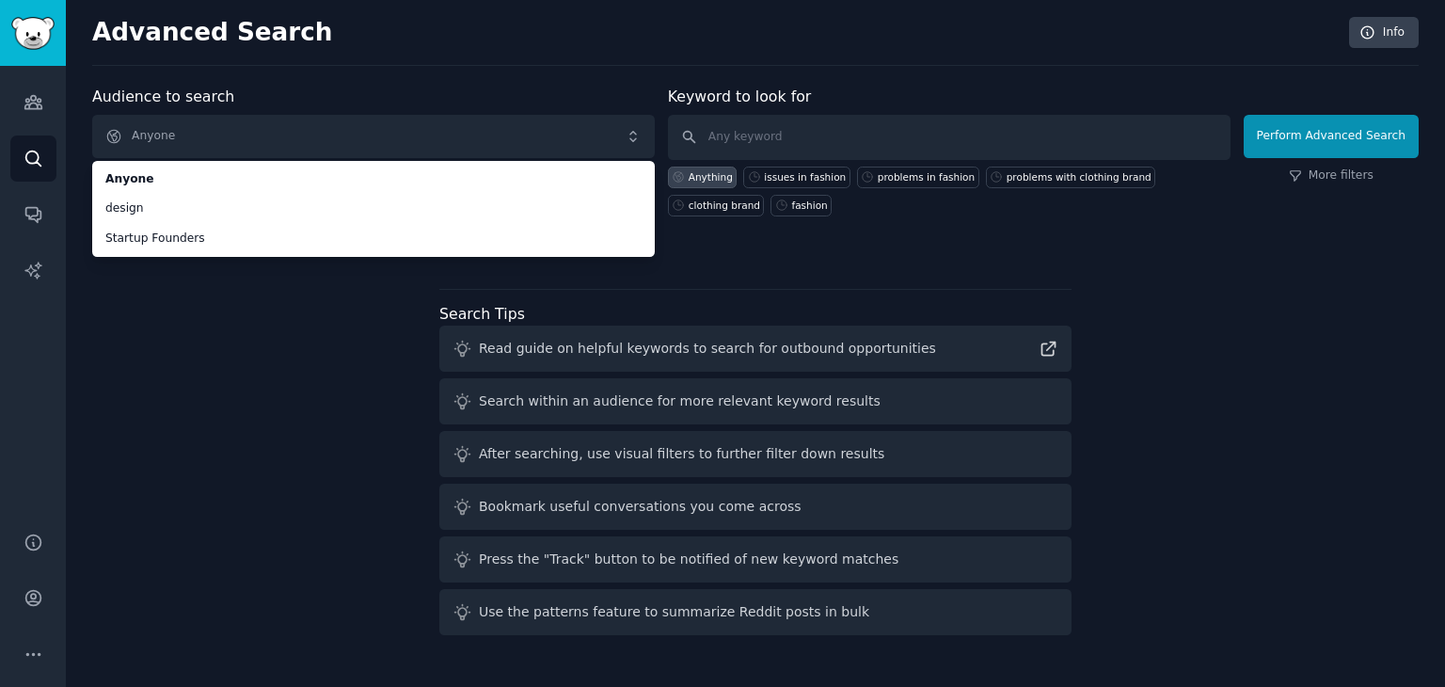
click at [231, 325] on div "Audience to search Anyone Anyone design Startup Founders Anyone design Startup …" at bounding box center [755, 364] width 1326 height 557
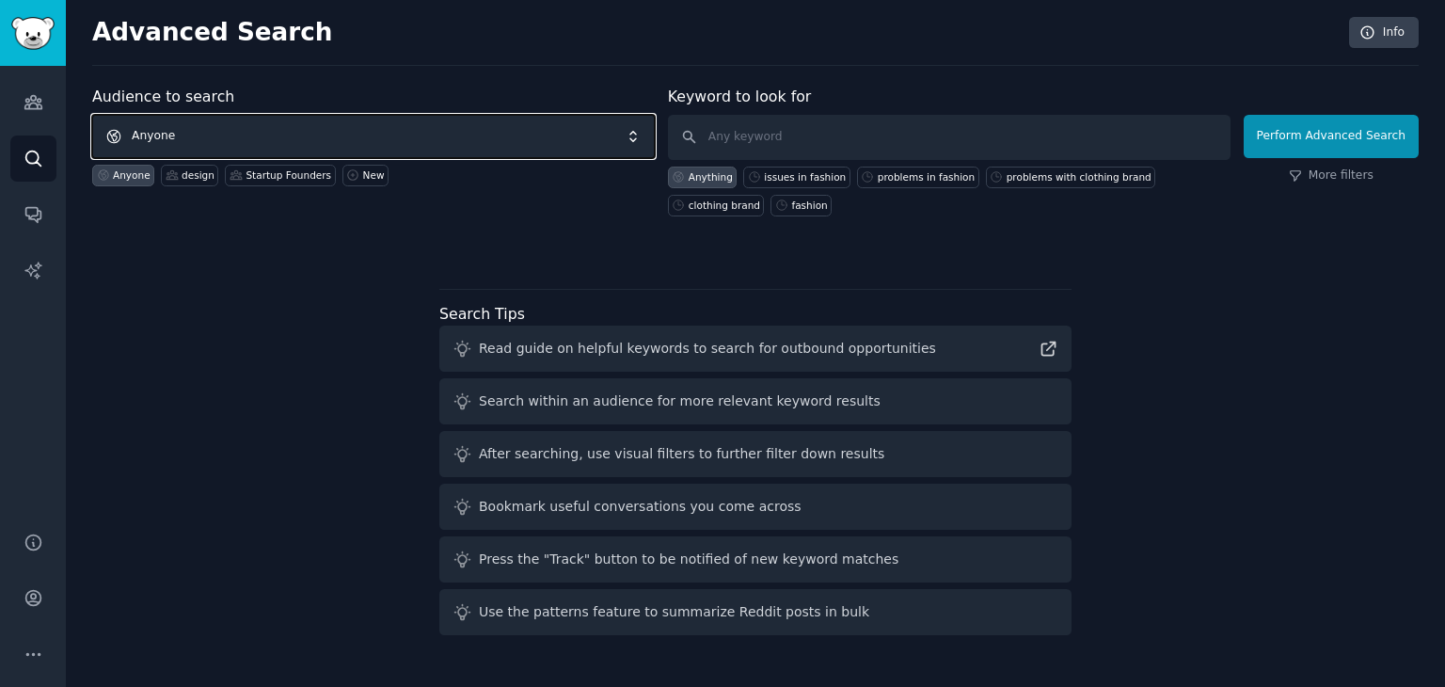
click at [244, 128] on span "Anyone" at bounding box center [373, 136] width 563 height 43
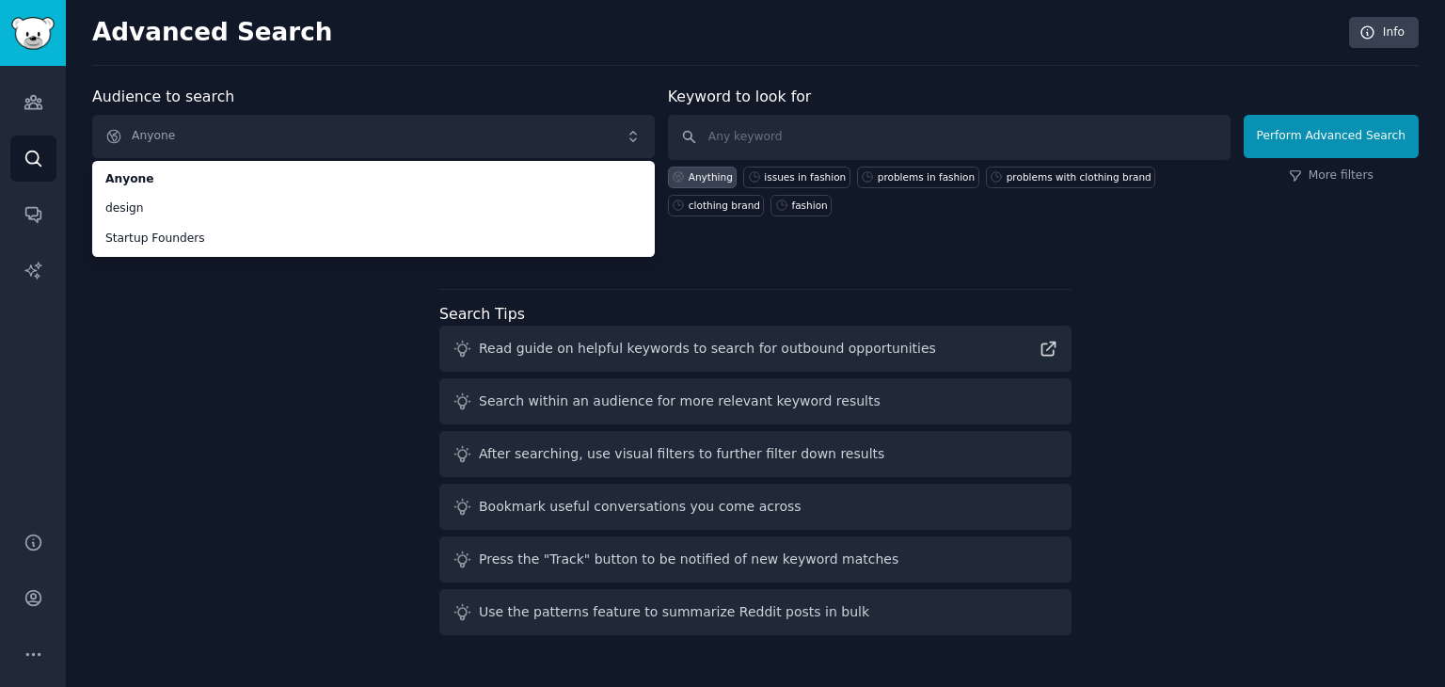
click at [167, 362] on div "Audience to search Anyone Anyone design Startup Founders Anyone design Startup …" at bounding box center [755, 364] width 1326 height 557
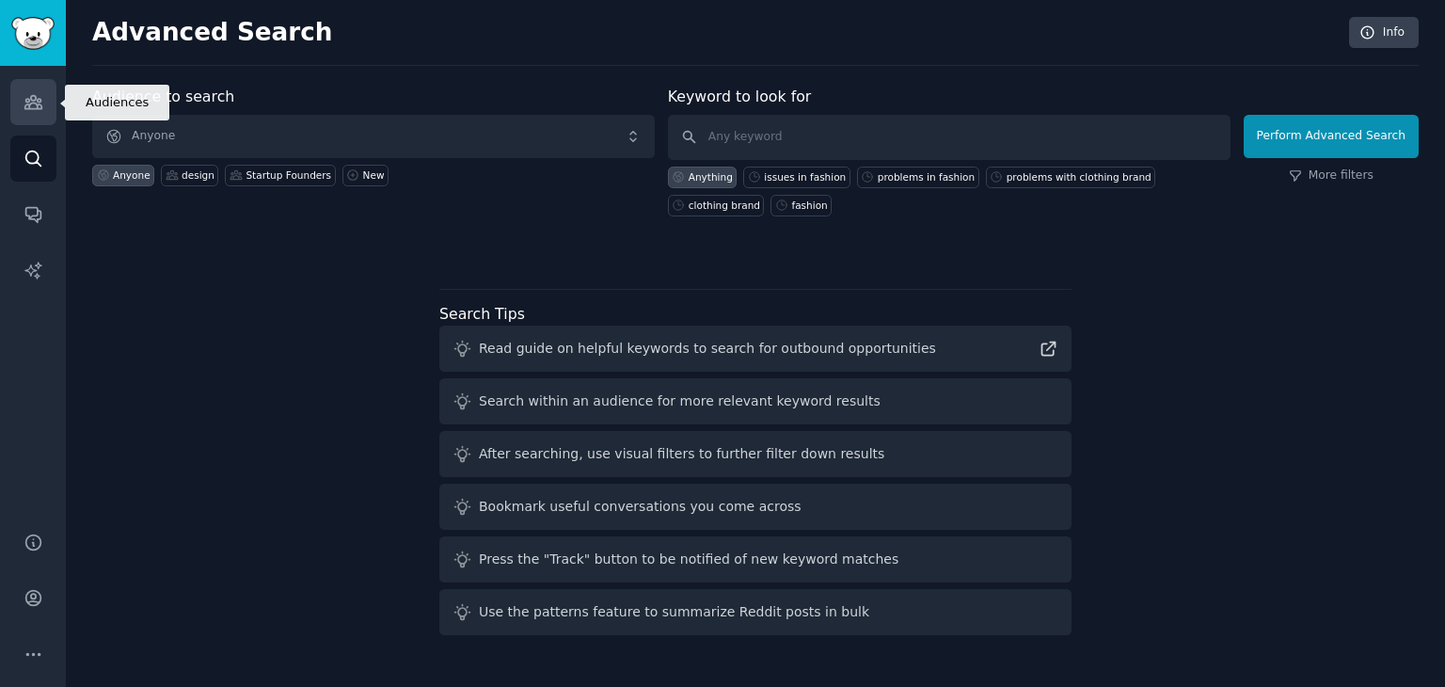
click at [44, 114] on link "Audiences" at bounding box center [33, 102] width 46 height 46
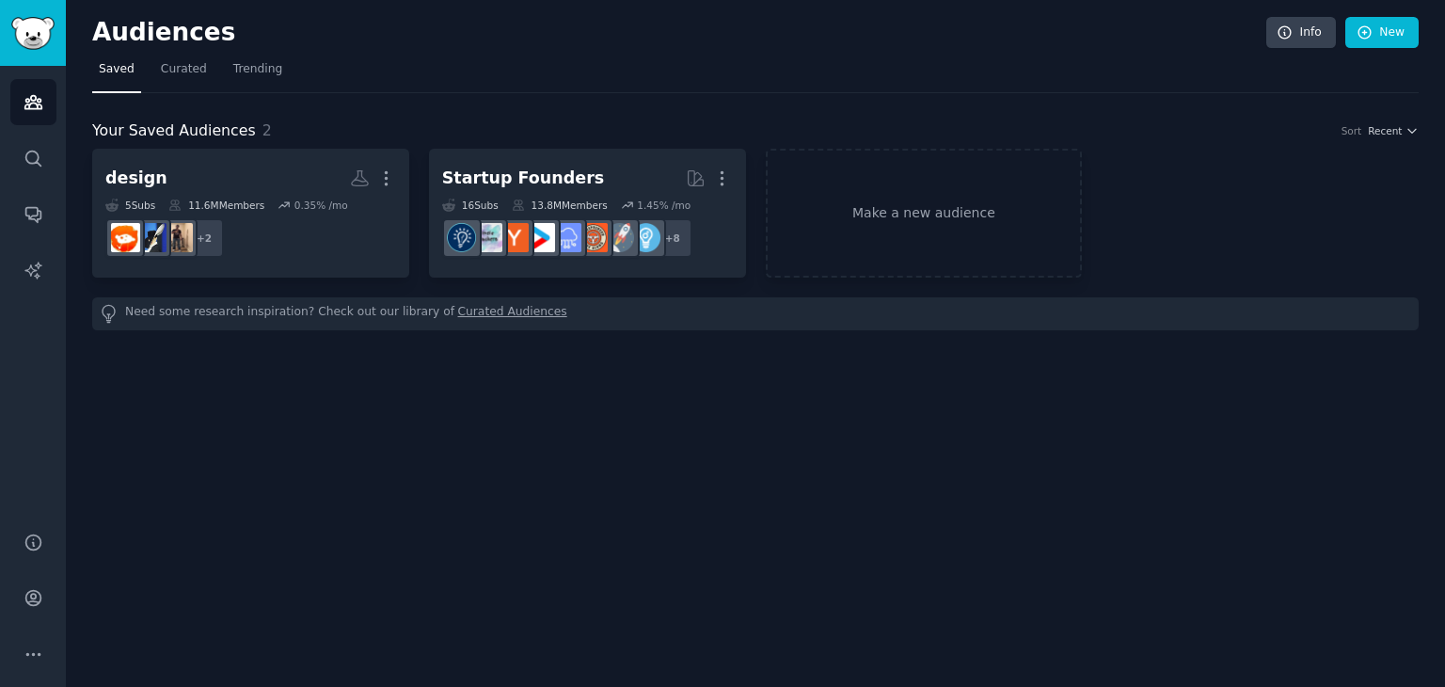
click at [244, 127] on h2 "Your Saved Audiences 2" at bounding box center [182, 131] width 180 height 24
click at [863, 212] on link "Make a new audience" at bounding box center [924, 213] width 317 height 129
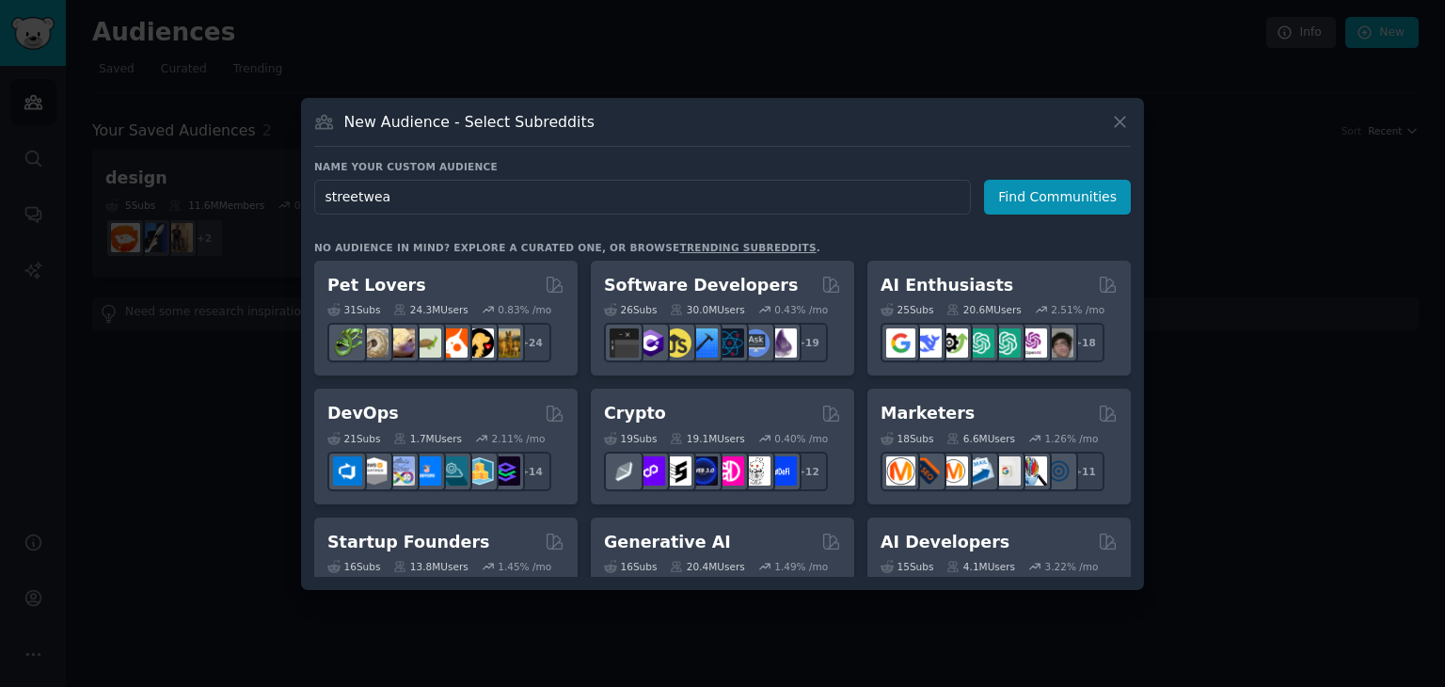
type input "streetwear"
click button "Find Communities" at bounding box center [1057, 197] width 147 height 35
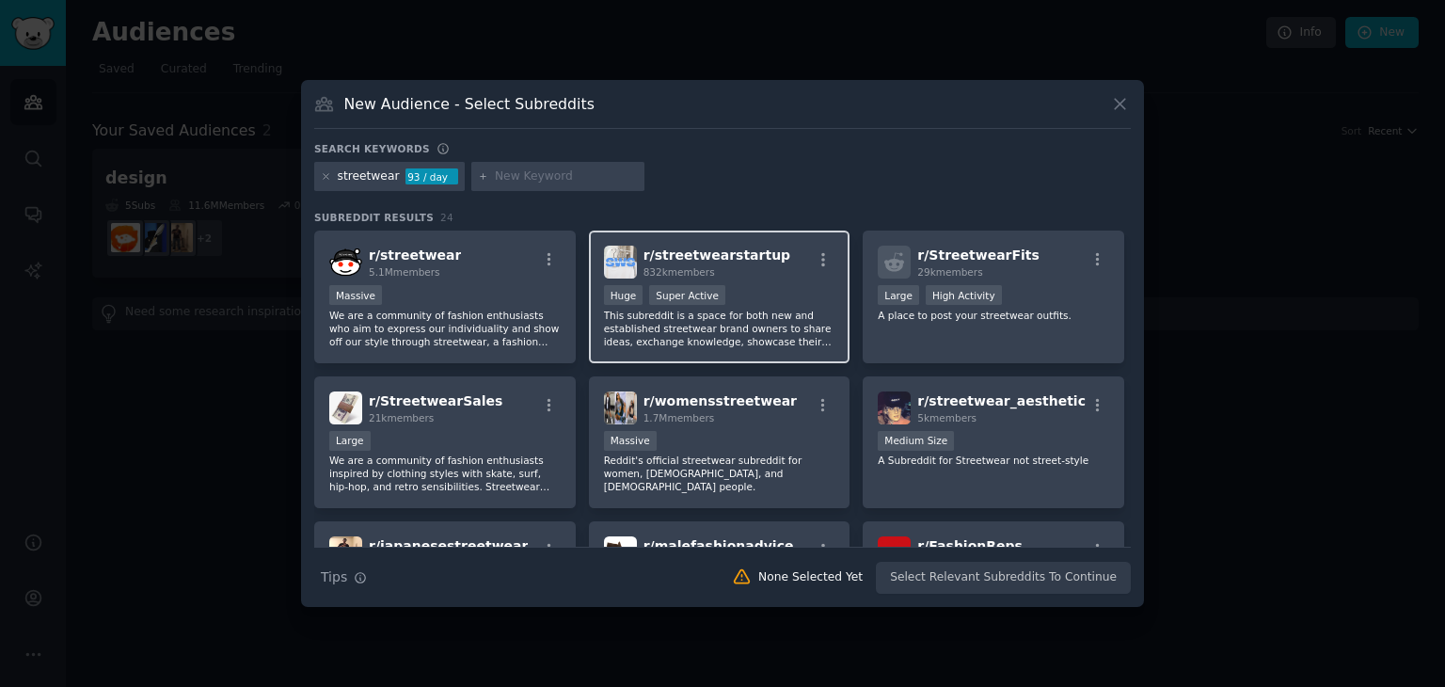
click at [779, 294] on div "Huge Super Active" at bounding box center [719, 297] width 231 height 24
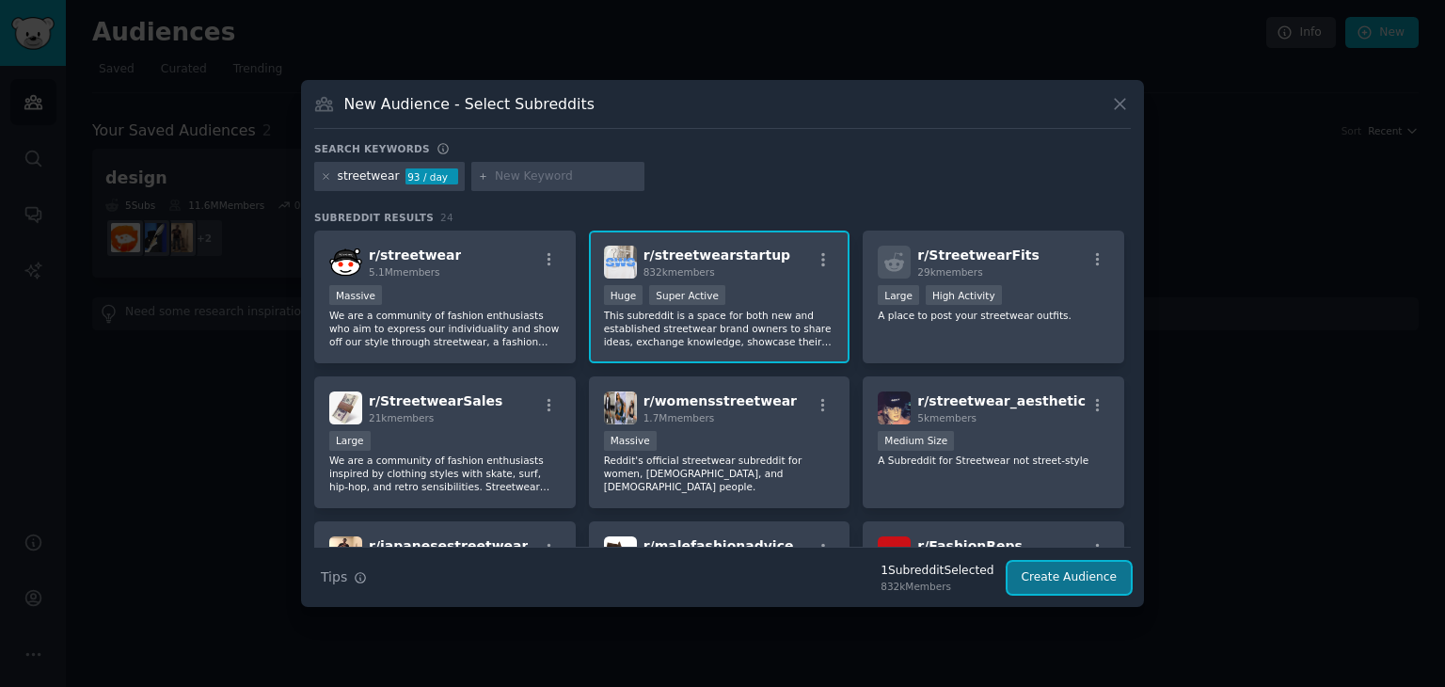
click at [1077, 580] on button "Create Audience" at bounding box center [1070, 578] width 124 height 32
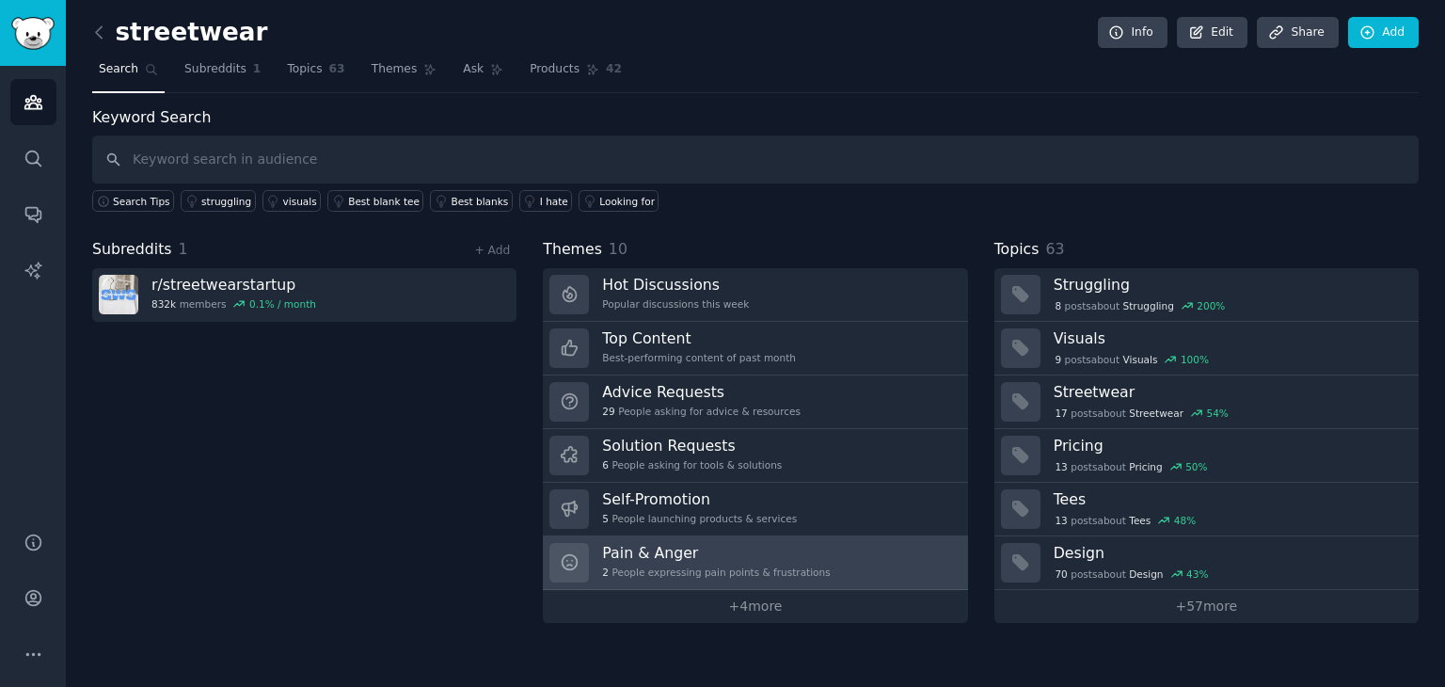
click at [701, 543] on h3 "Pain & Anger" at bounding box center [716, 553] width 228 height 20
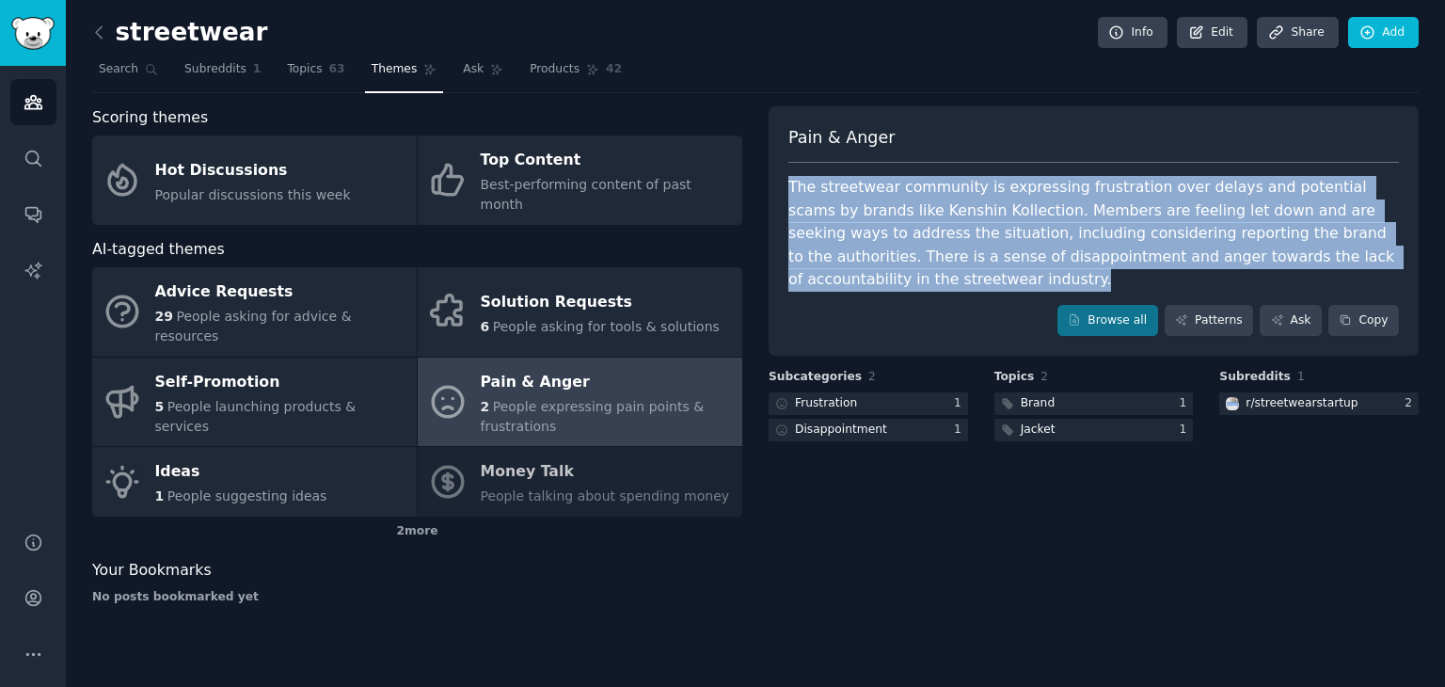
drag, startPoint x: 786, startPoint y: 192, endPoint x: 966, endPoint y: 284, distance: 202.0
click at [966, 284] on div "Pain & Anger The streetwear community is expressing frustration over delays and…" at bounding box center [1094, 231] width 650 height 250
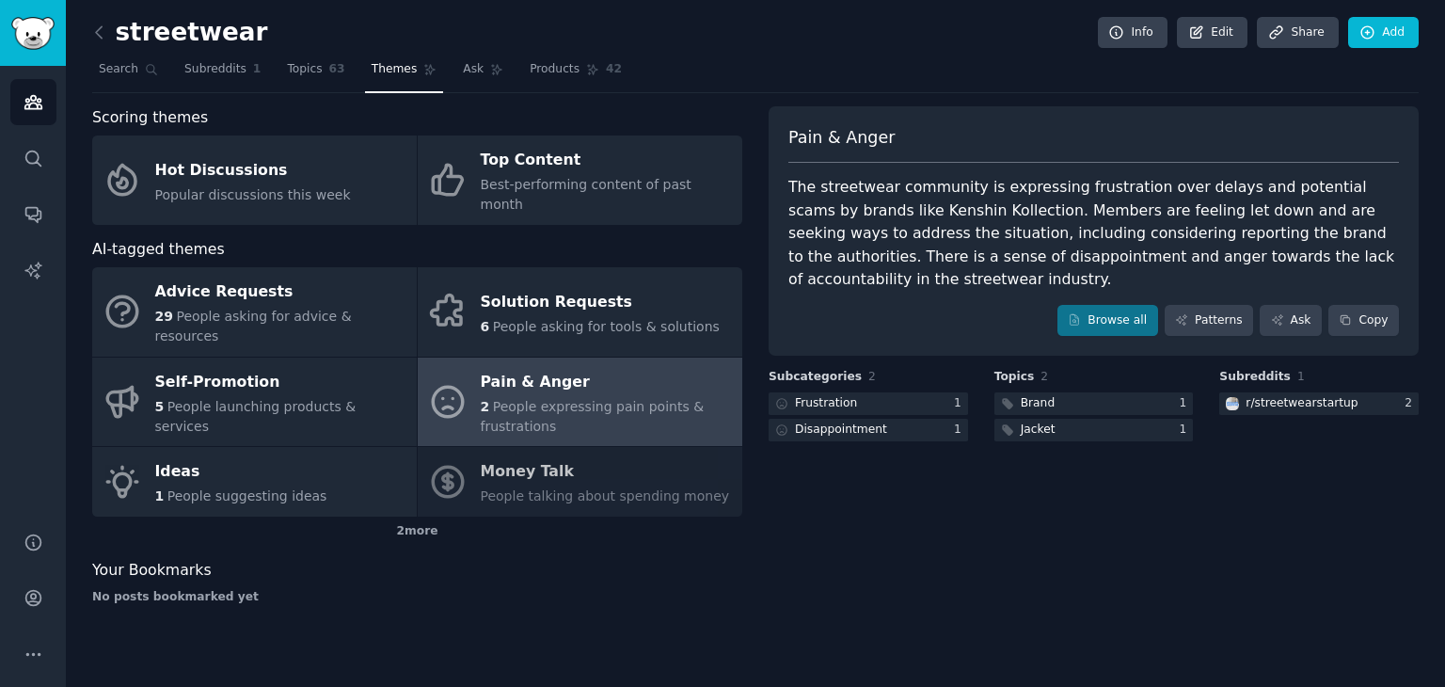
click at [926, 291] on div "Pain & Anger The streetwear community is expressing frustration over delays and…" at bounding box center [1094, 231] width 650 height 250
click at [907, 431] on div at bounding box center [868, 431] width 199 height 24
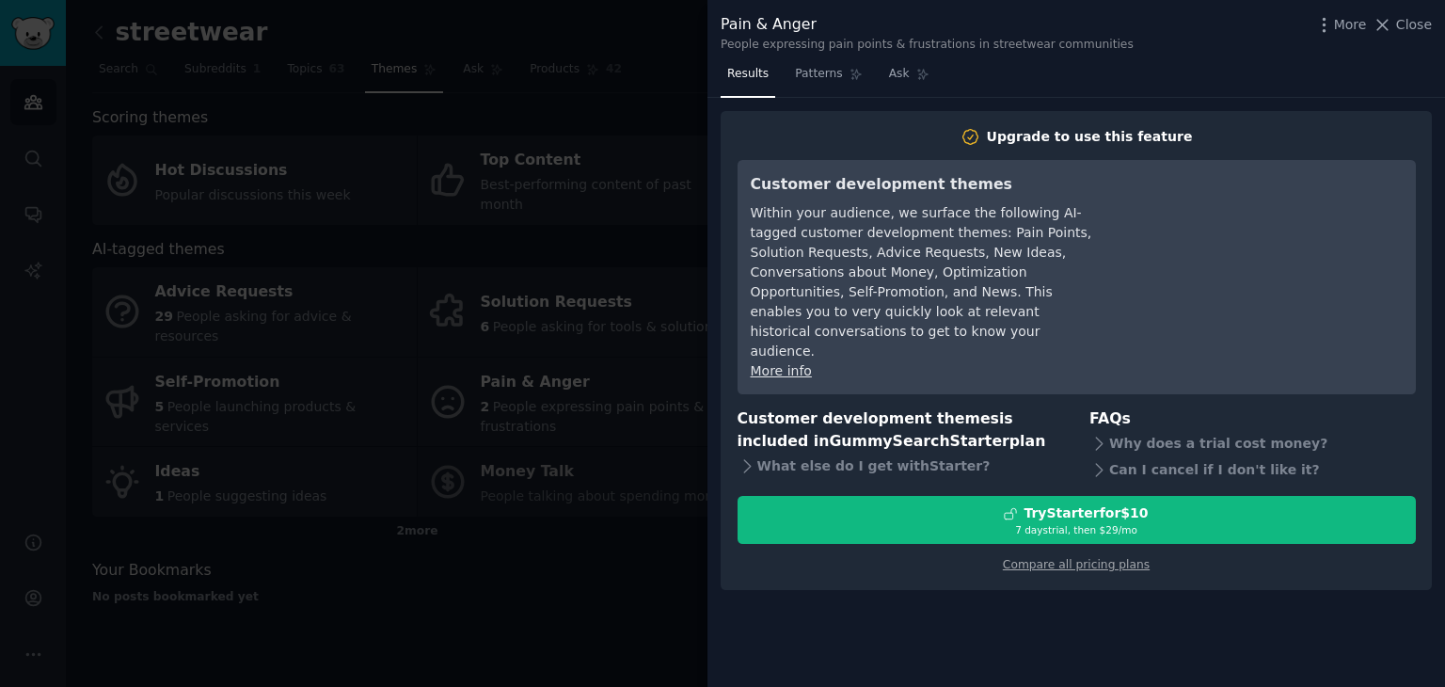
click at [623, 259] on div at bounding box center [722, 343] width 1445 height 687
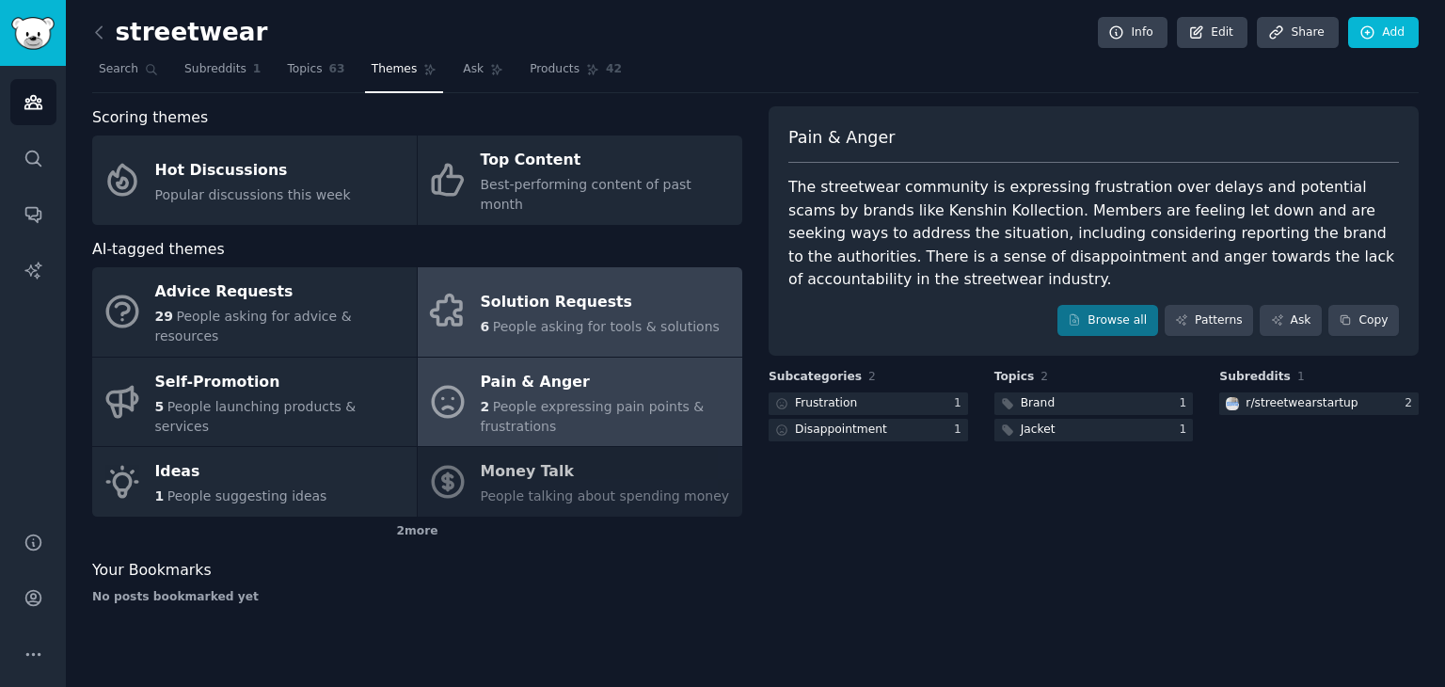
click at [576, 287] on div "Solution Requests" at bounding box center [600, 302] width 239 height 30
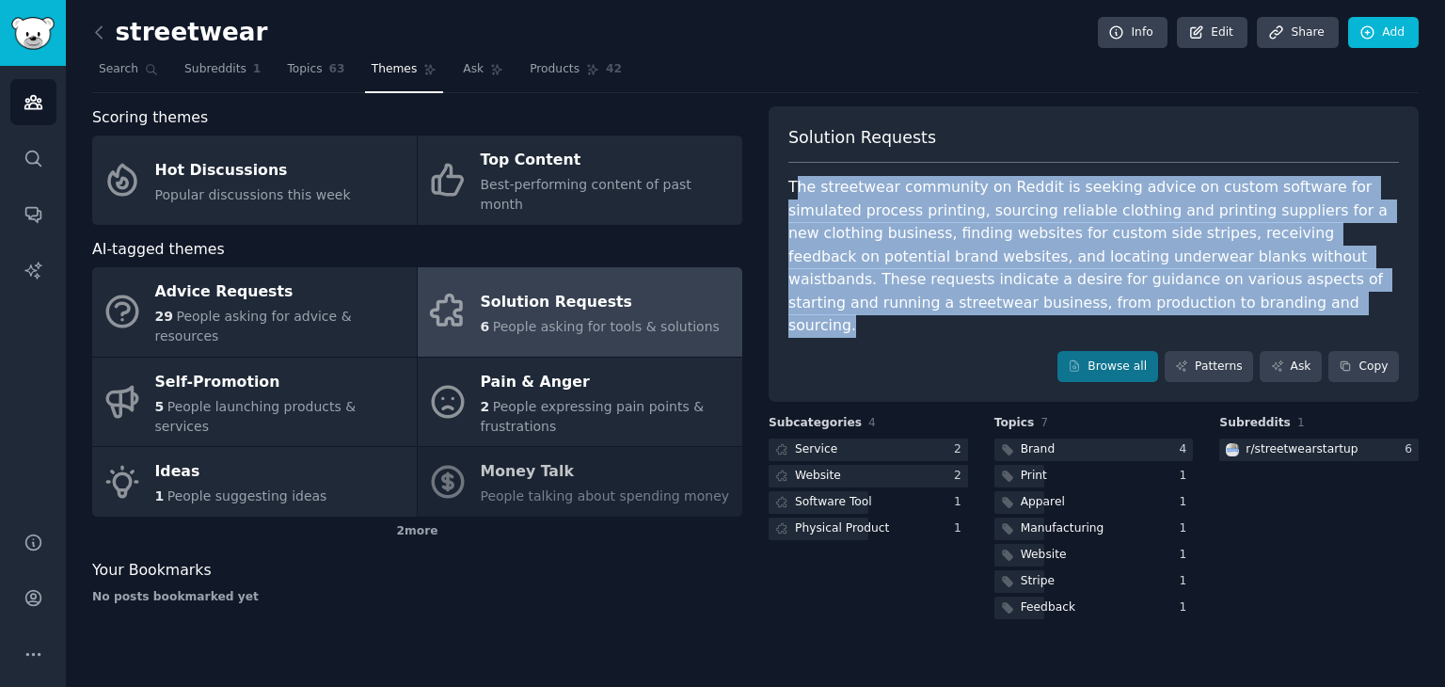
drag, startPoint x: 797, startPoint y: 196, endPoint x: 1166, endPoint y: 302, distance: 383.8
click at [1166, 302] on div "The streetwear community on Reddit is seeking advice on custom software for sim…" at bounding box center [1093, 257] width 611 height 162
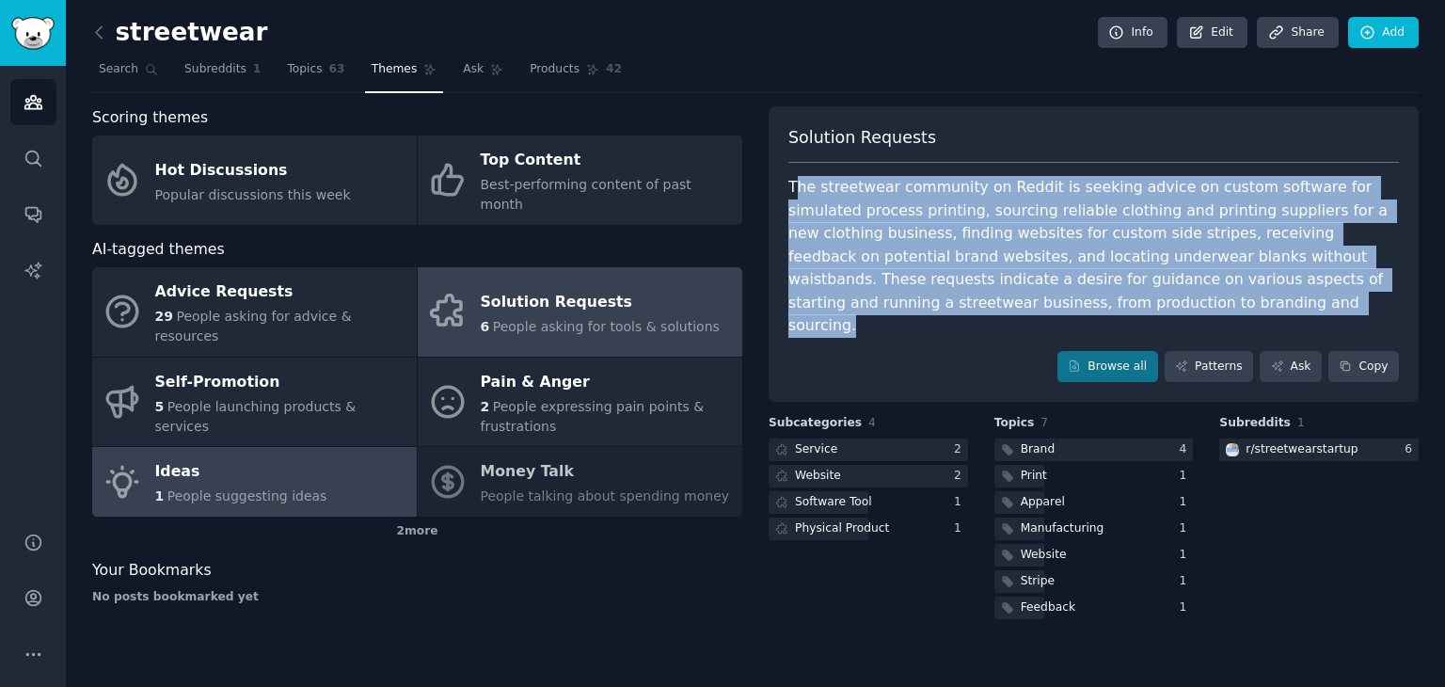
click at [294, 488] on span "People suggesting ideas" at bounding box center [247, 495] width 160 height 15
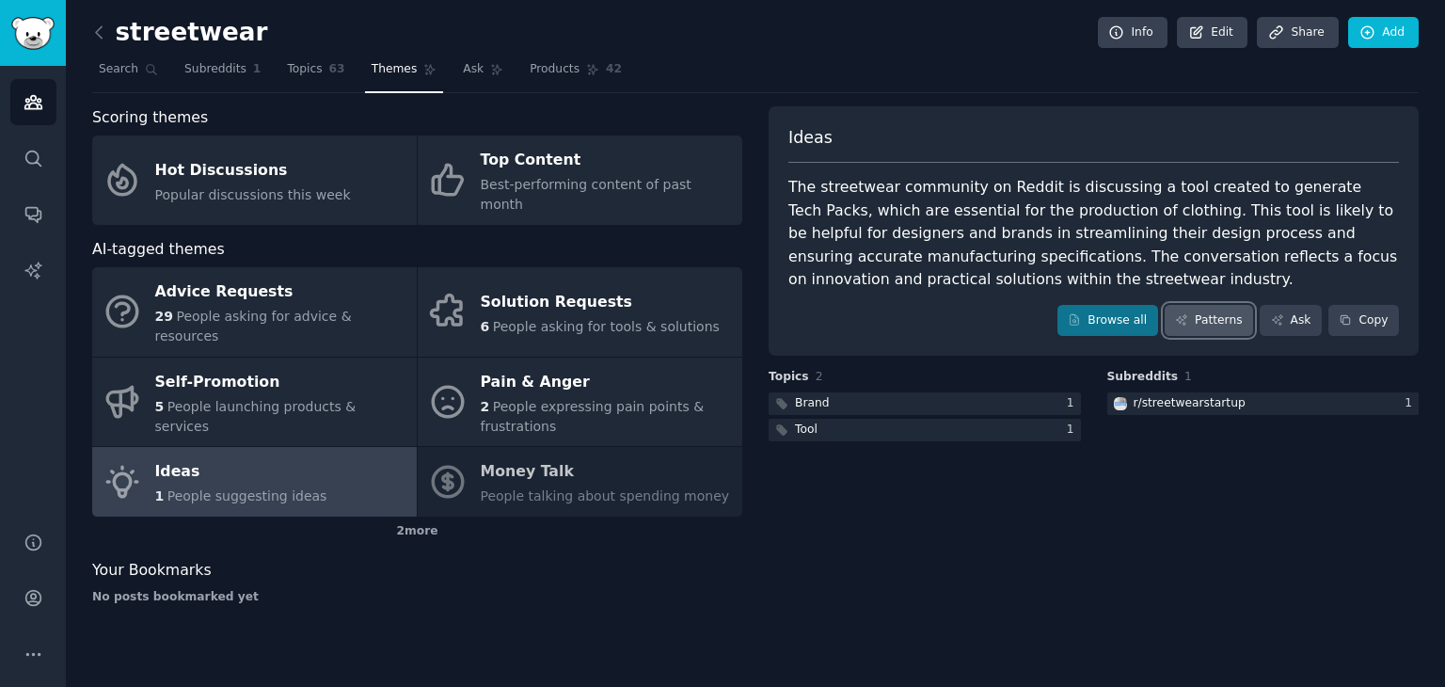
click at [1206, 318] on link "Patterns" at bounding box center [1209, 321] width 88 height 32
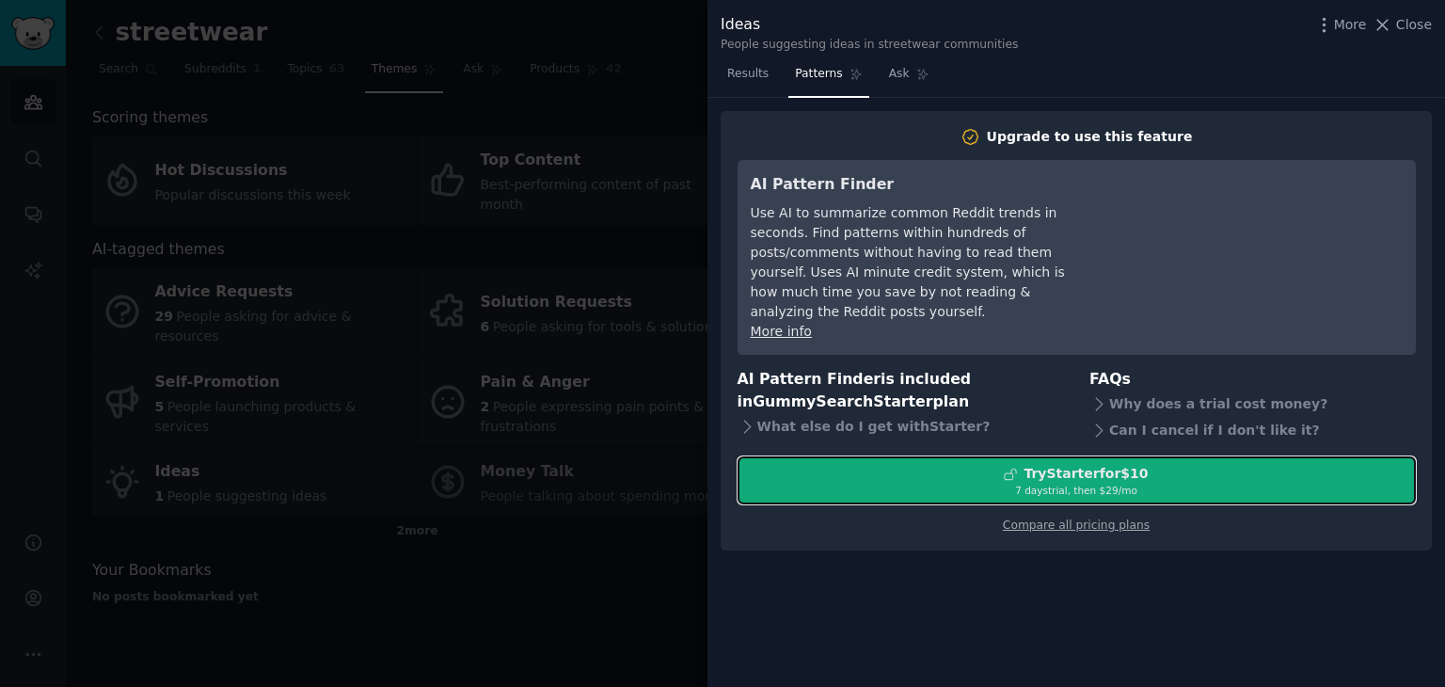
click at [996, 484] on div "7 days trial, then $ 29 /mo" at bounding box center [1076, 490] width 676 height 13
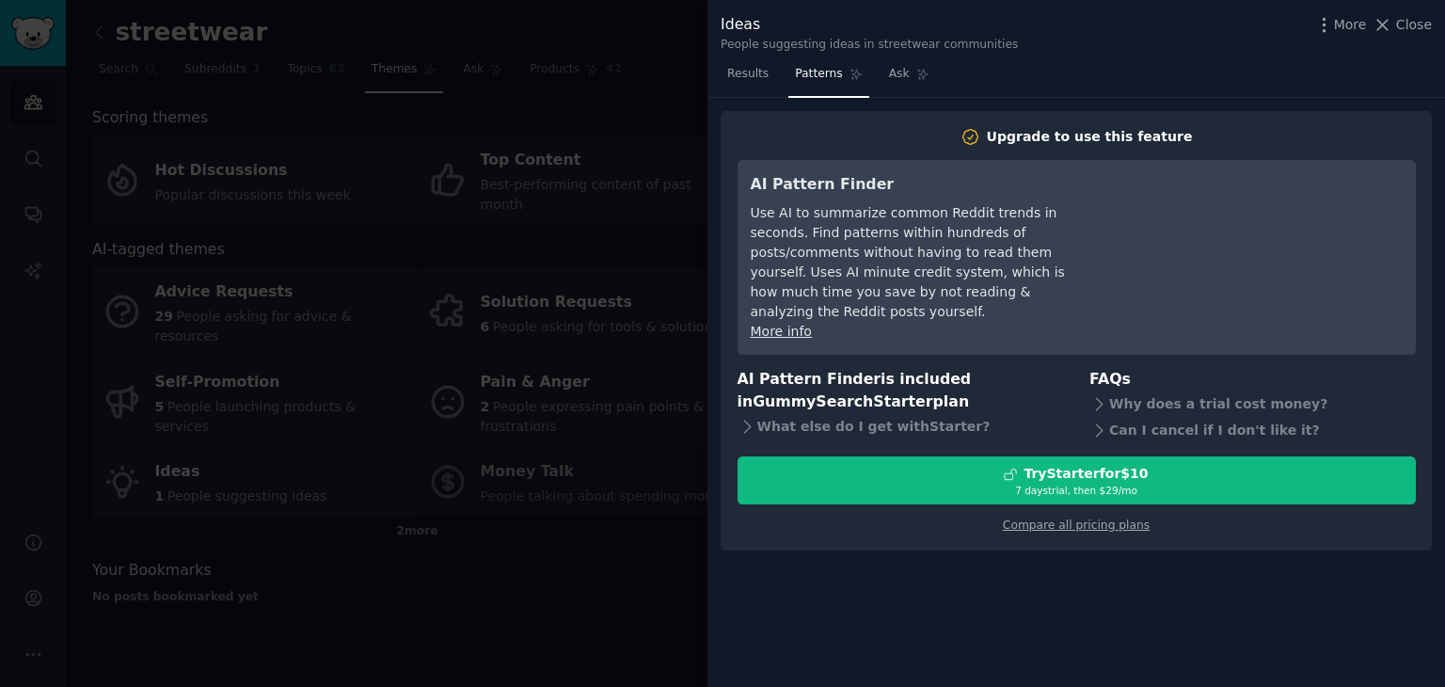
click at [579, 209] on div at bounding box center [722, 343] width 1445 height 687
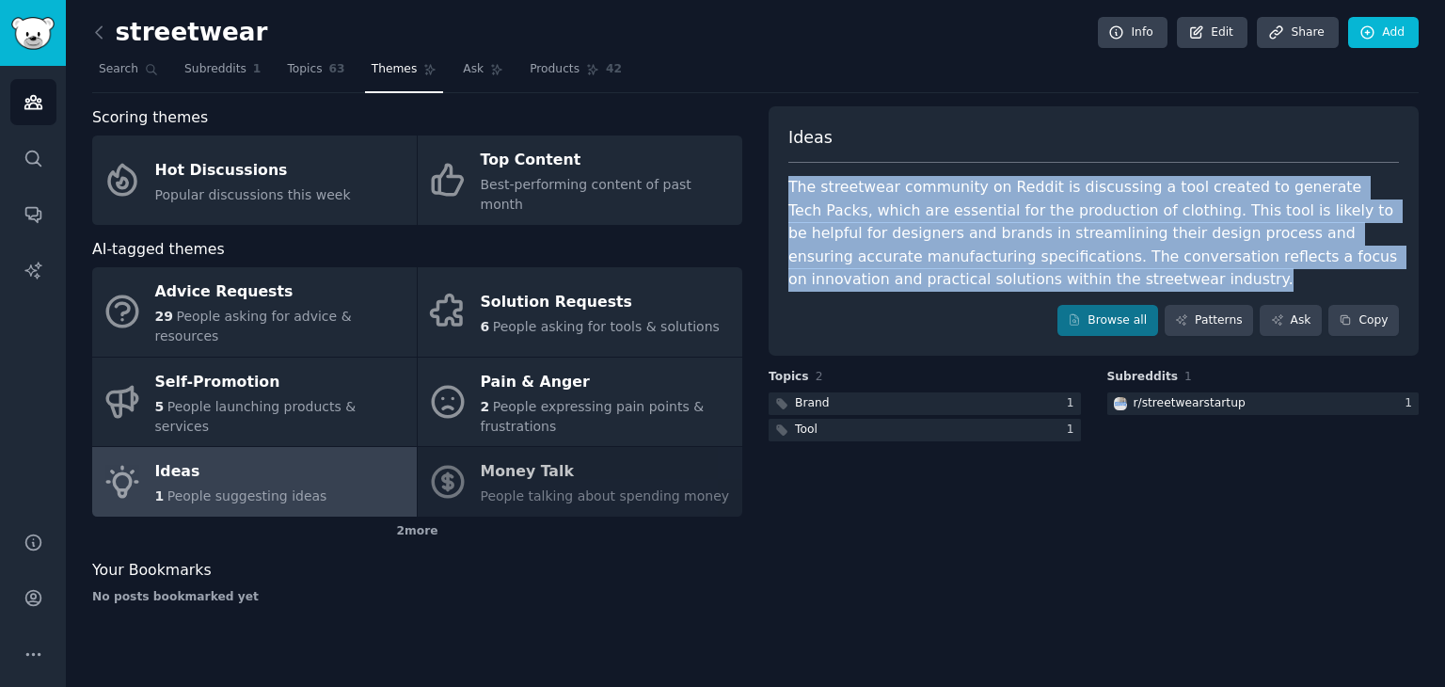
drag, startPoint x: 790, startPoint y: 182, endPoint x: 1129, endPoint y: 269, distance: 349.8
click at [1129, 269] on div "The streetwear community on Reddit is discussing a tool created to generate Tec…" at bounding box center [1093, 234] width 611 height 116
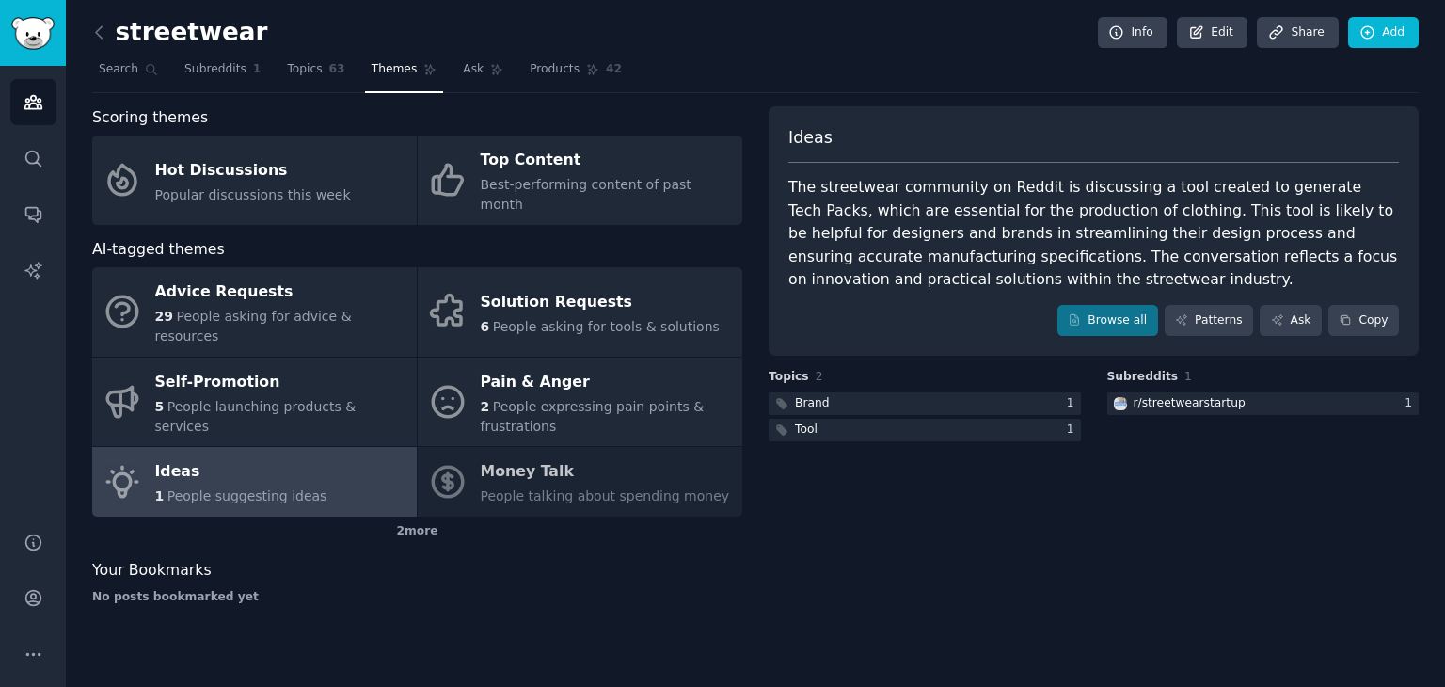
click at [1020, 315] on div "Browse all Patterns Ask Copy" at bounding box center [1093, 321] width 611 height 32
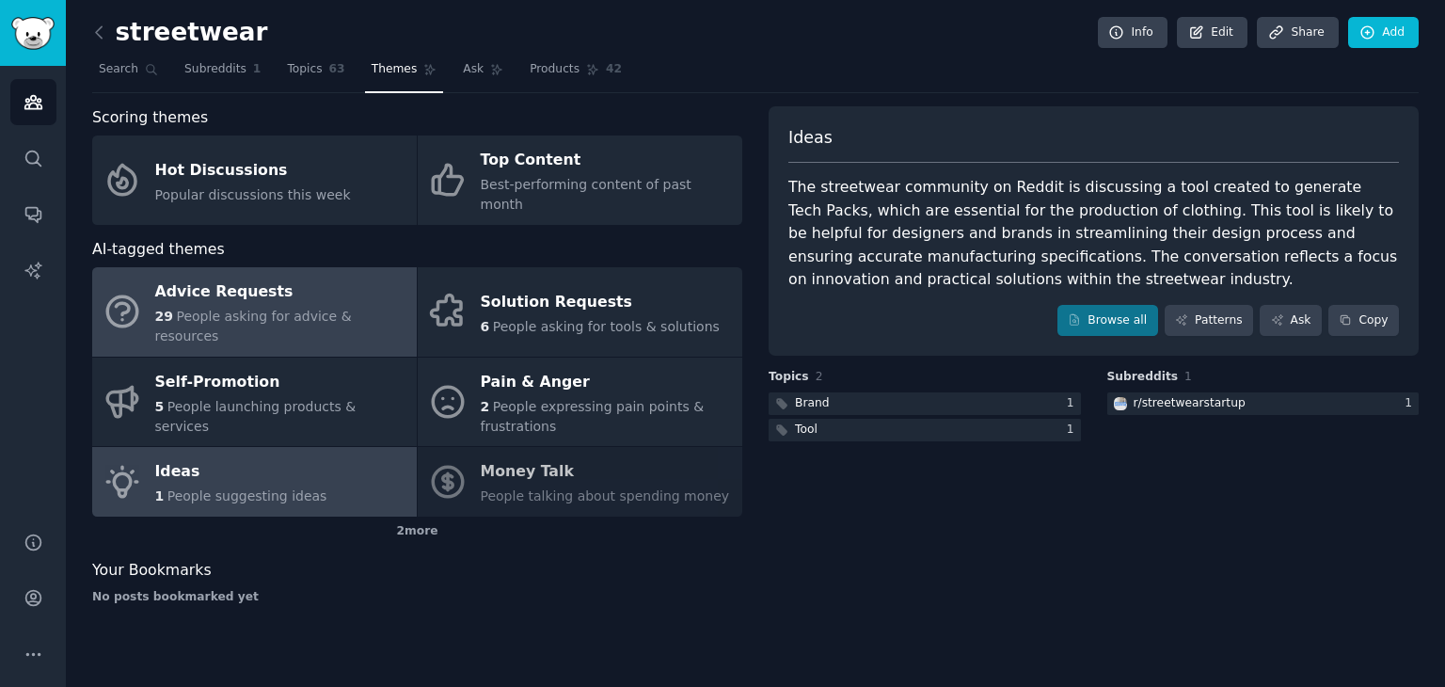
click at [305, 309] on span "People asking for advice & resources" at bounding box center [253, 326] width 197 height 35
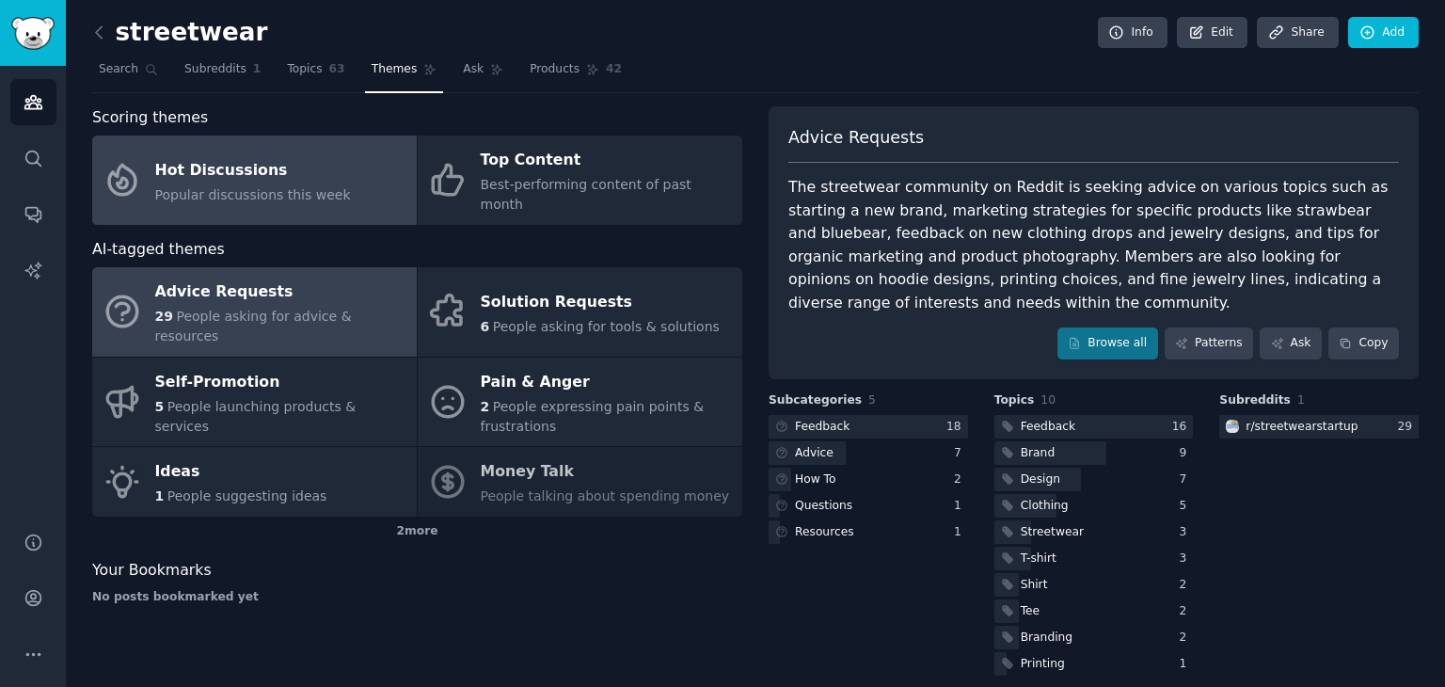
click at [294, 187] on span "Popular discussions this week" at bounding box center [253, 194] width 196 height 15
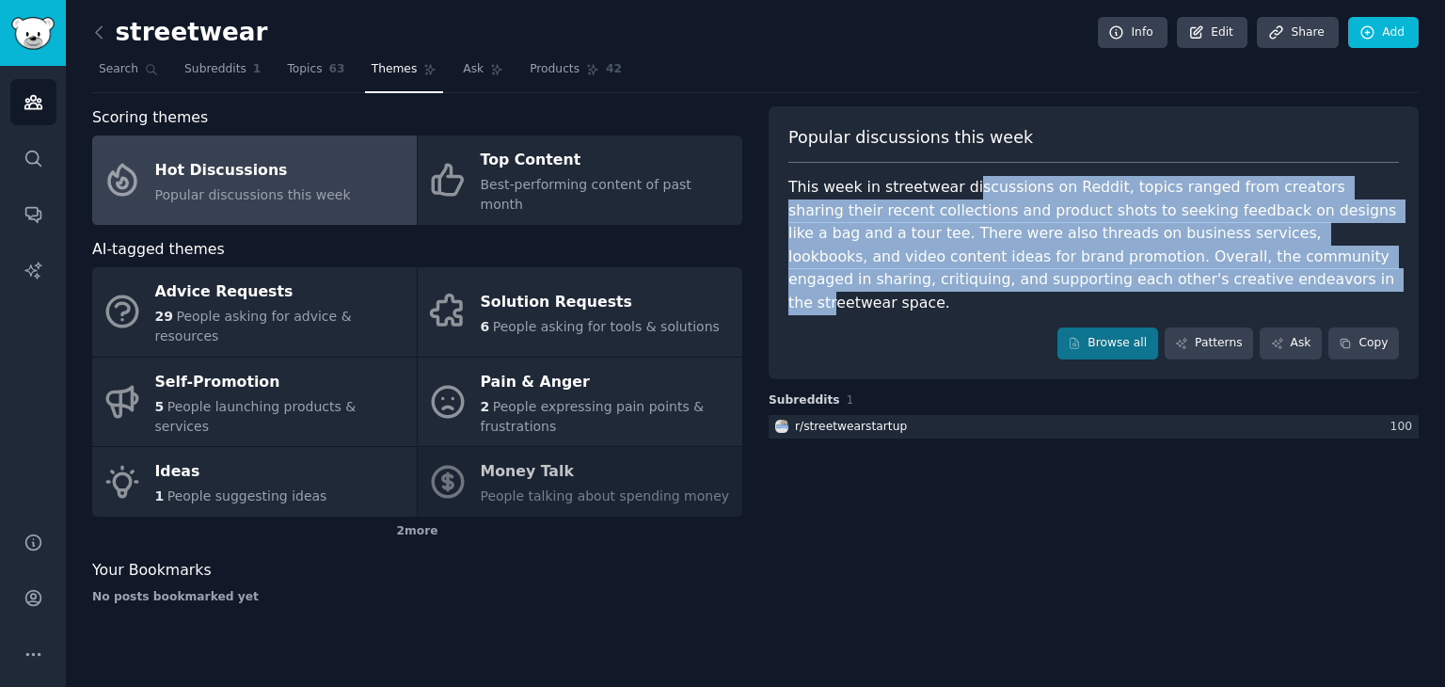
drag, startPoint x: 959, startPoint y: 193, endPoint x: 1055, endPoint y: 275, distance: 126.1
click at [1055, 275] on div "This week in streetwear discussions on Reddit, topics ranged from creators shar…" at bounding box center [1093, 245] width 611 height 138
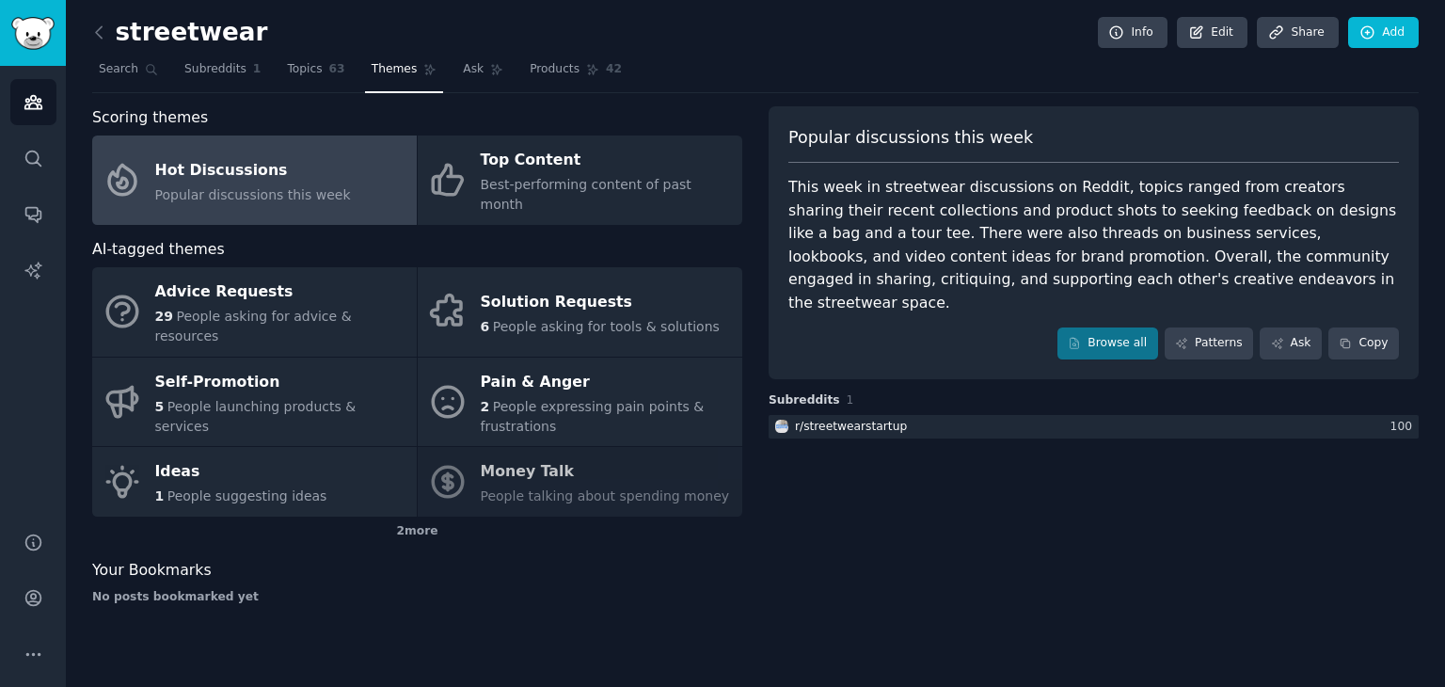
click at [372, 121] on div "Scoring themes" at bounding box center [417, 118] width 650 height 24
click at [305, 80] on link "Topics 63" at bounding box center [315, 74] width 71 height 39
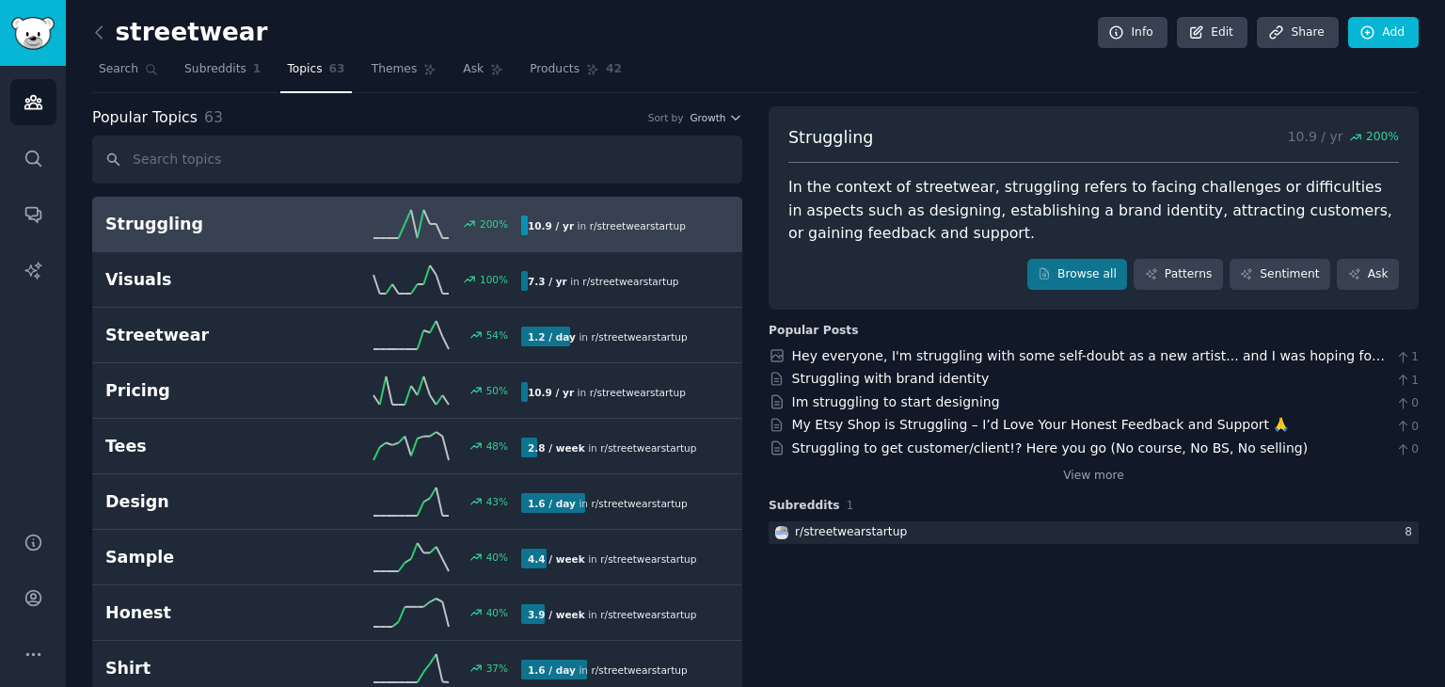
click at [297, 234] on div "Struggling 200 % 10.9 / yr in r/ streetwearstartup" at bounding box center [417, 224] width 624 height 28
click at [1104, 274] on link "Browse all" at bounding box center [1077, 275] width 101 height 32
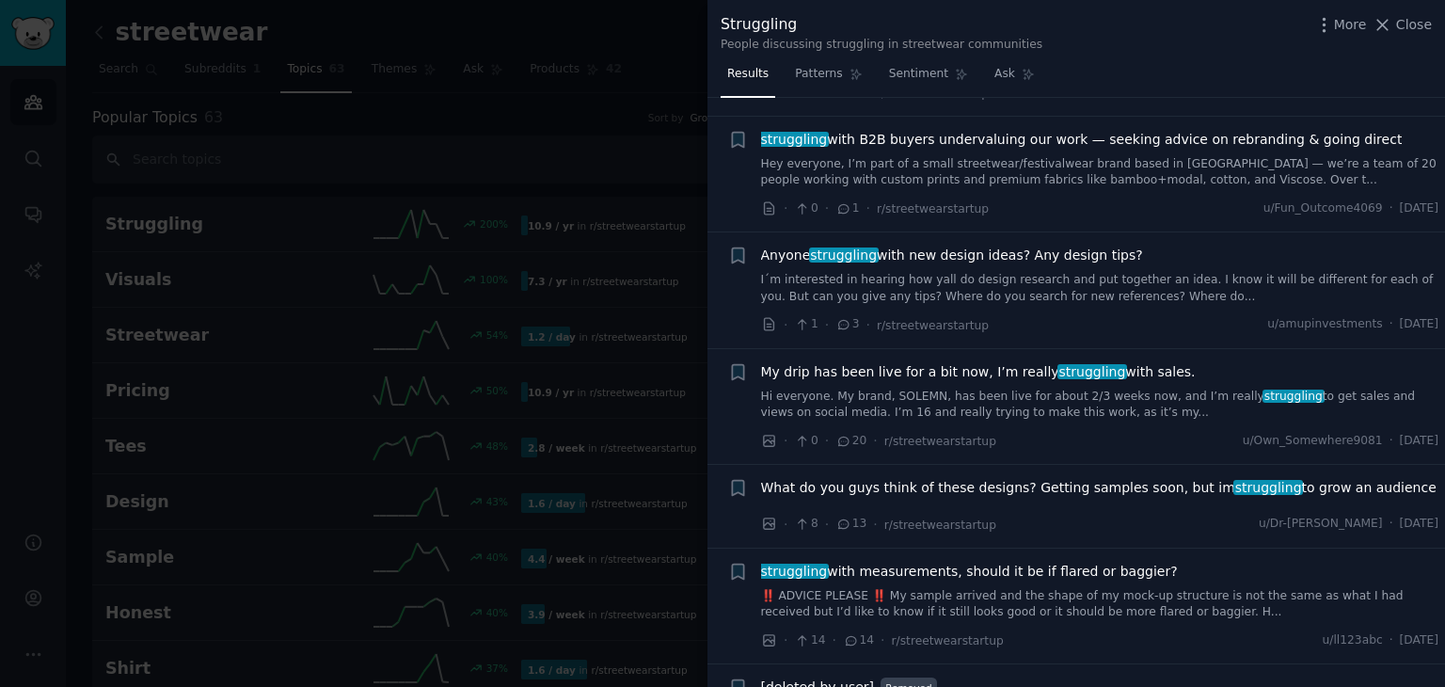
scroll to position [188, 0]
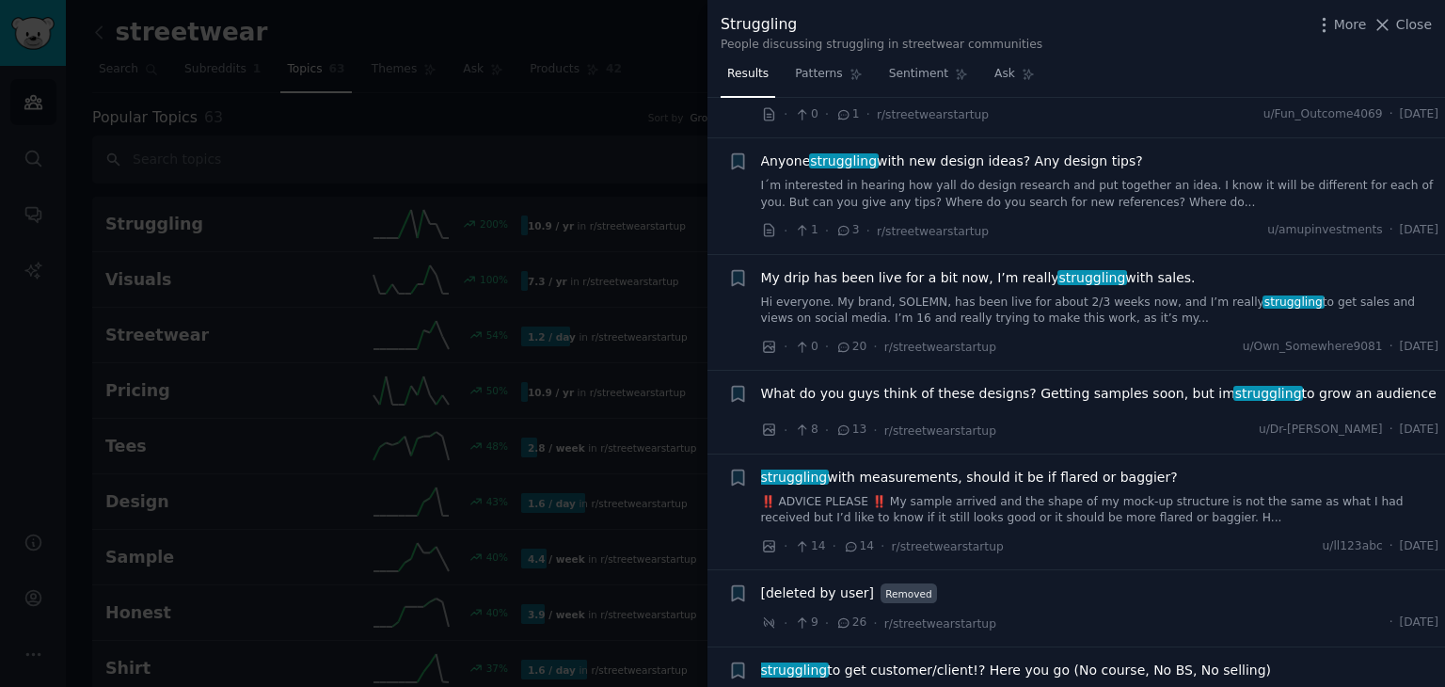
drag, startPoint x: 1117, startPoint y: 375, endPoint x: 1148, endPoint y: 337, distance: 49.5
click at [1148, 337] on div "· 0 · 20 · r/streetwearstartup u/Own_Somewhere9081 · [DATE]" at bounding box center [1100, 347] width 678 height 20
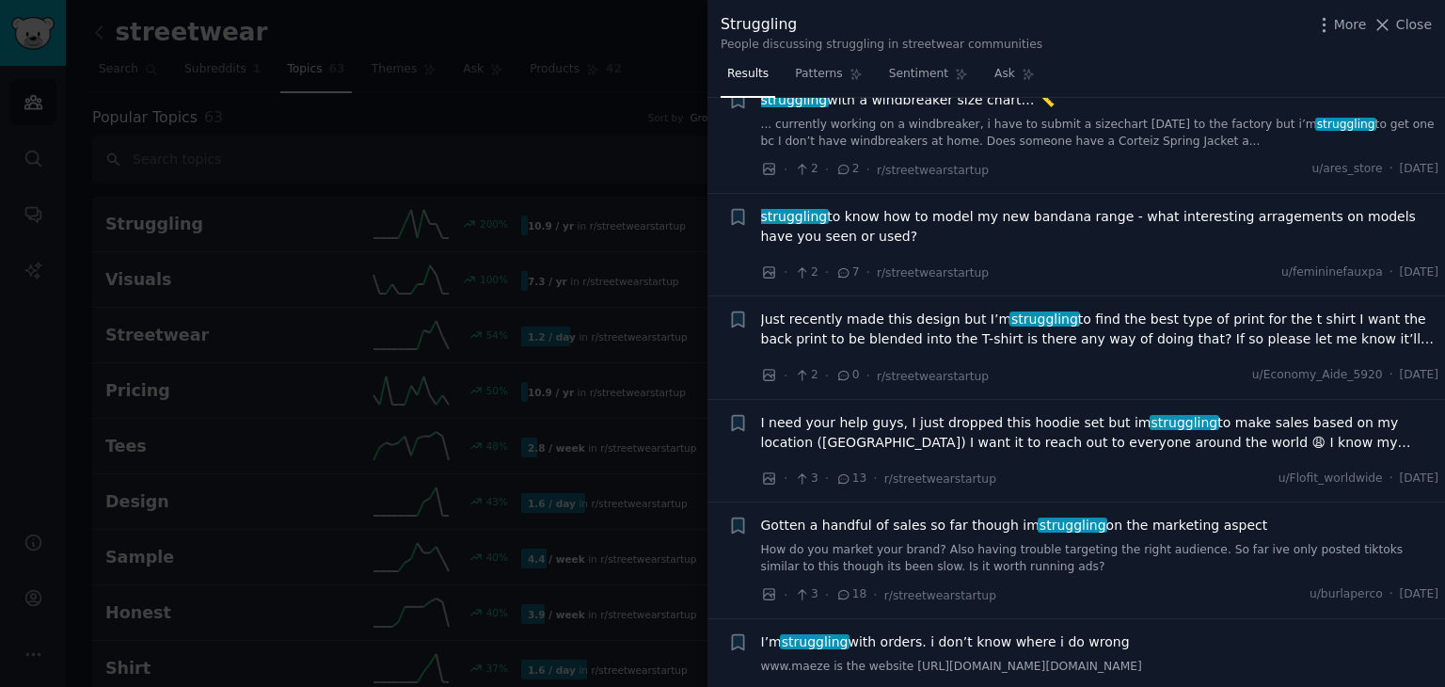
scroll to position [1693, 0]
click at [830, 76] on span "Patterns" at bounding box center [818, 74] width 47 height 17
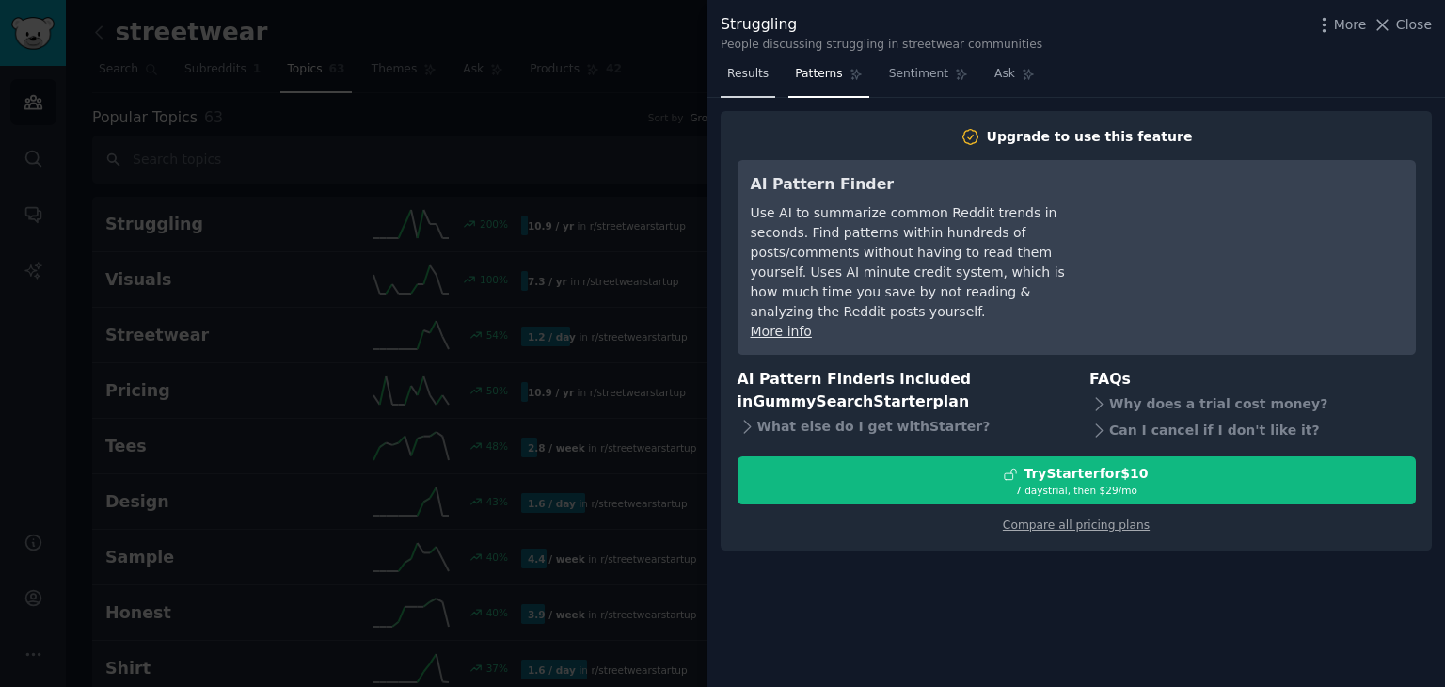
click at [746, 73] on span "Results" at bounding box center [747, 74] width 41 height 17
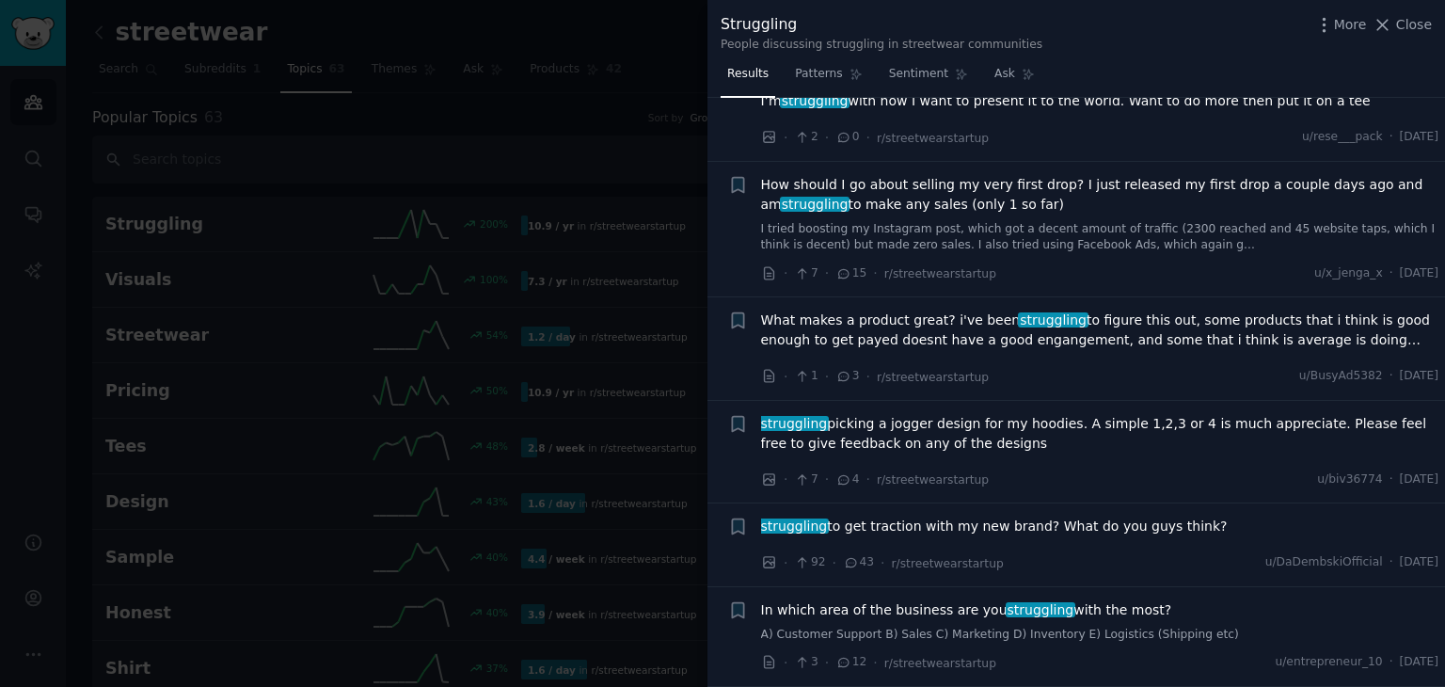
scroll to position [3481, 0]
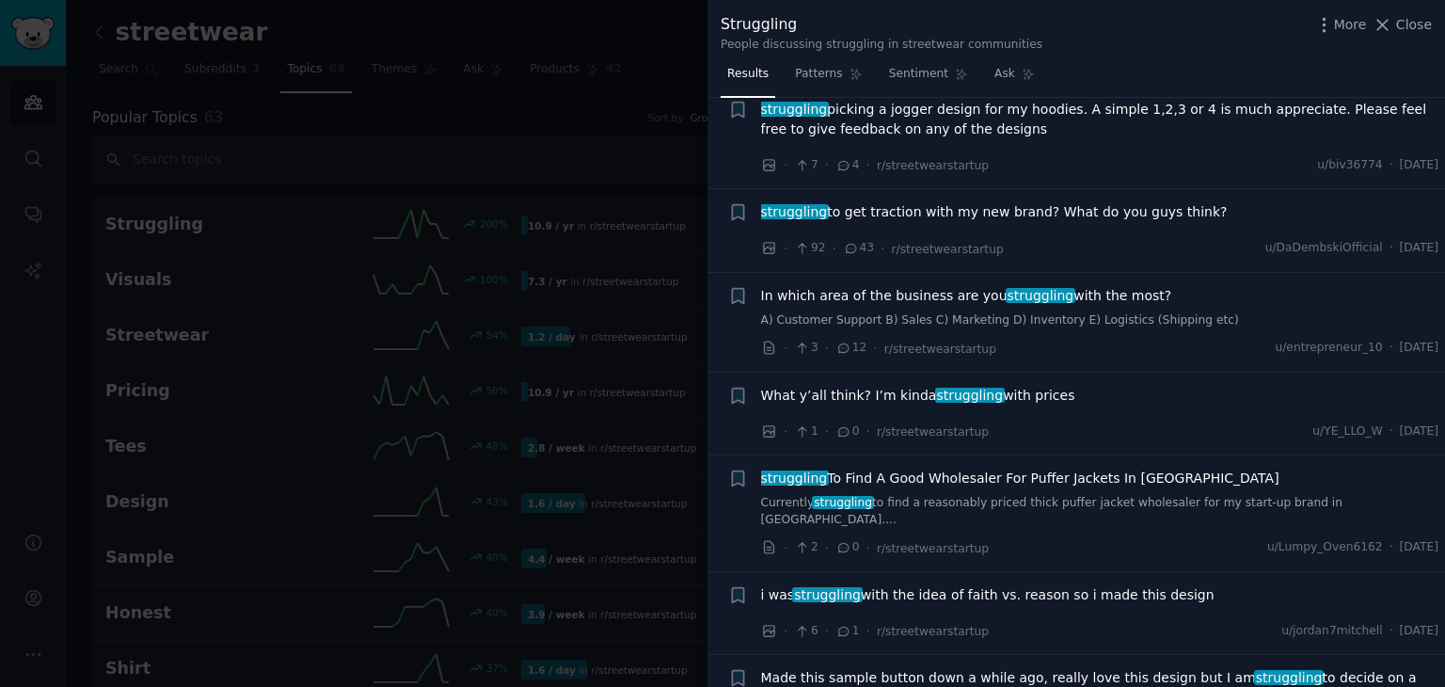
click at [576, 132] on div at bounding box center [722, 343] width 1445 height 687
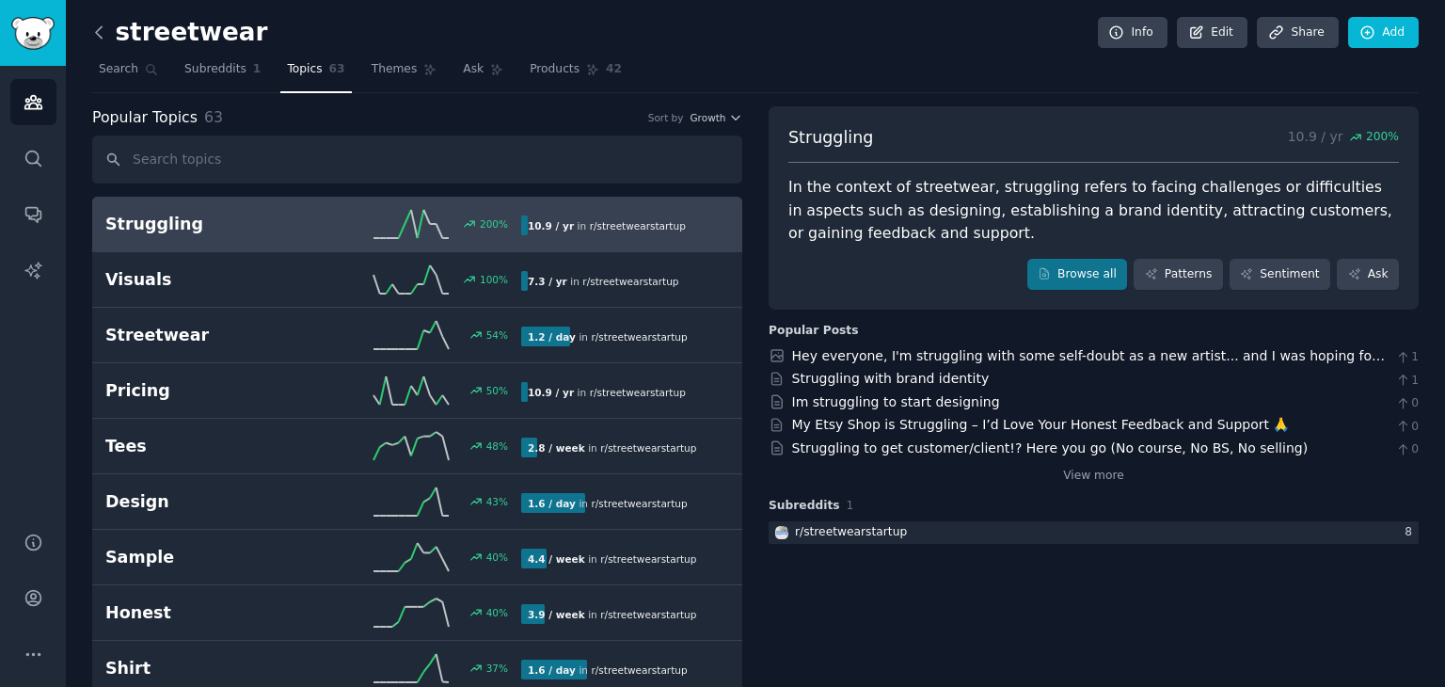
click at [99, 34] on icon at bounding box center [99, 33] width 20 height 20
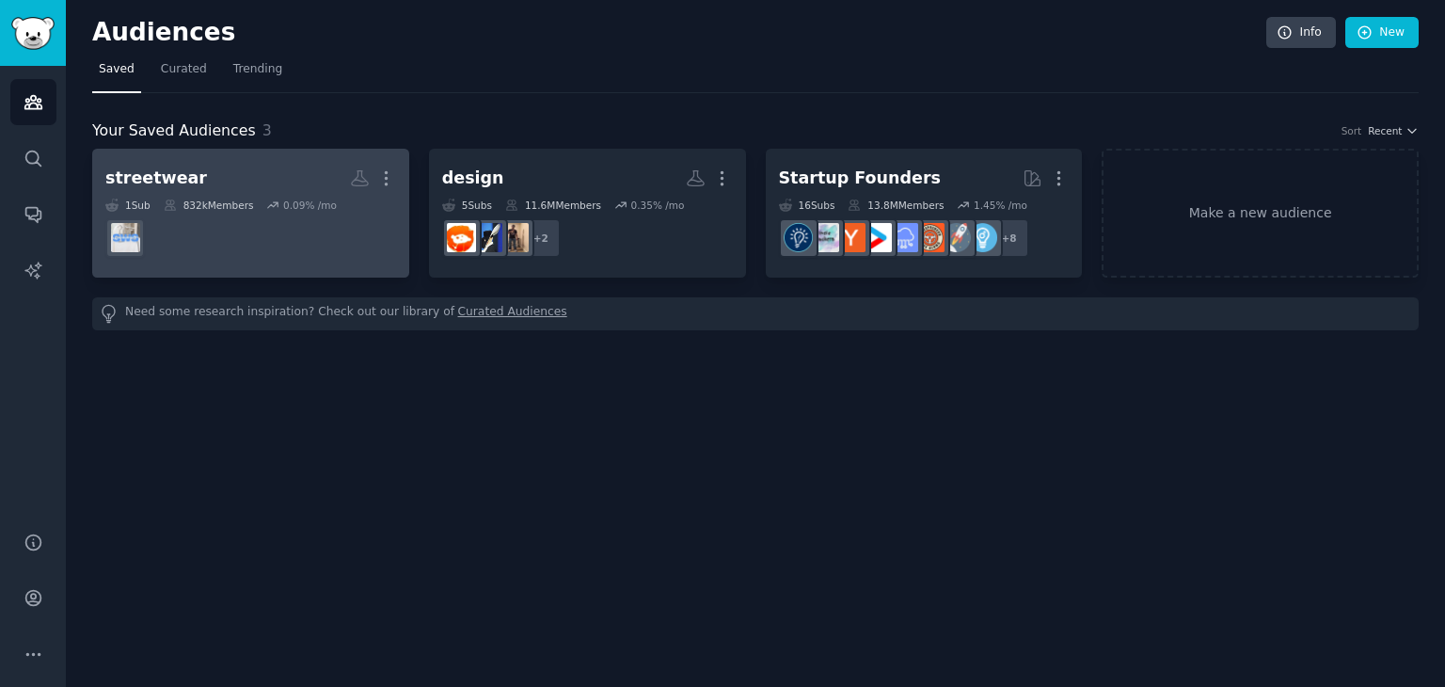
click at [302, 231] on dd at bounding box center [250, 238] width 291 height 53
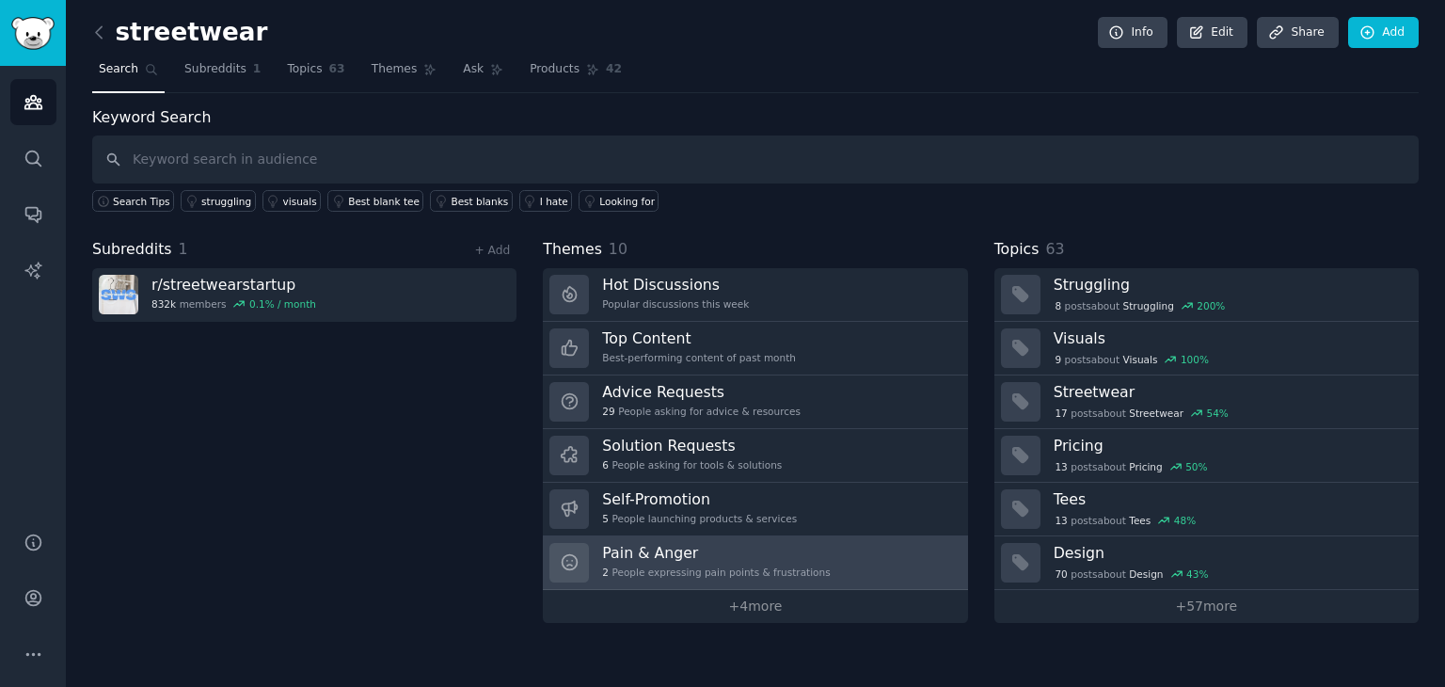
click at [753, 546] on h3 "Pain & Anger" at bounding box center [716, 553] width 228 height 20
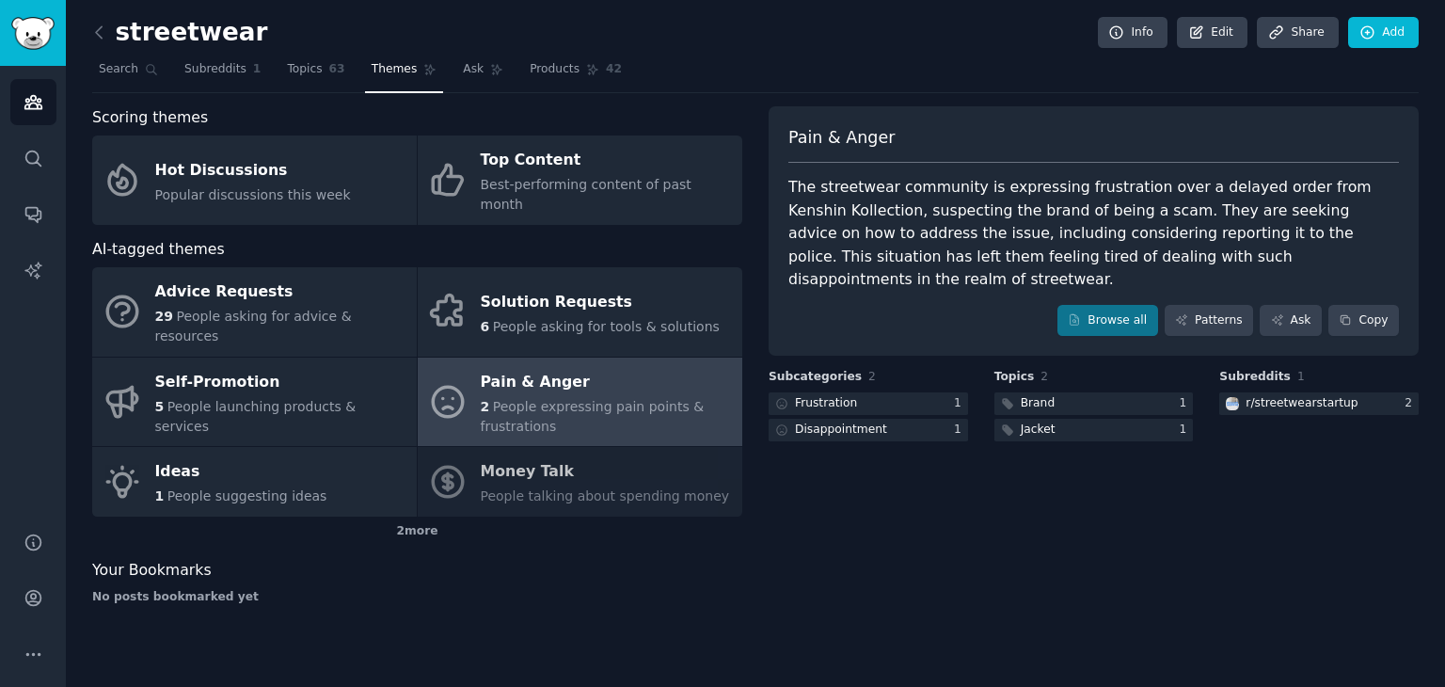
click at [651, 399] on span "People expressing pain points & frustrations" at bounding box center [593, 416] width 224 height 35
click at [329, 65] on span "63" at bounding box center [337, 69] width 16 height 17
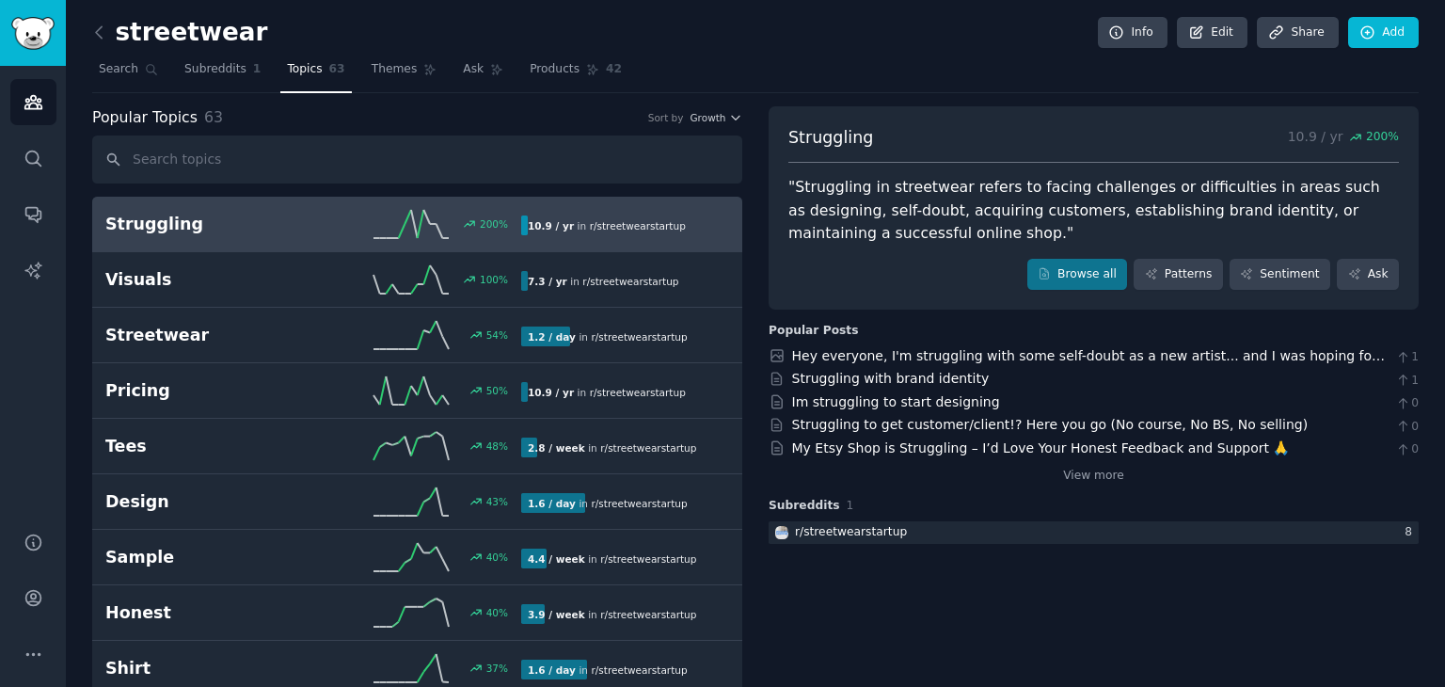
click at [294, 238] on link "Struggling 200 % 10.9 / yr in r/ streetwearstartup" at bounding box center [417, 225] width 650 height 56
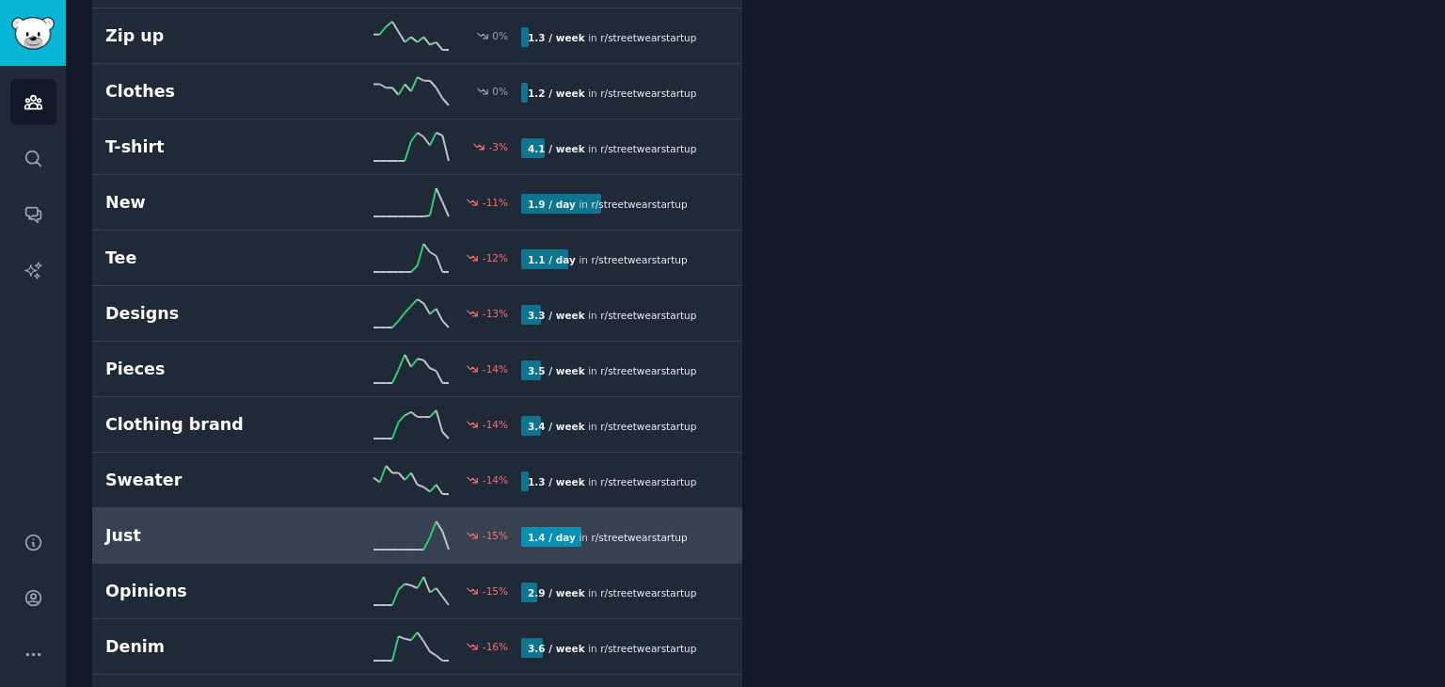
scroll to position [1411, 0]
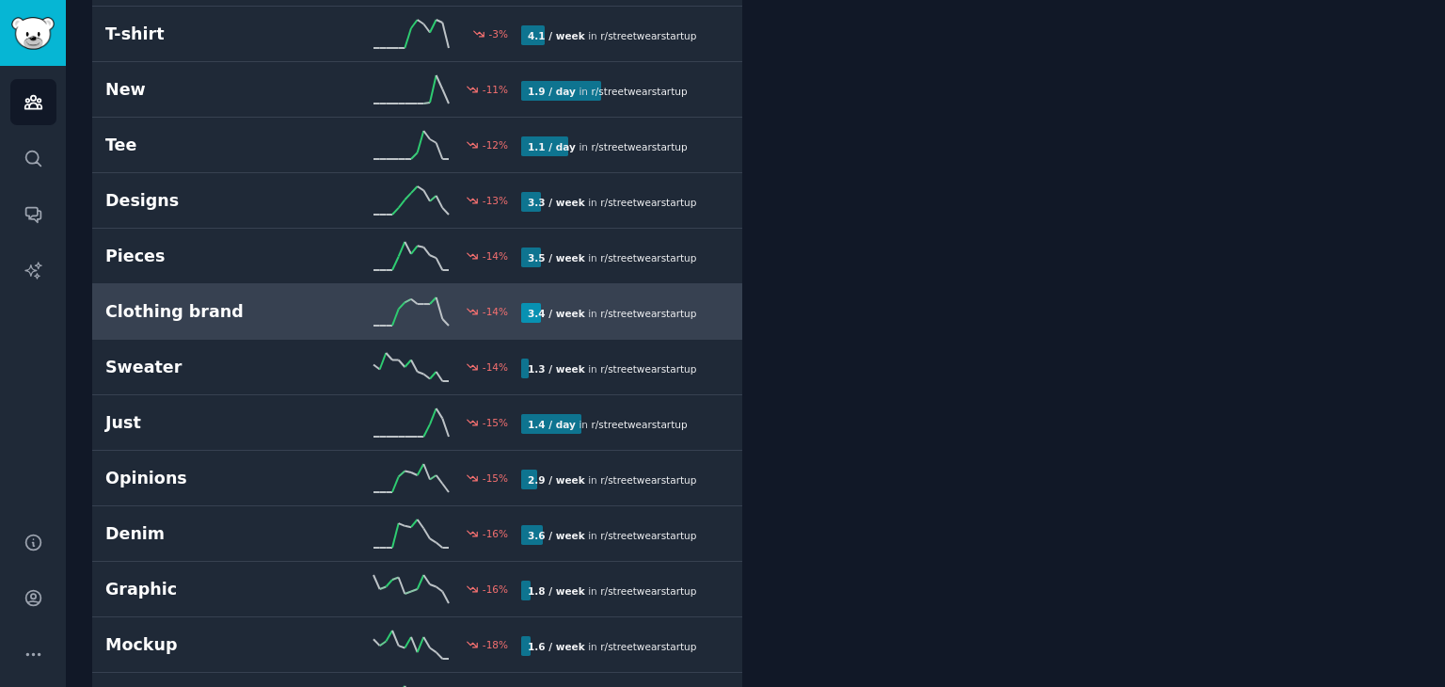
click at [275, 316] on h2 "Clothing brand" at bounding box center [209, 312] width 208 height 24
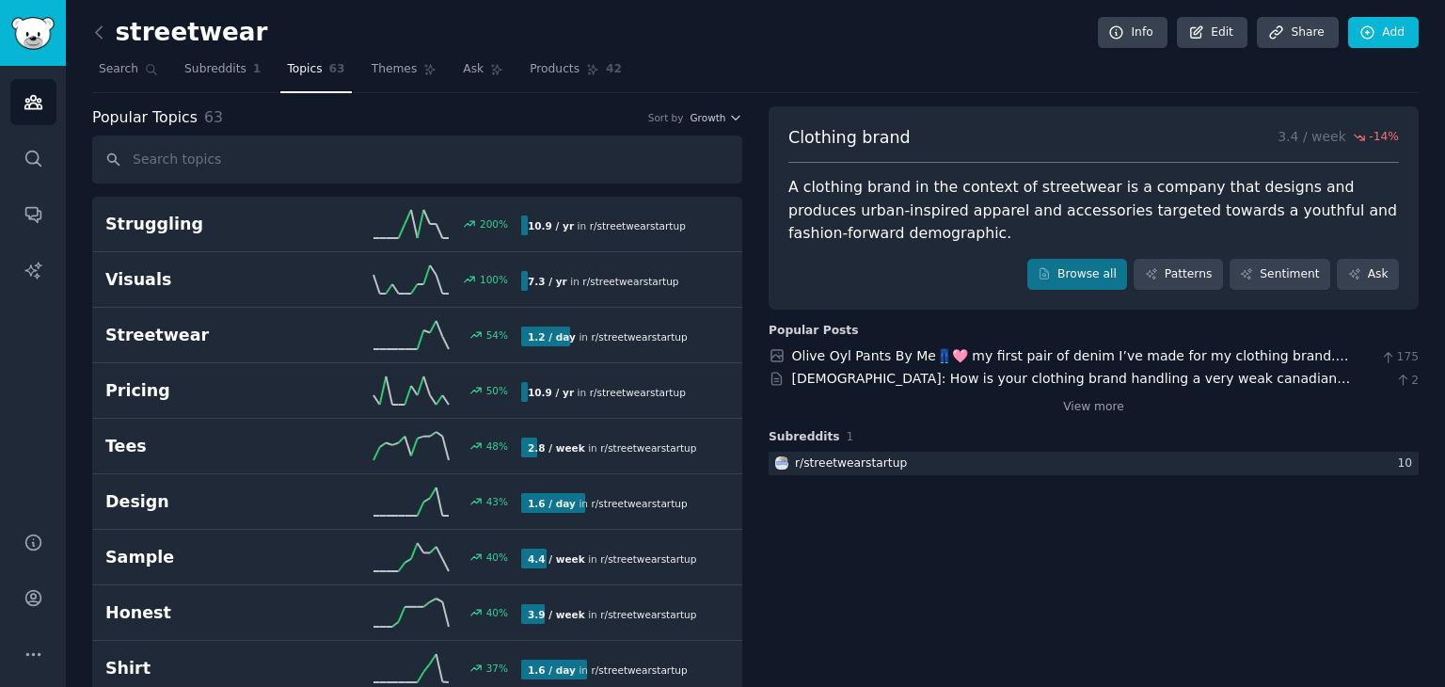
click at [103, 50] on div "streetwear Info Edit Share Add" at bounding box center [755, 36] width 1326 height 39
click at [100, 40] on icon at bounding box center [99, 33] width 20 height 20
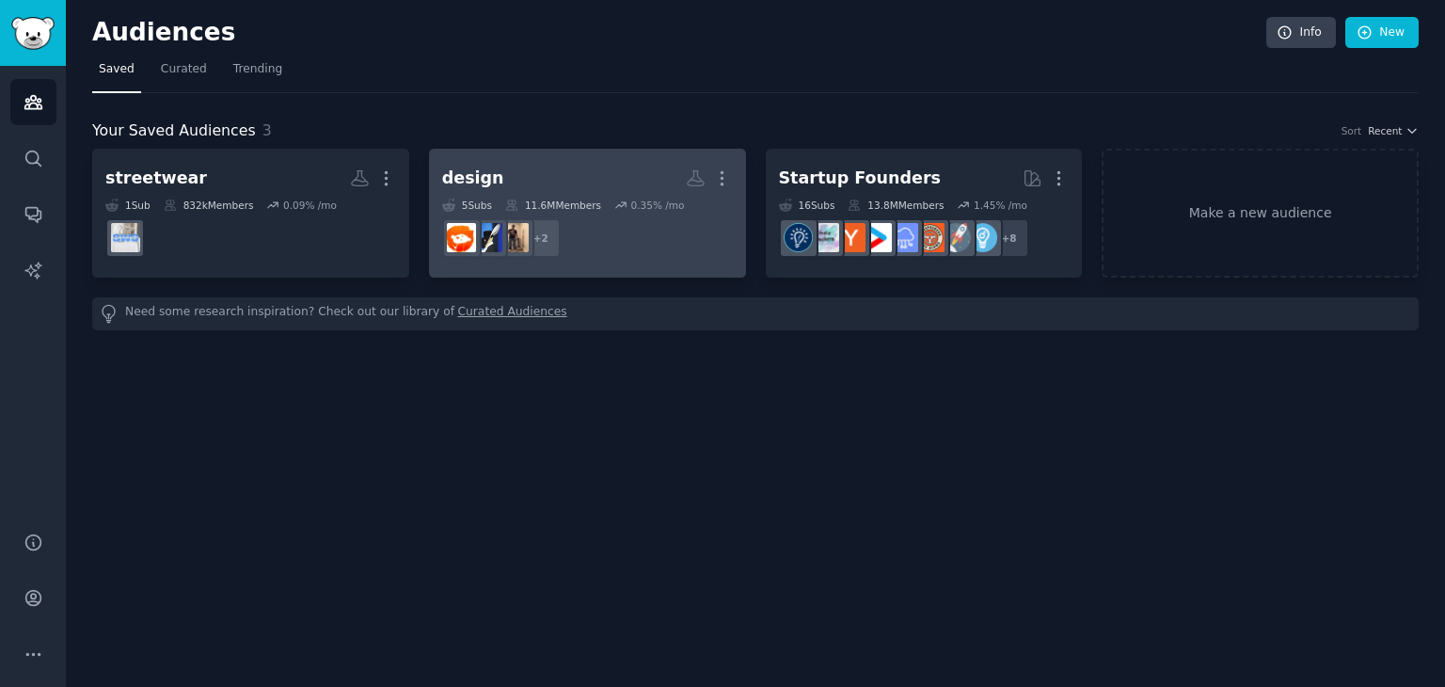
click at [554, 189] on h2 "design More" at bounding box center [587, 178] width 291 height 33
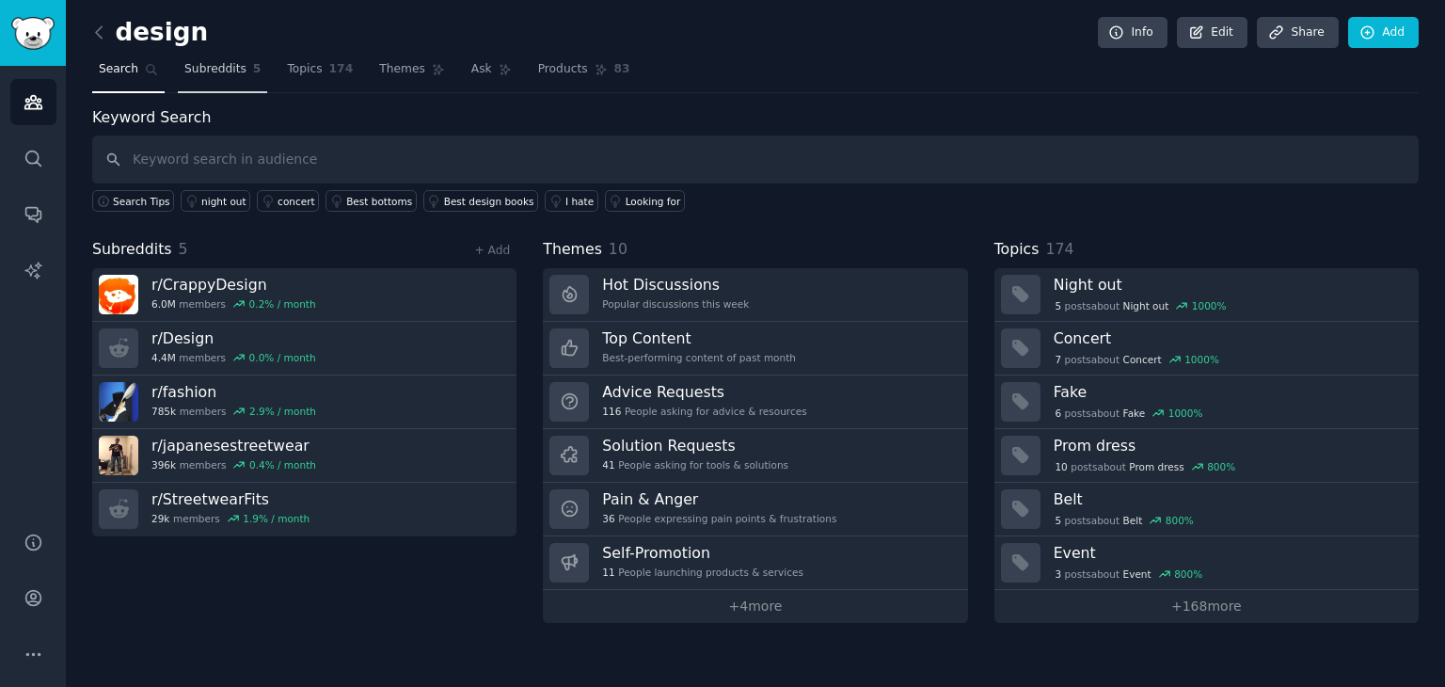
click at [211, 80] on link "Subreddits 5" at bounding box center [222, 74] width 89 height 39
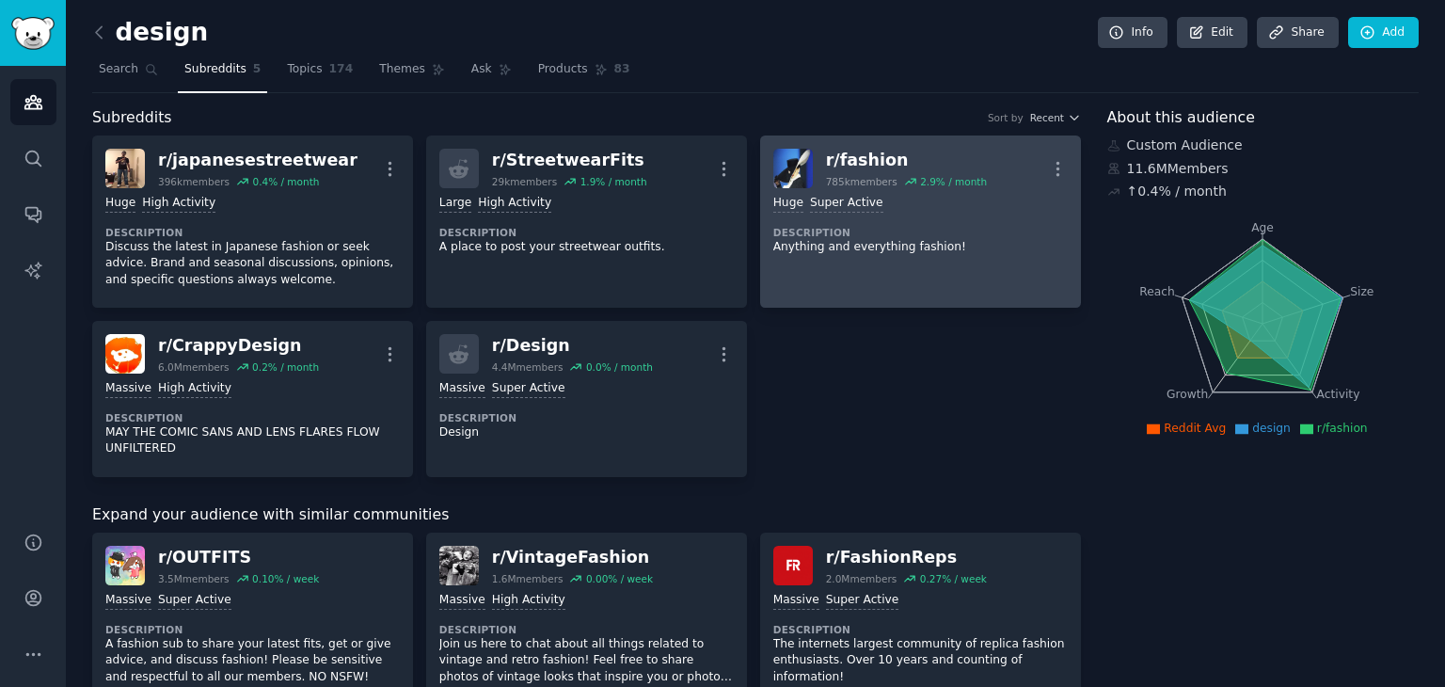
click at [886, 259] on div "Huge Super Active Description Anything and everything fashion!" at bounding box center [920, 224] width 294 height 73
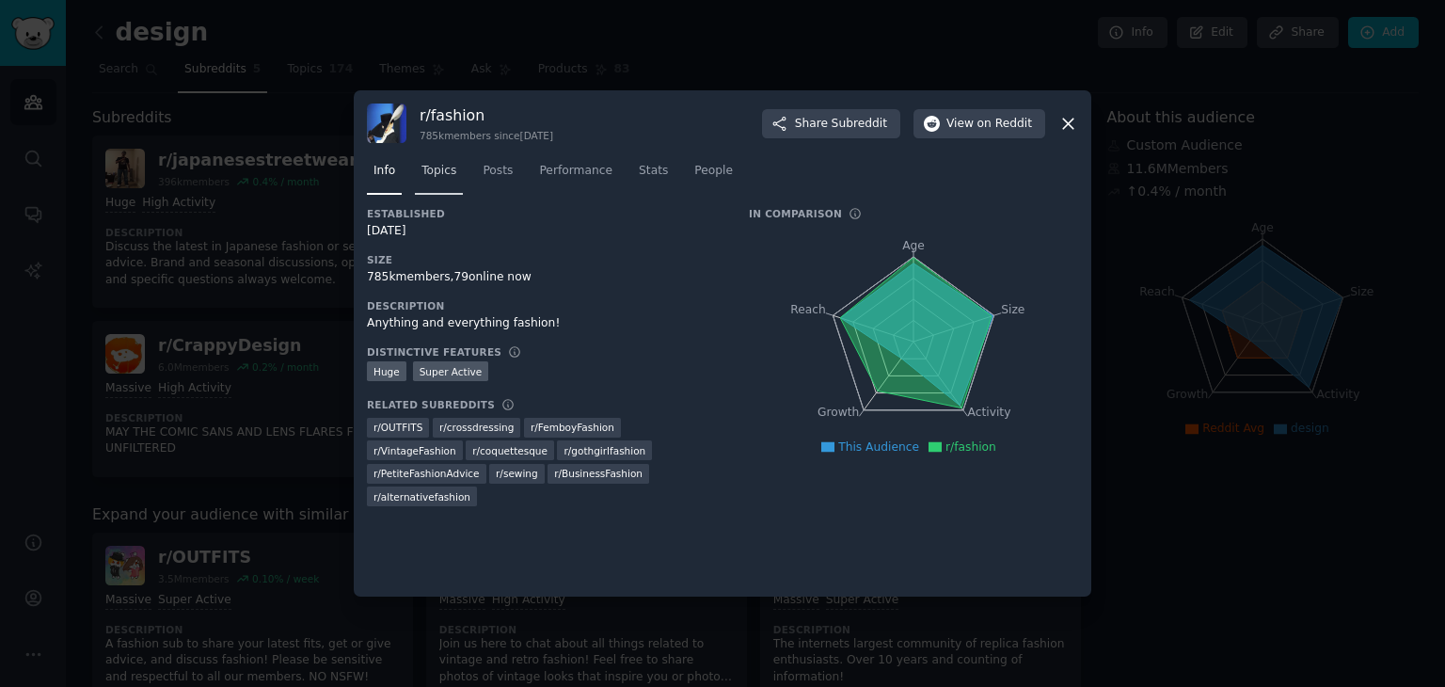
click at [429, 167] on span "Topics" at bounding box center [438, 171] width 35 height 17
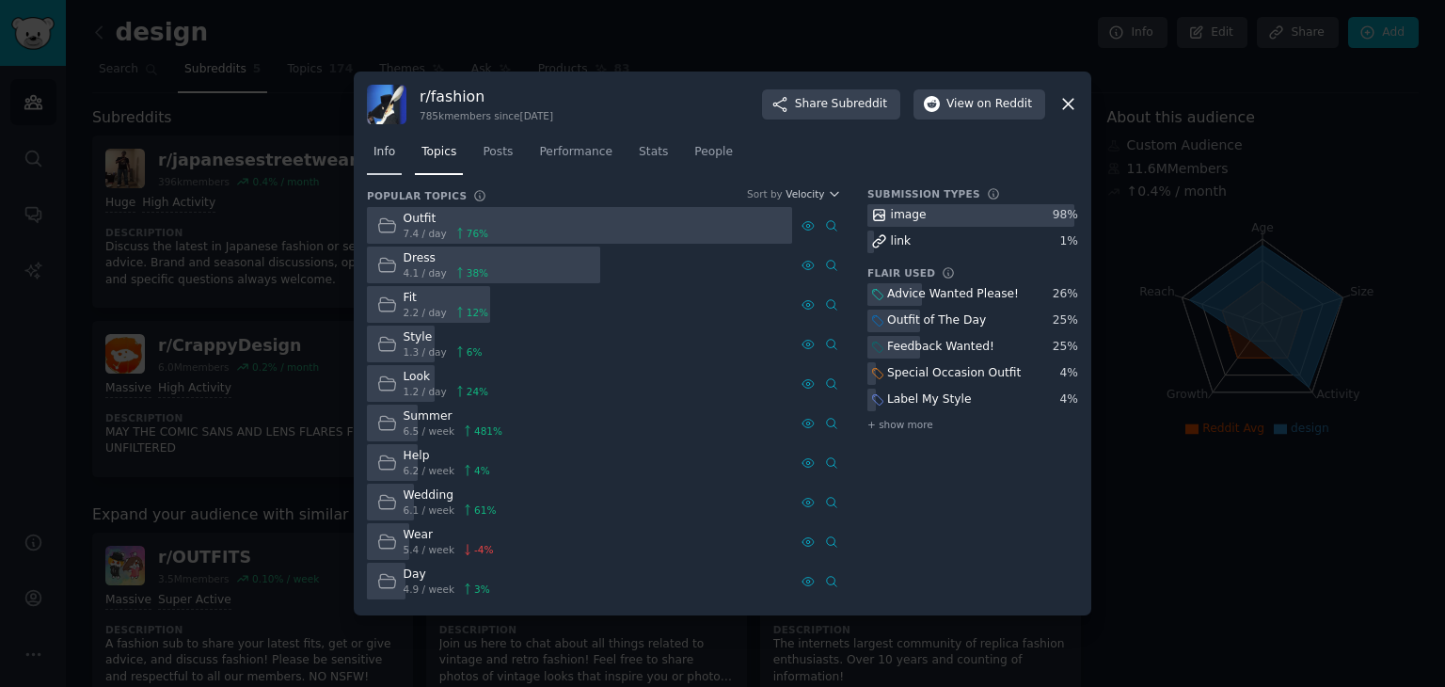
click at [398, 158] on link "Info" at bounding box center [384, 156] width 35 height 39
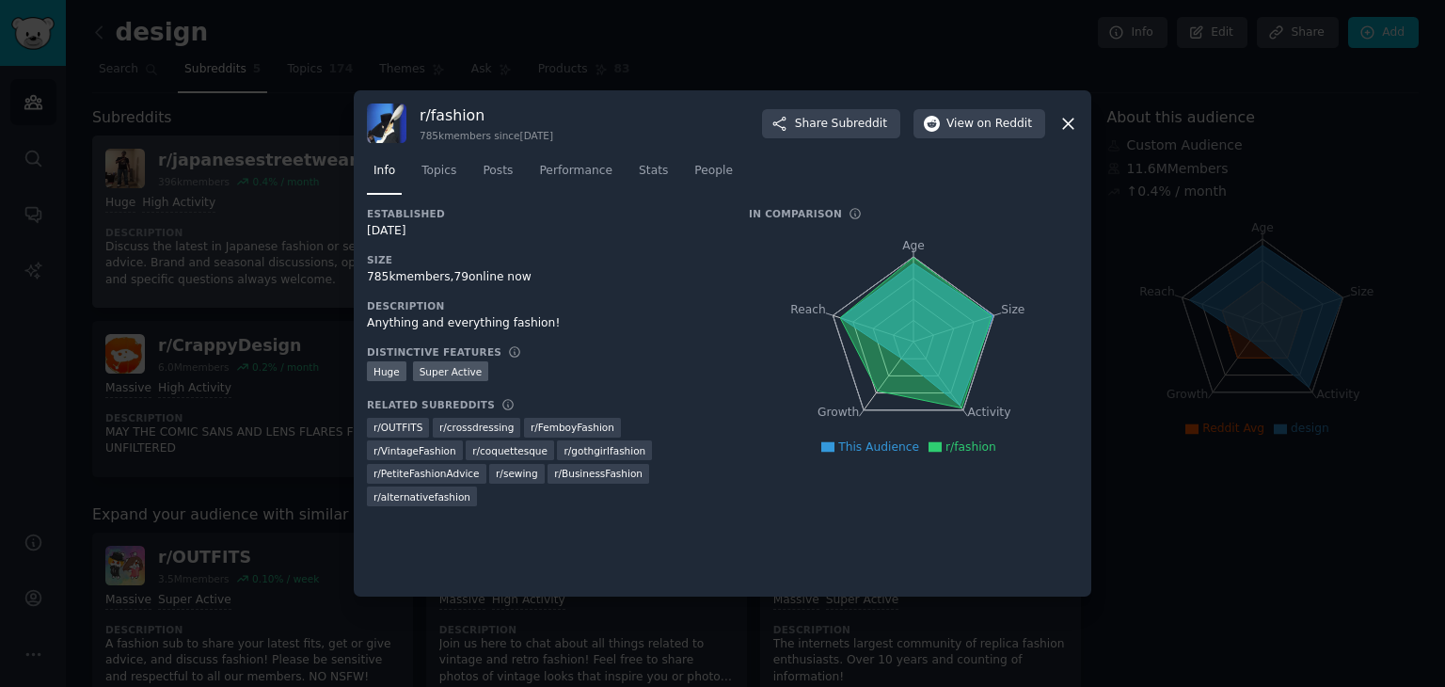
click at [126, 170] on div at bounding box center [722, 343] width 1445 height 687
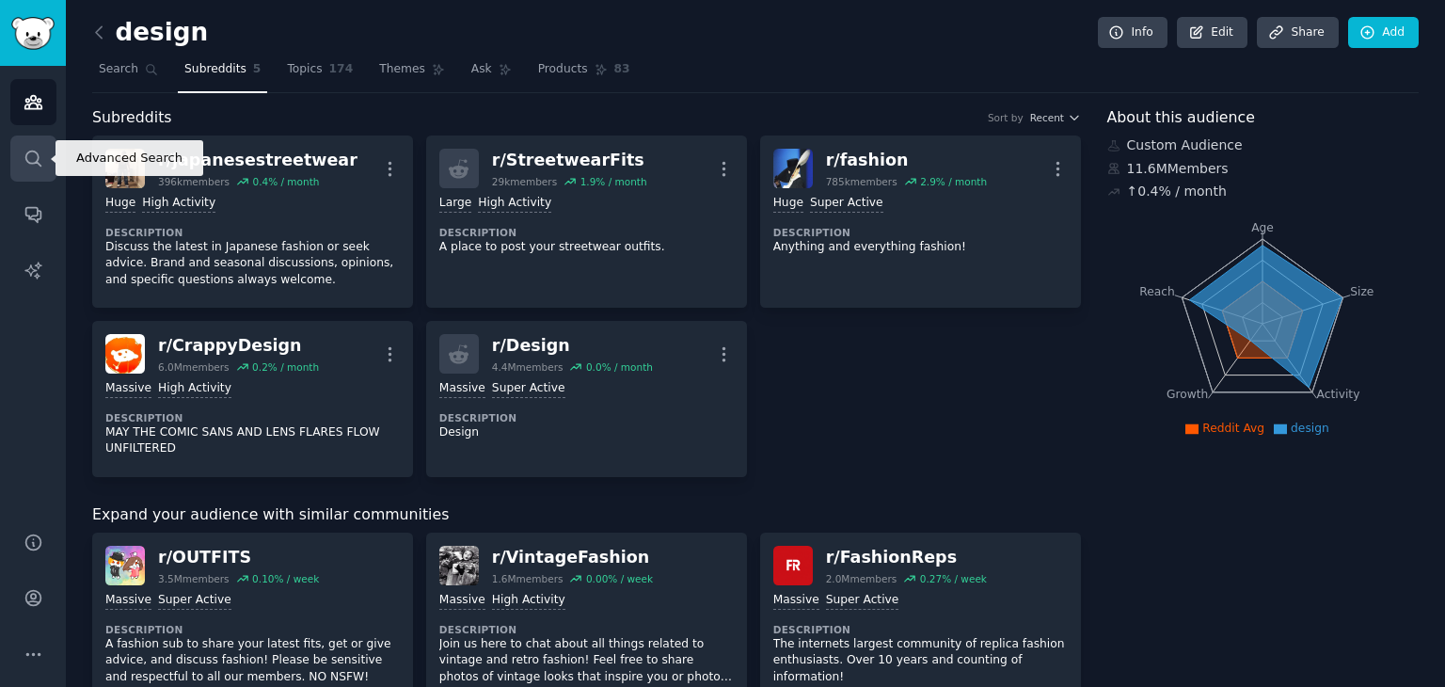
click at [19, 155] on link "Search" at bounding box center [33, 158] width 46 height 46
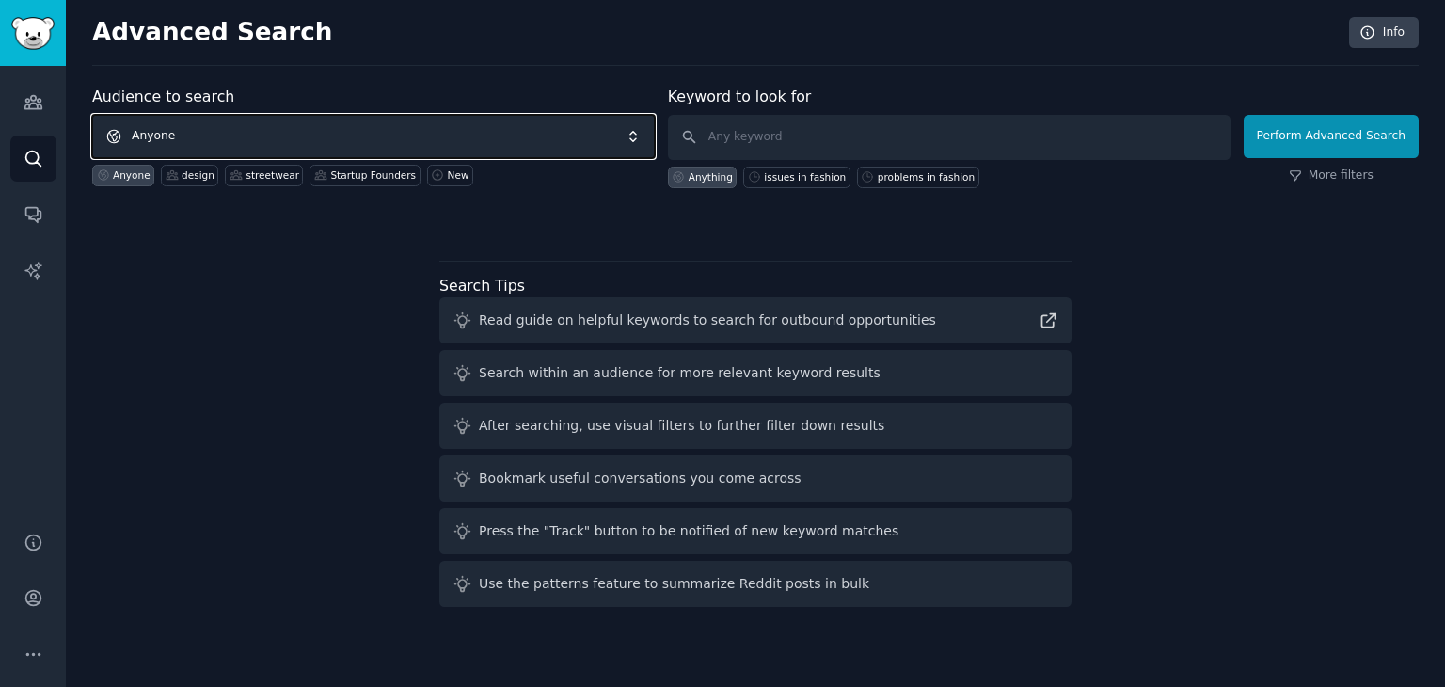
click at [211, 134] on span "Anyone" at bounding box center [373, 136] width 563 height 43
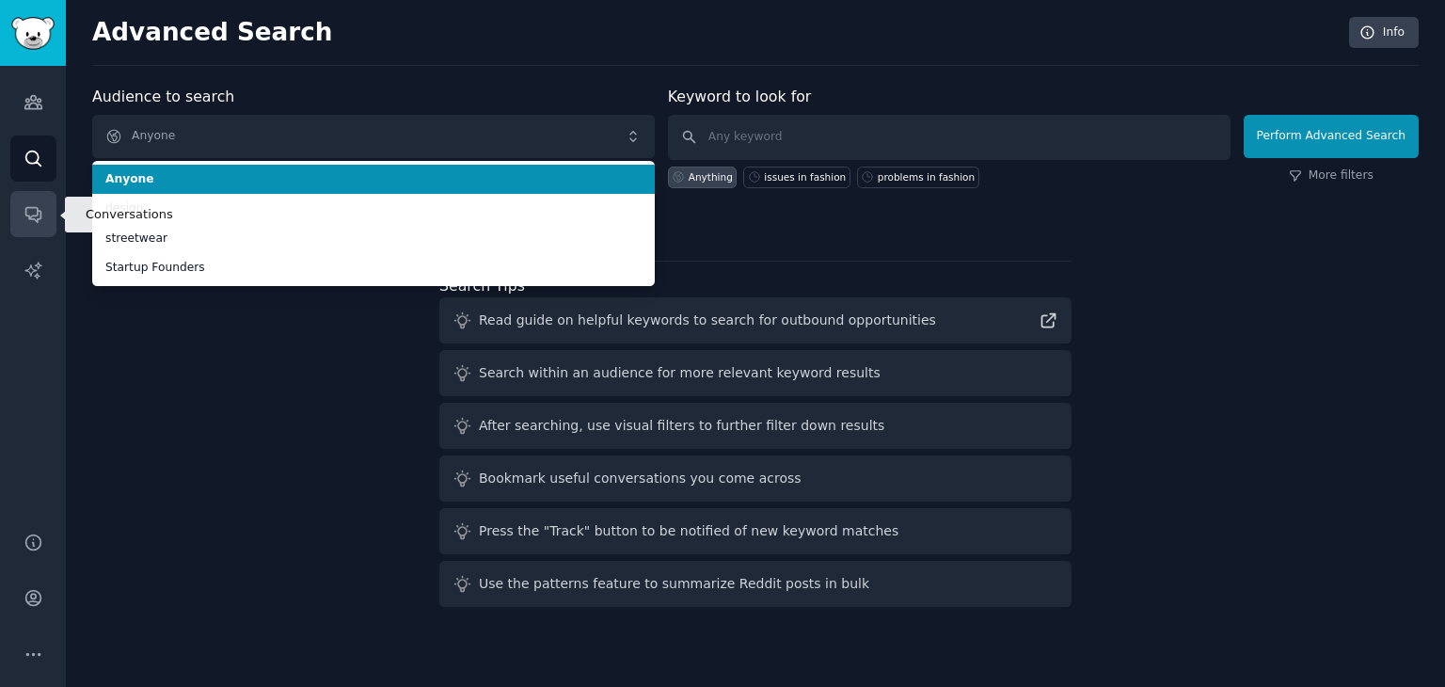
click at [23, 203] on link "Conversations" at bounding box center [33, 214] width 46 height 46
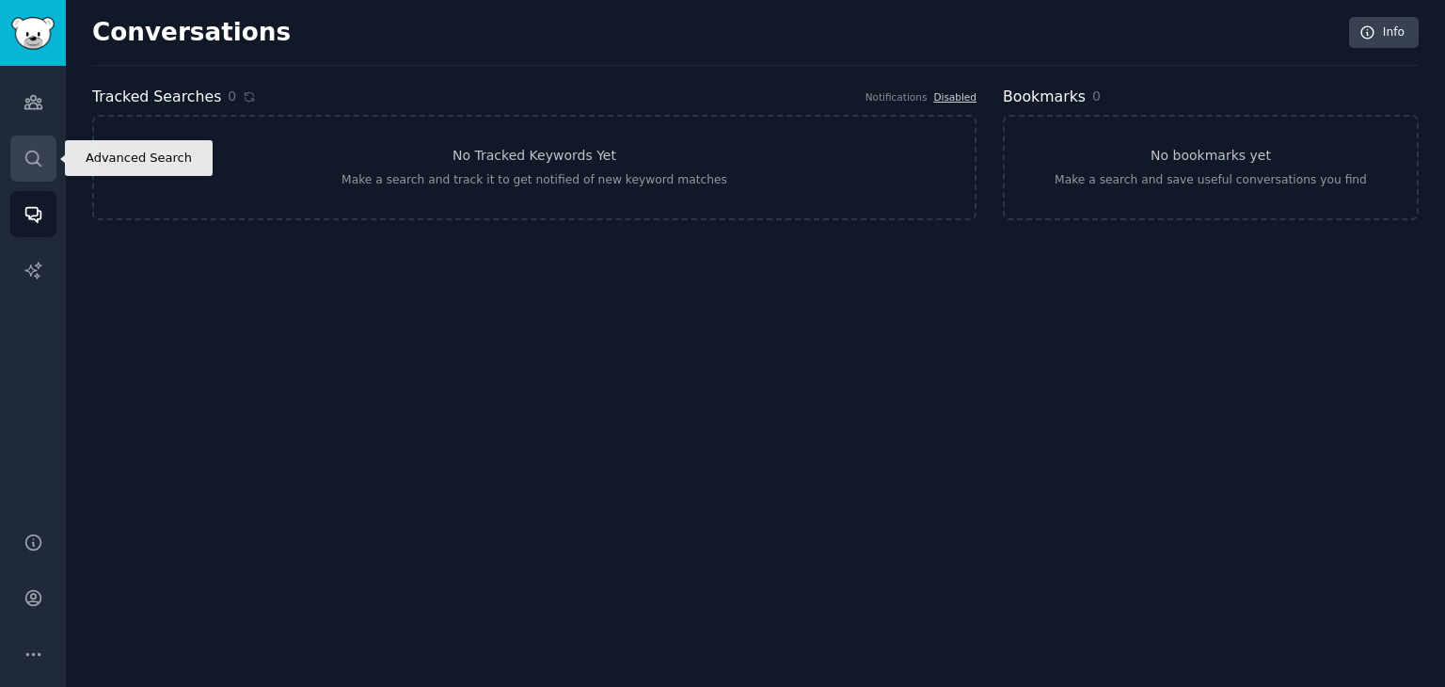
click at [38, 163] on icon "Sidebar" at bounding box center [32, 158] width 15 height 15
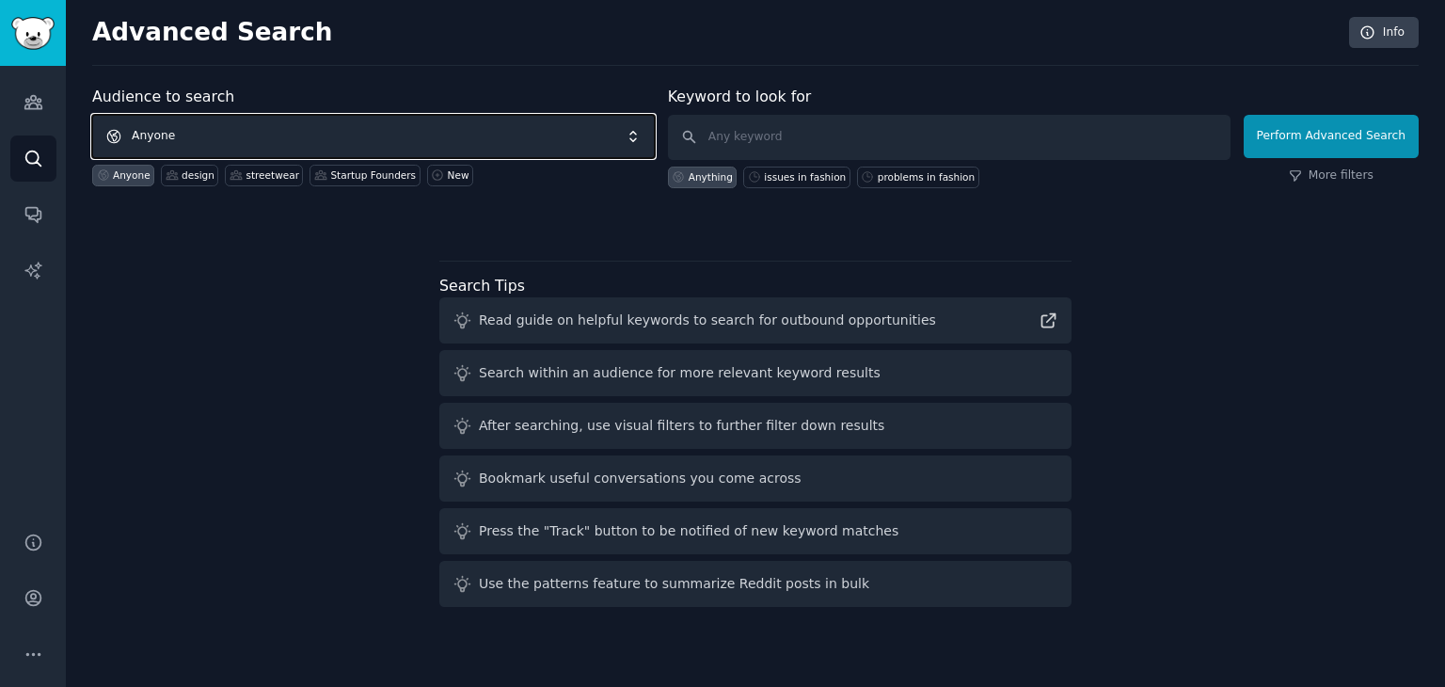
click at [210, 129] on span "Anyone" at bounding box center [373, 136] width 563 height 43
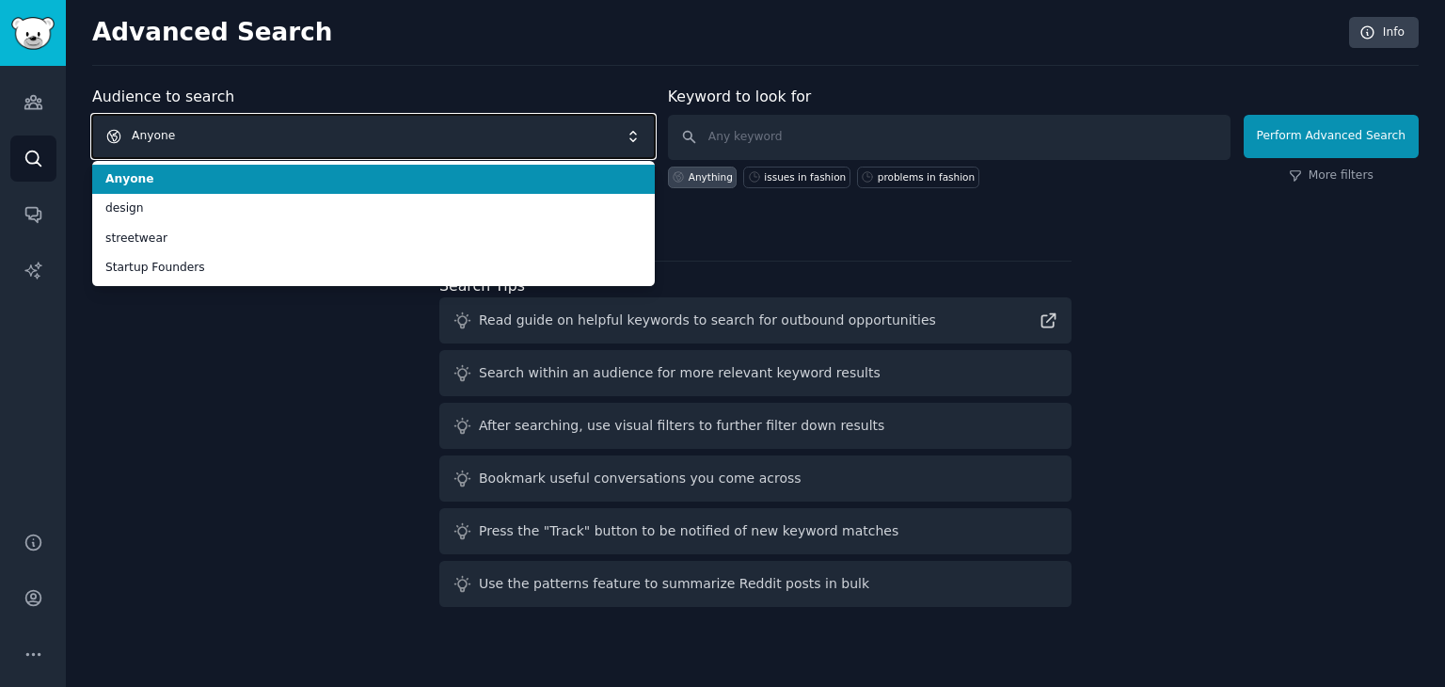
click at [199, 124] on span "Anyone" at bounding box center [373, 136] width 563 height 43
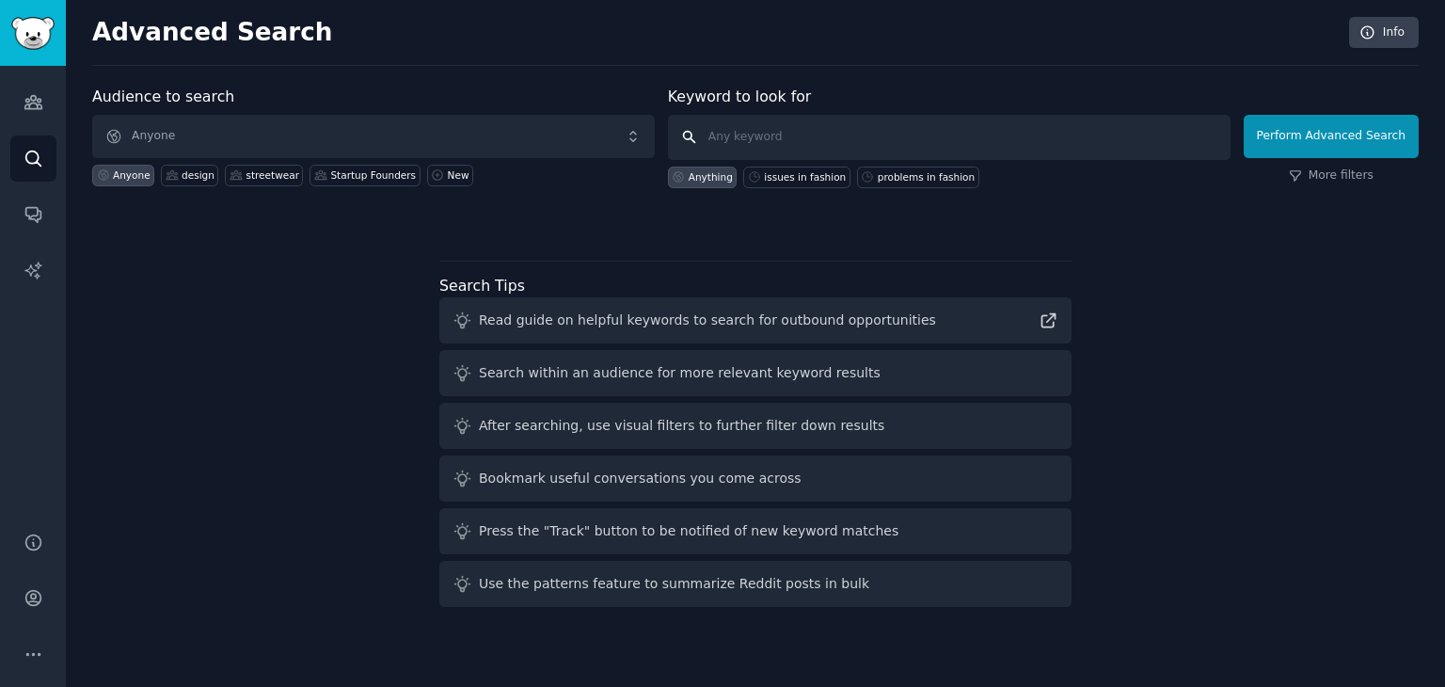
click at [739, 137] on input "text" at bounding box center [949, 137] width 563 height 45
type input "African Fashion"
click button "Perform Advanced Search" at bounding box center [1331, 136] width 175 height 43
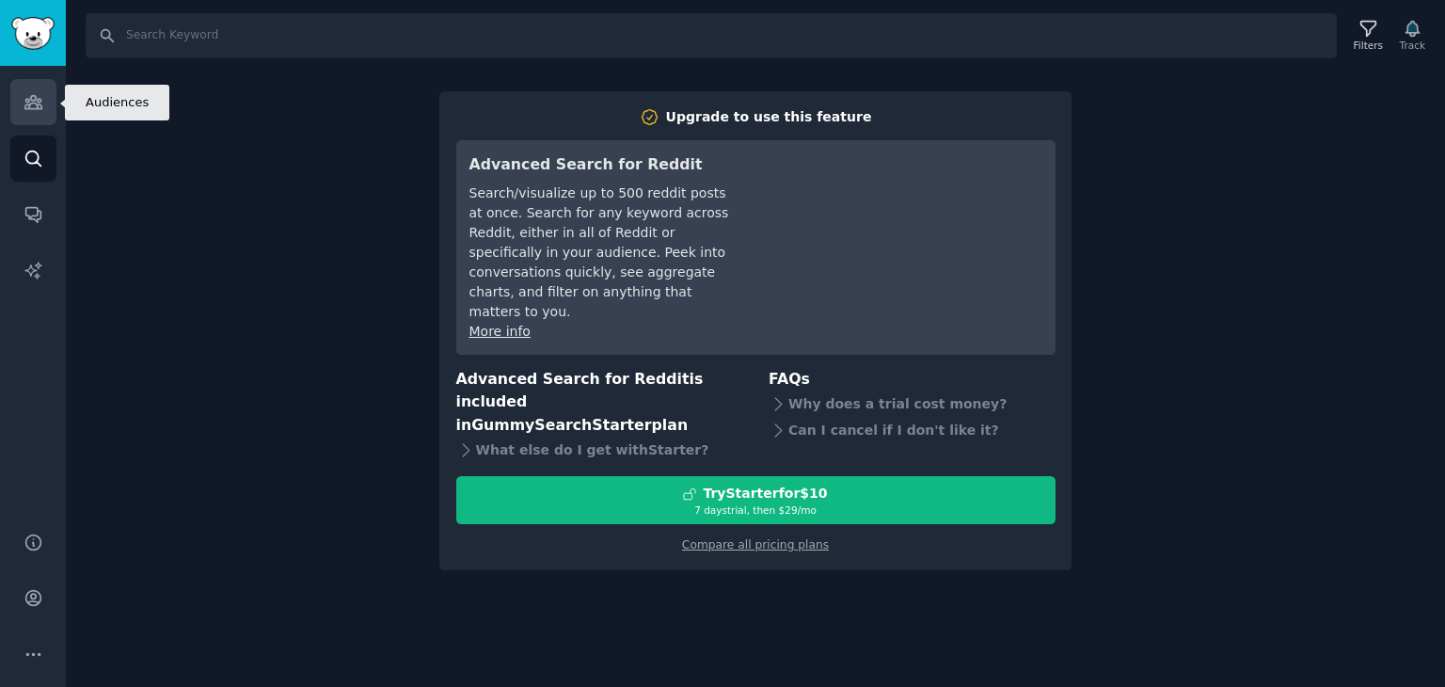
click at [37, 95] on icon "Sidebar" at bounding box center [34, 102] width 20 height 20
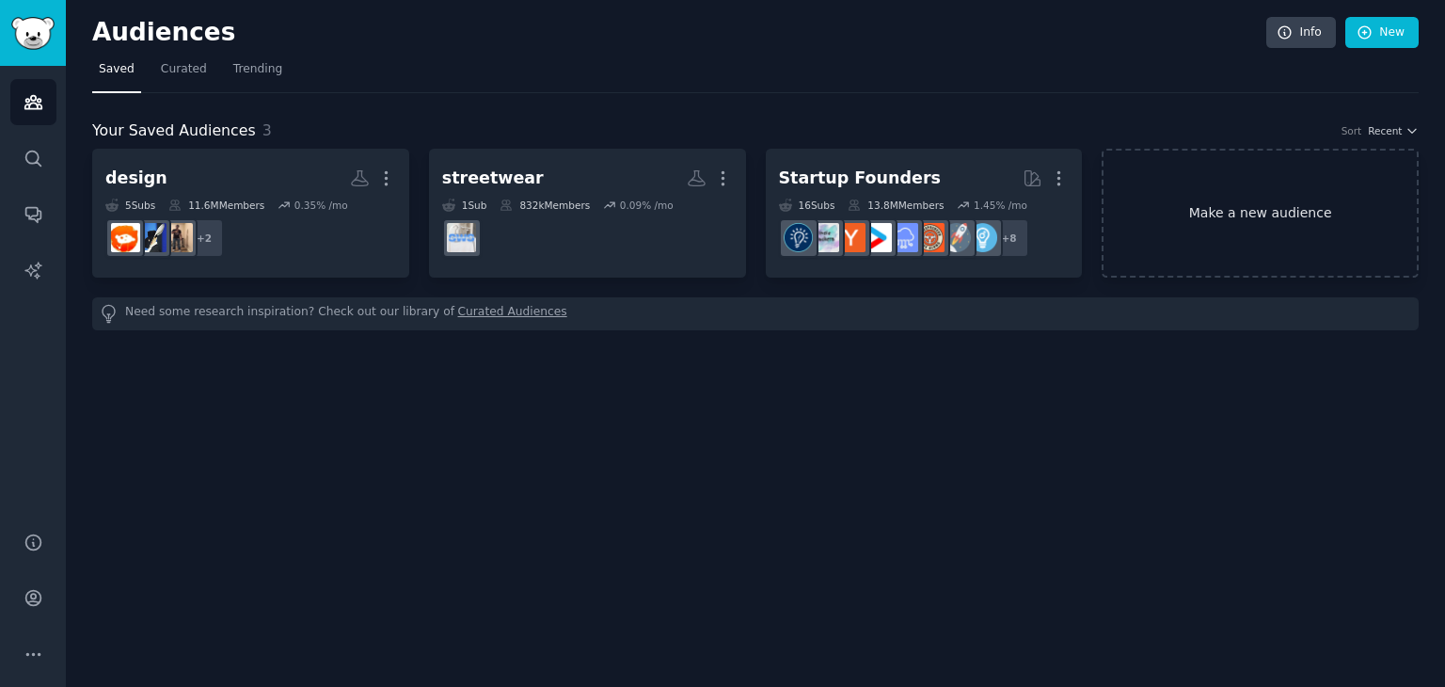
click at [1203, 212] on link "Make a new audience" at bounding box center [1260, 213] width 317 height 129
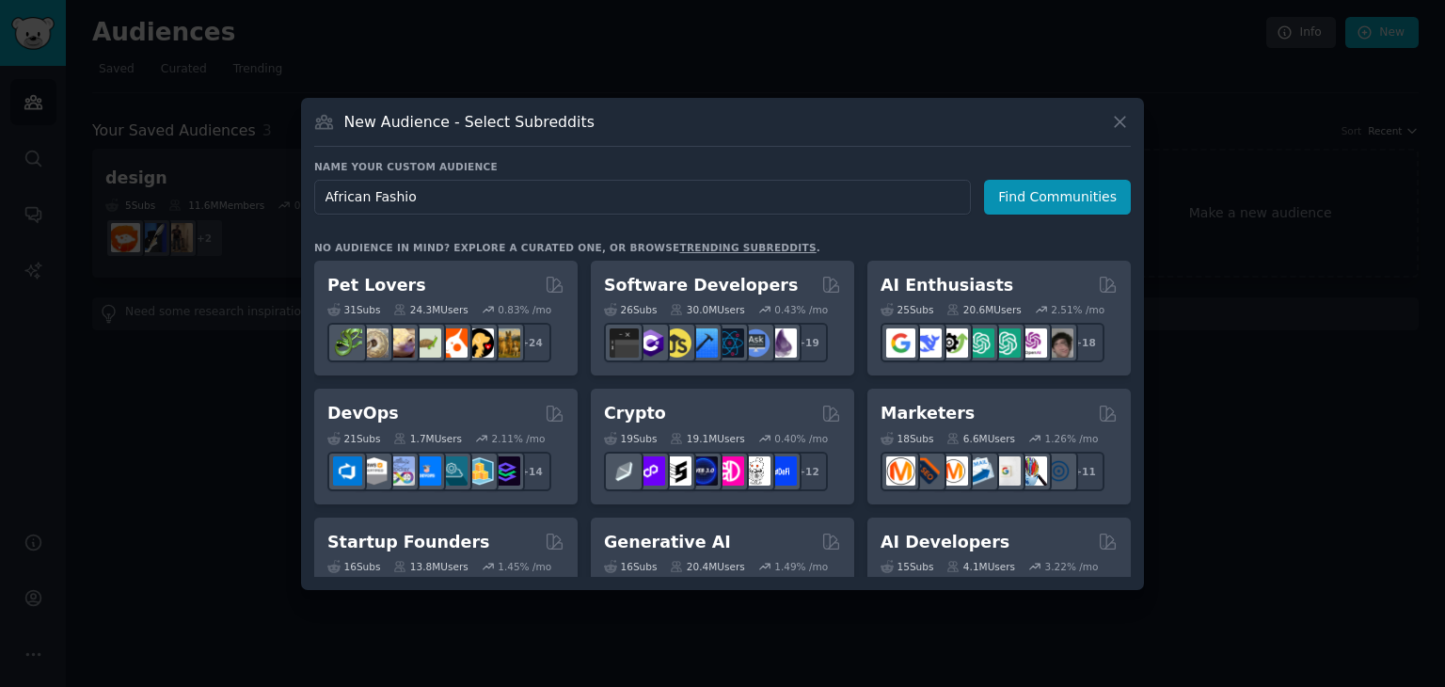
type input "African Fashion"
click button "Find Communities" at bounding box center [1057, 197] width 147 height 35
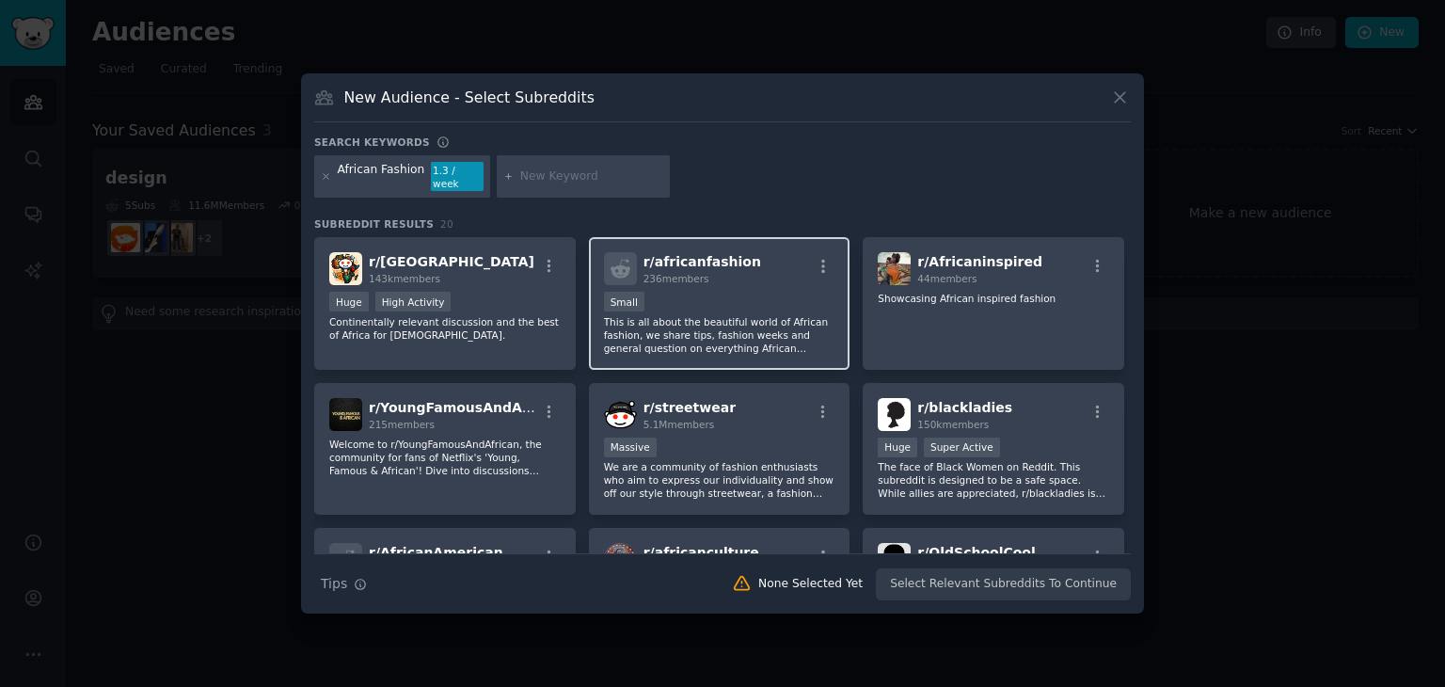
click at [697, 315] on p "This is all about the beautiful world of African fashion, we share tips, fashio…" at bounding box center [719, 335] width 231 height 40
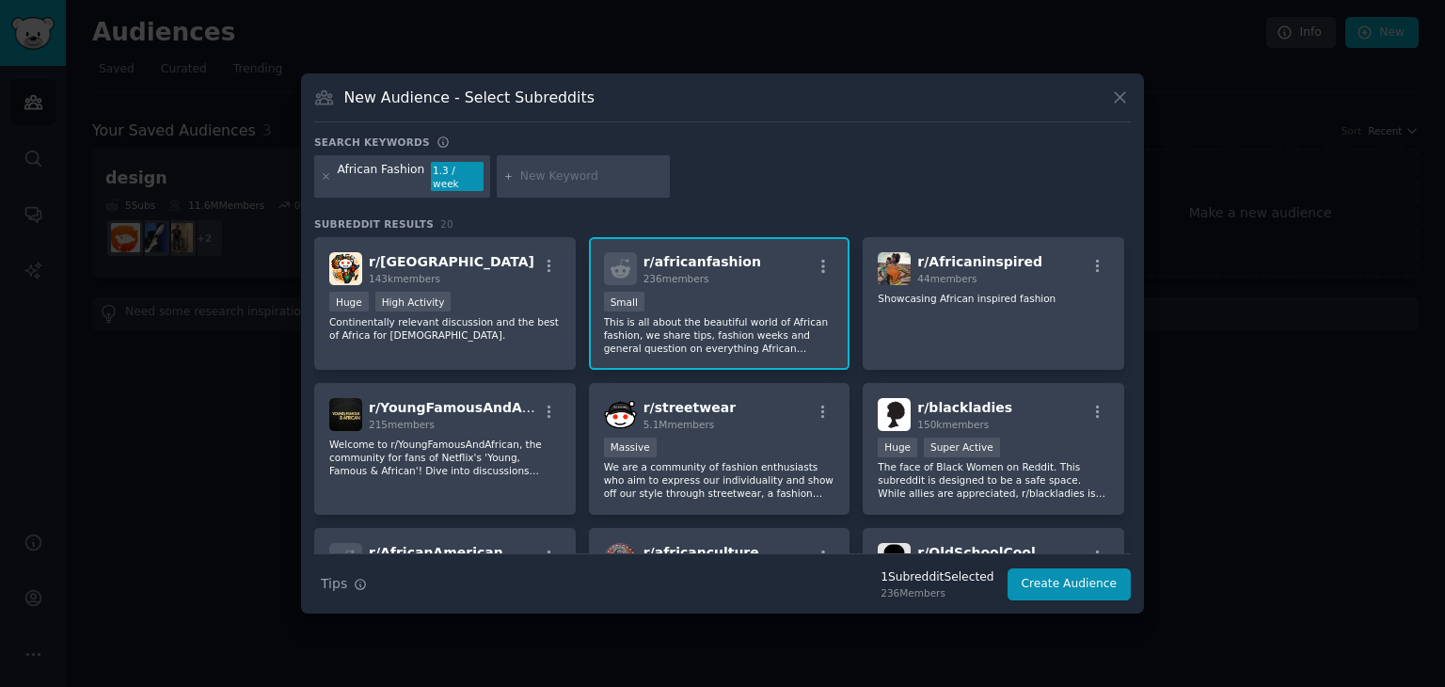
click at [695, 315] on p "This is all about the beautiful world of African fashion, we share tips, fashio…" at bounding box center [719, 335] width 231 height 40
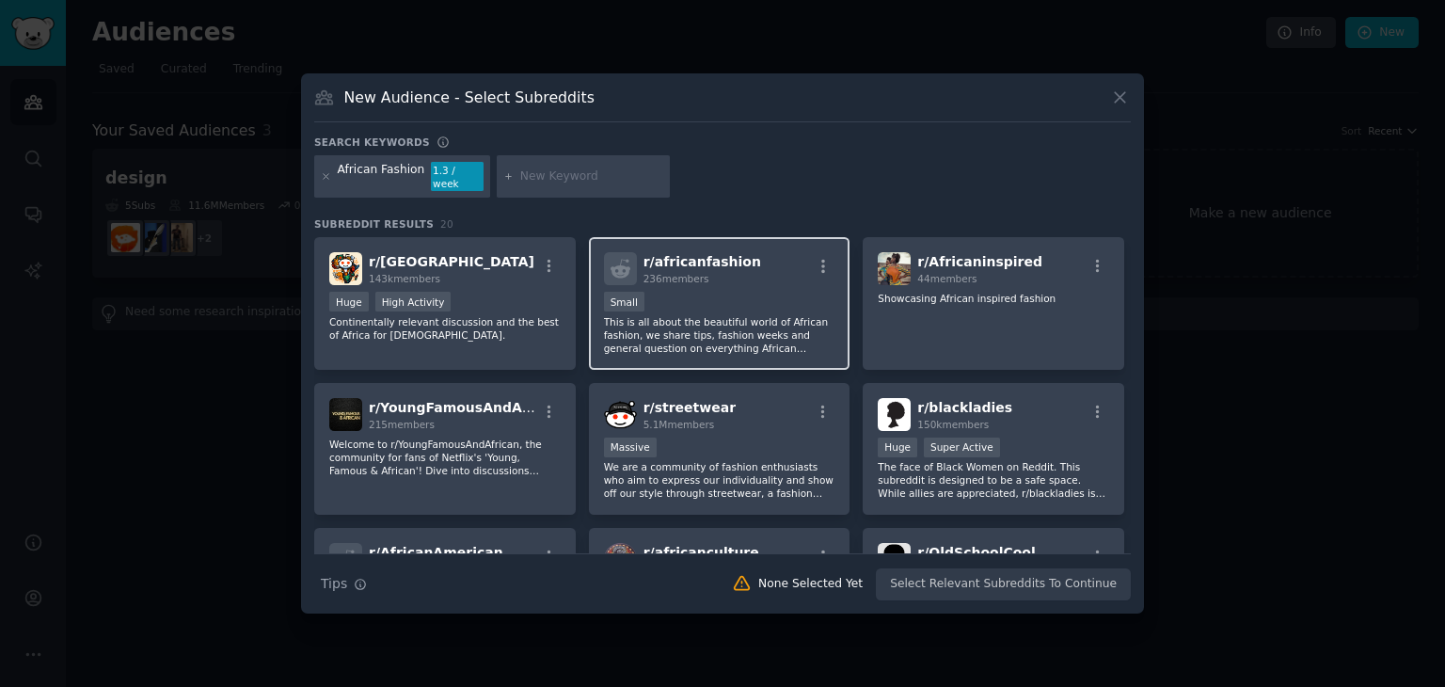
click at [721, 302] on div "Small" at bounding box center [719, 304] width 231 height 24
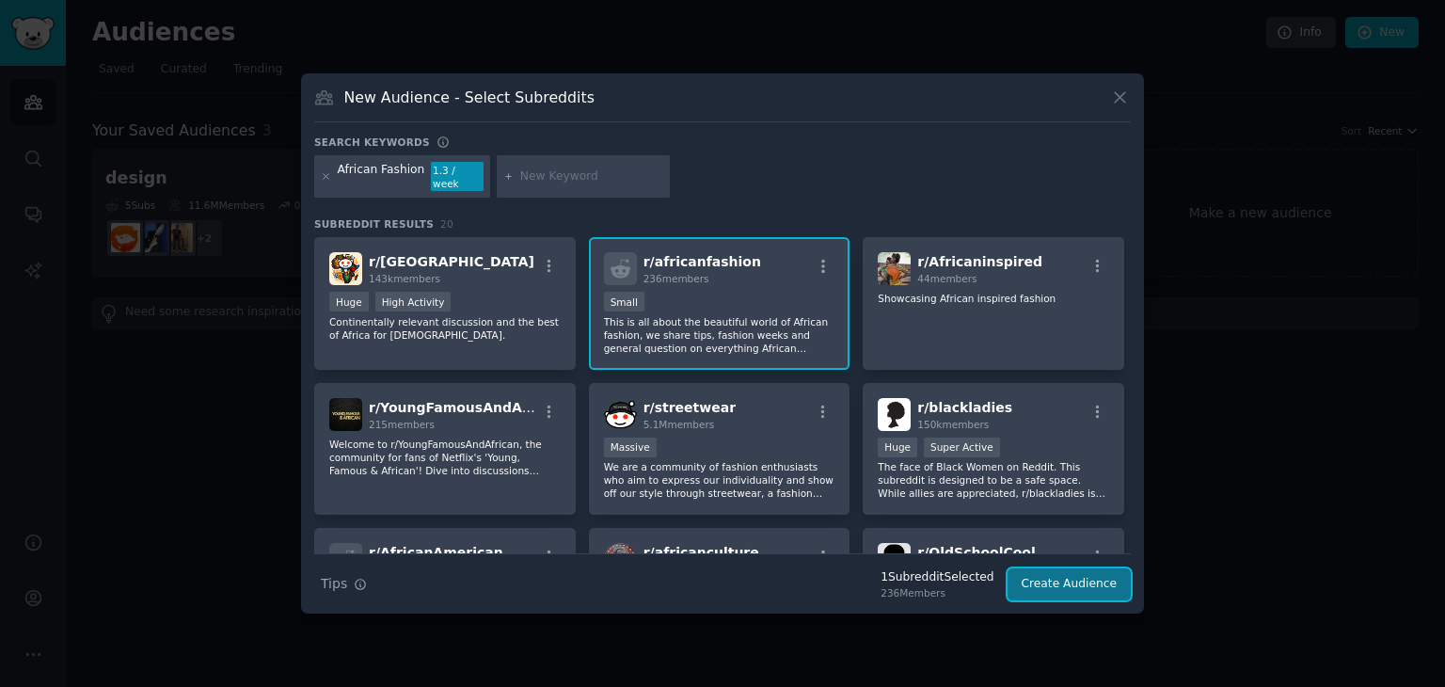
click at [1084, 571] on button "Create Audience" at bounding box center [1070, 584] width 124 height 32
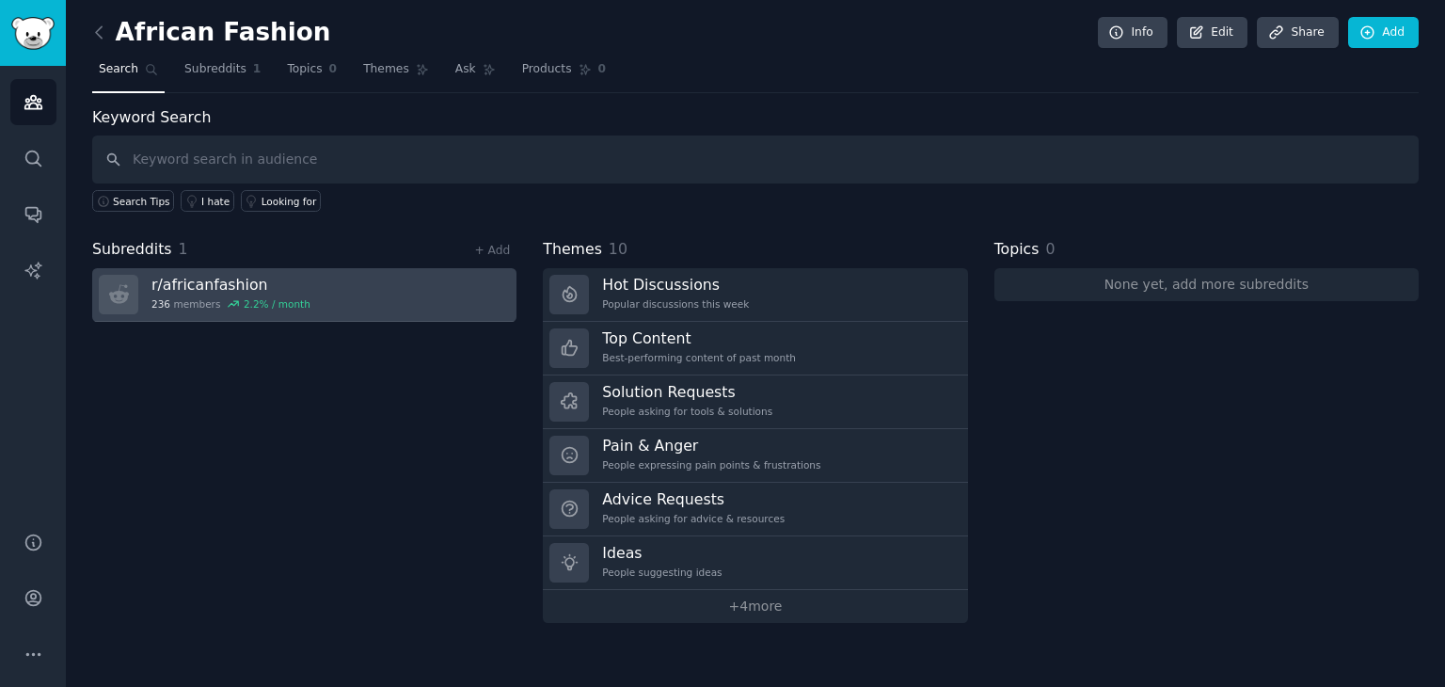
click at [391, 291] on link "r/ africanfashion 236 members 2.2 % / month" at bounding box center [304, 295] width 424 height 54
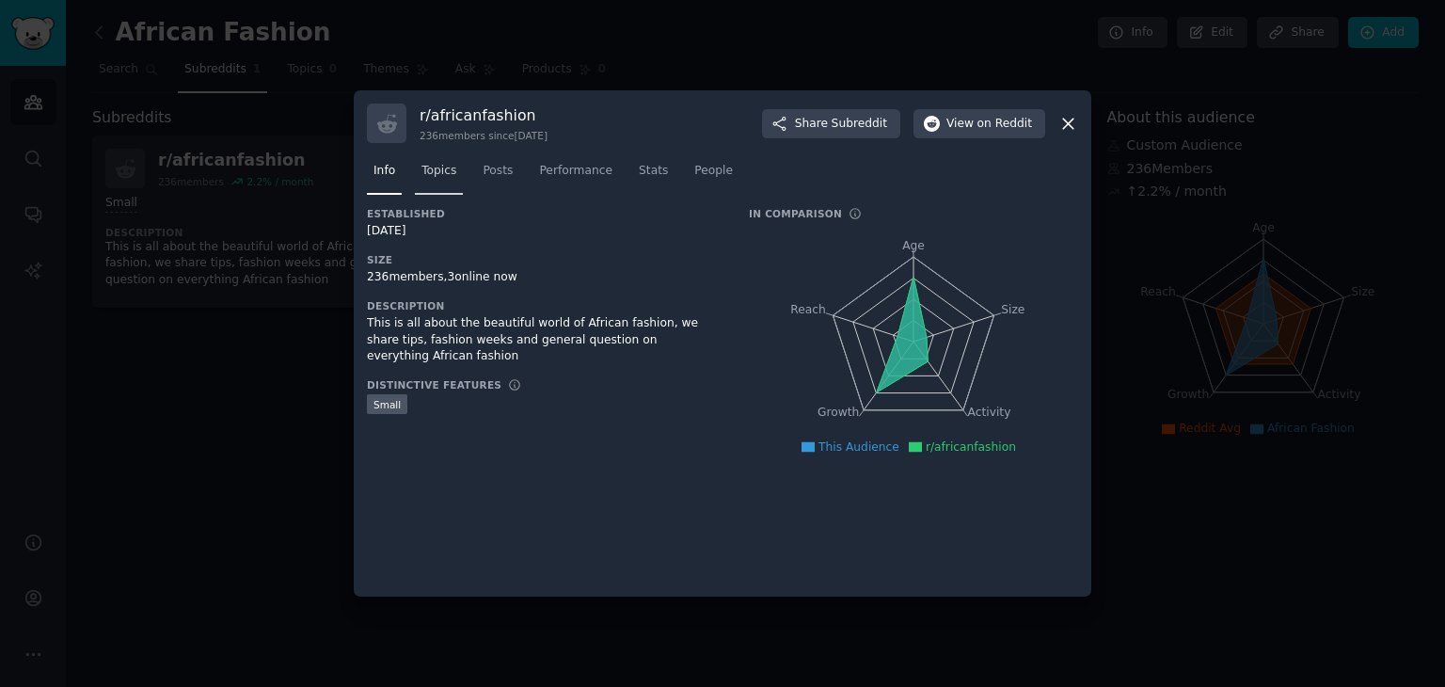
click at [420, 177] on link "Topics" at bounding box center [439, 175] width 48 height 39
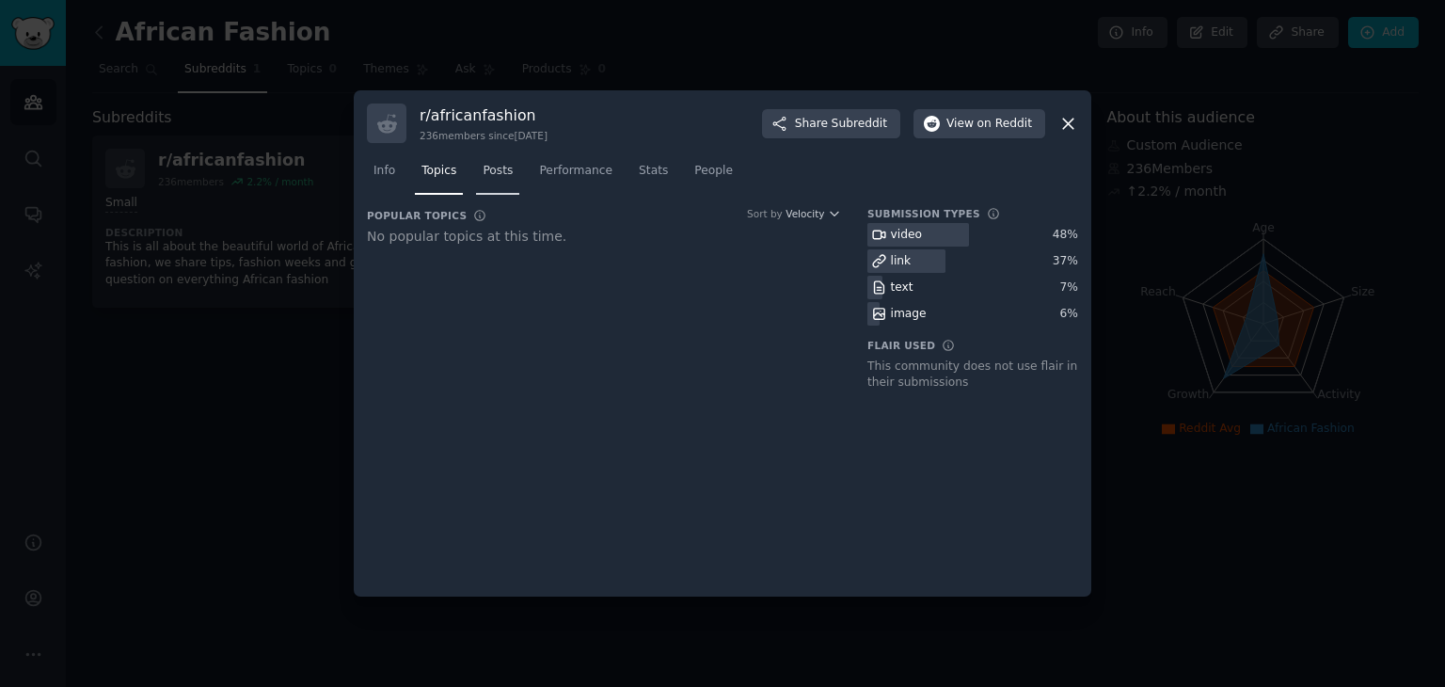
click at [508, 172] on link "Posts" at bounding box center [497, 175] width 43 height 39
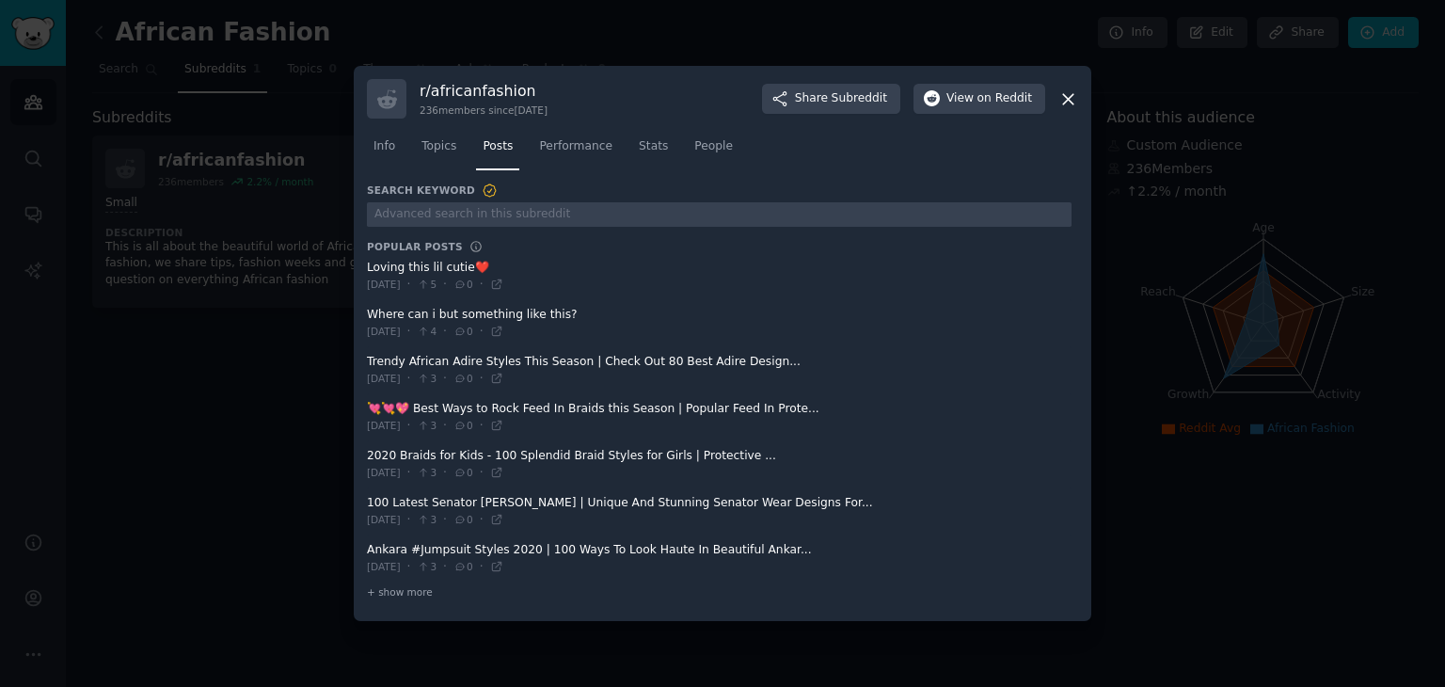
click at [1070, 99] on icon at bounding box center [1068, 99] width 20 height 20
